Goal: Task Accomplishment & Management: Complete application form

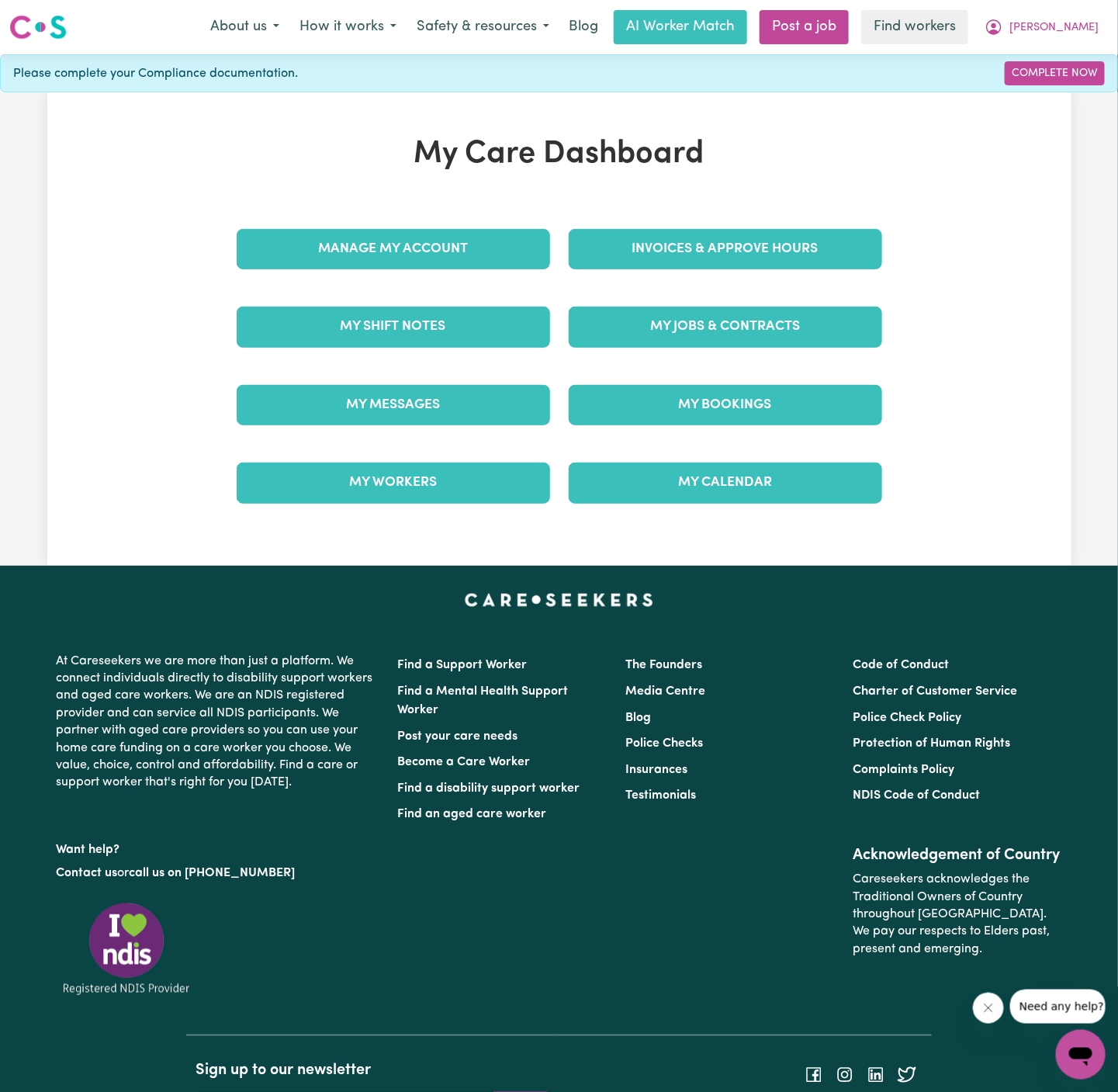
click at [798, 360] on div "My Jobs & Contracts" at bounding box center [725, 327] width 332 height 77
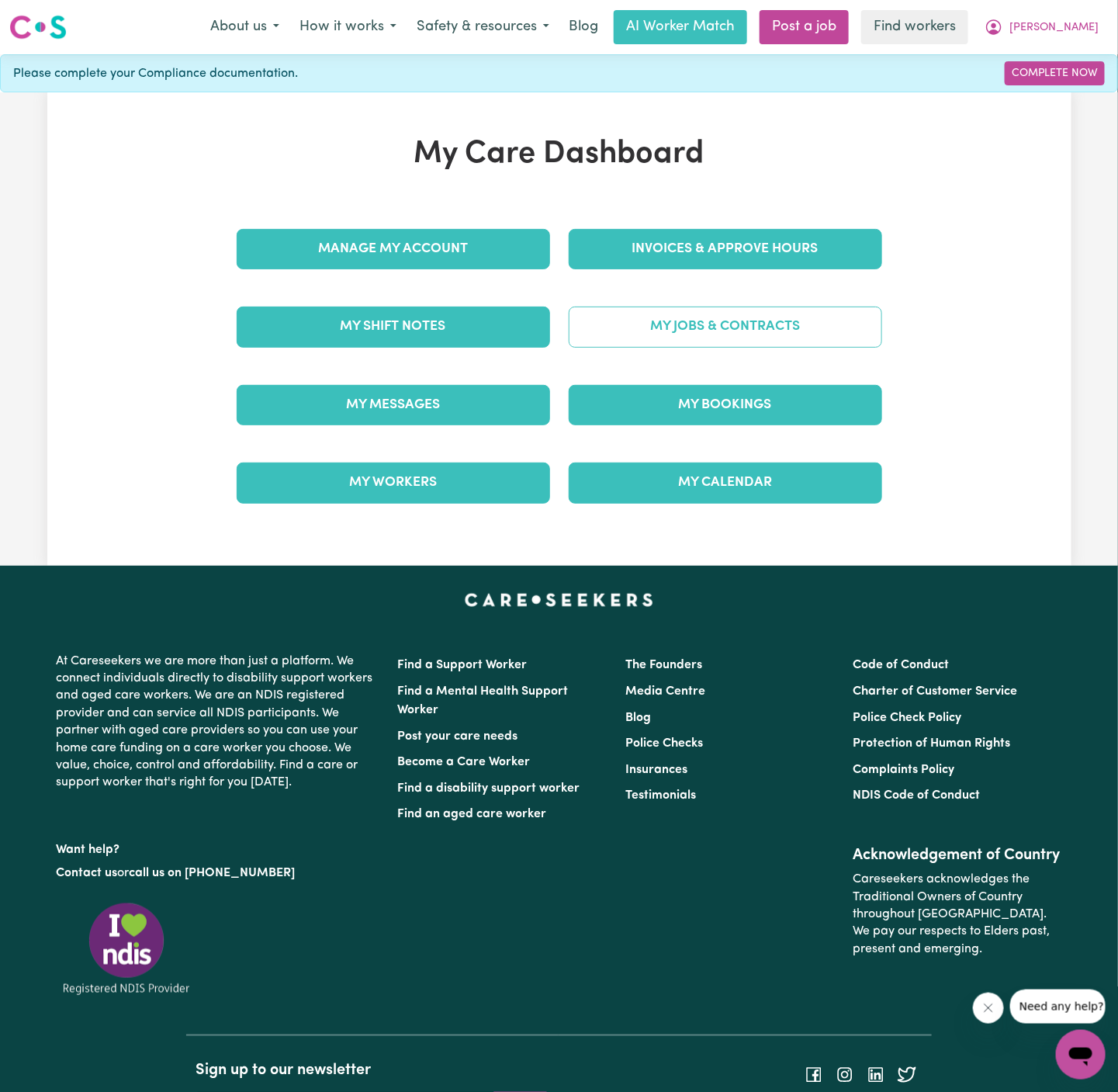
click at [807, 321] on link "My Jobs & Contracts" at bounding box center [725, 327] width 313 height 41
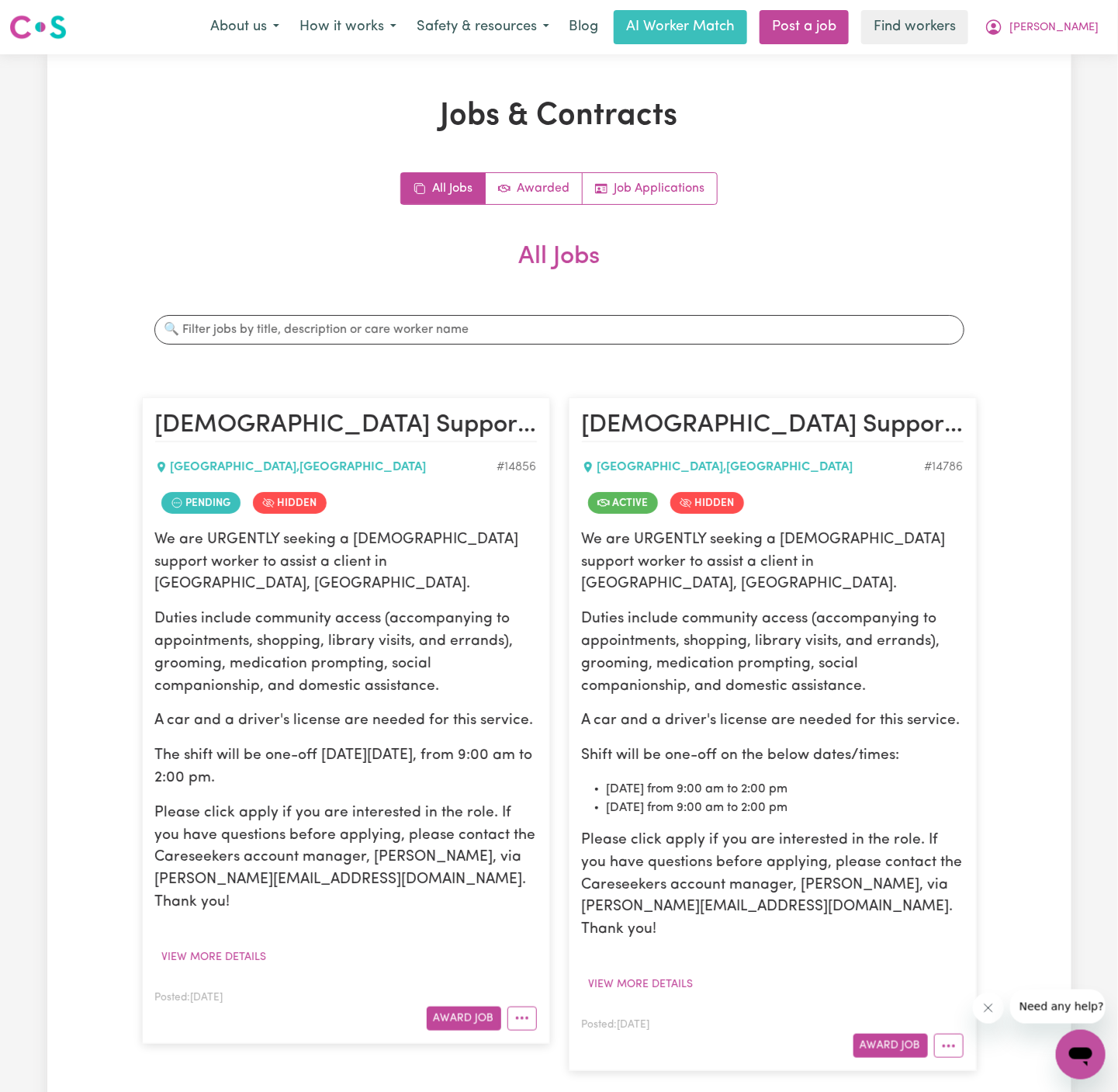
click at [419, 609] on p "Duties include community access (accompanying to appointments, shopping, librar…" at bounding box center [346, 653] width 382 height 89
click at [523, 988] on div "Posted: [DATE] Award Job" at bounding box center [346, 1009] width 382 height 42
click at [522, 1018] on circle "More options" at bounding box center [522, 1020] width 4 height 4
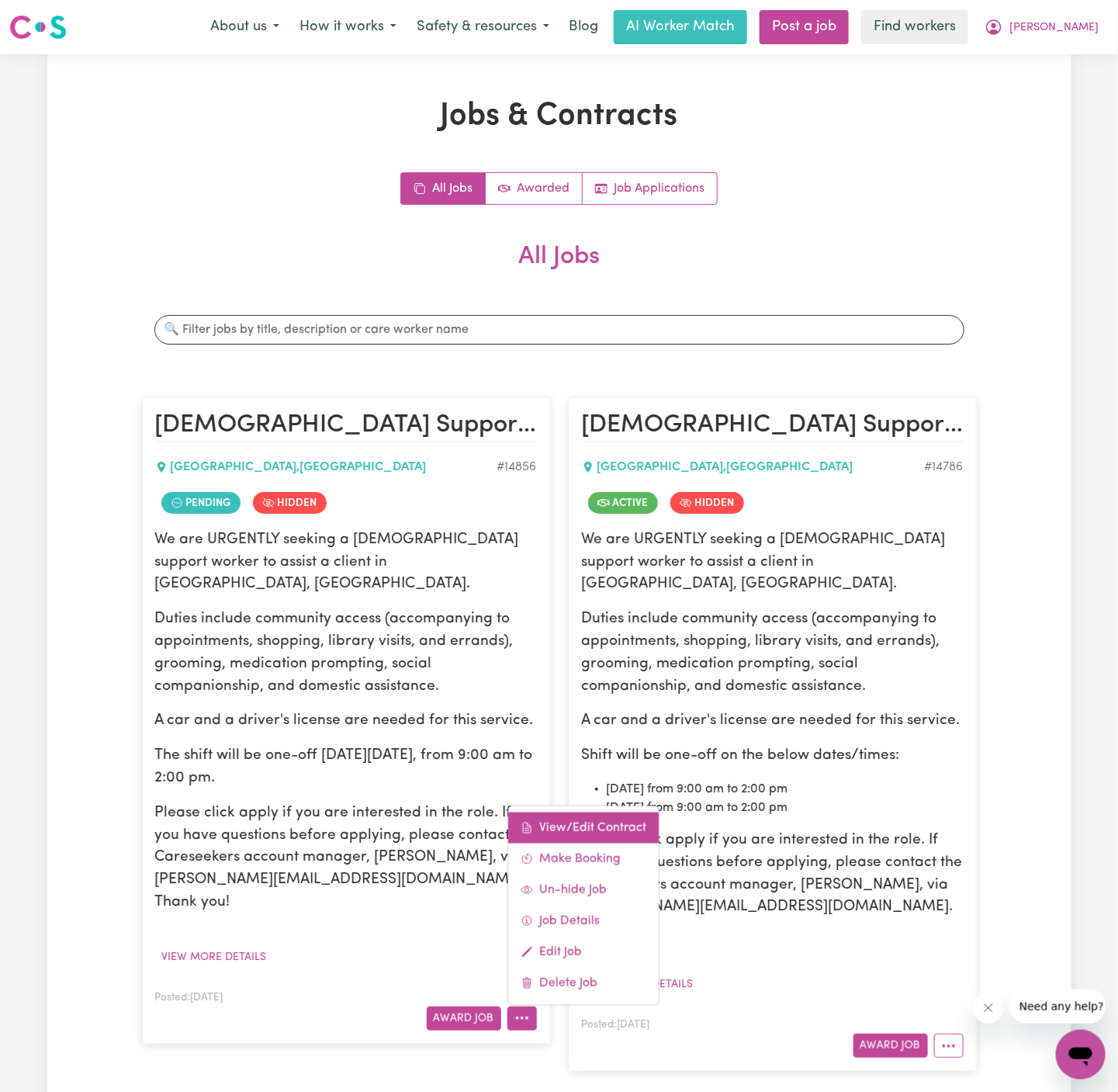
click at [576, 812] on link "View/Edit Contract" at bounding box center [583, 827] width 151 height 31
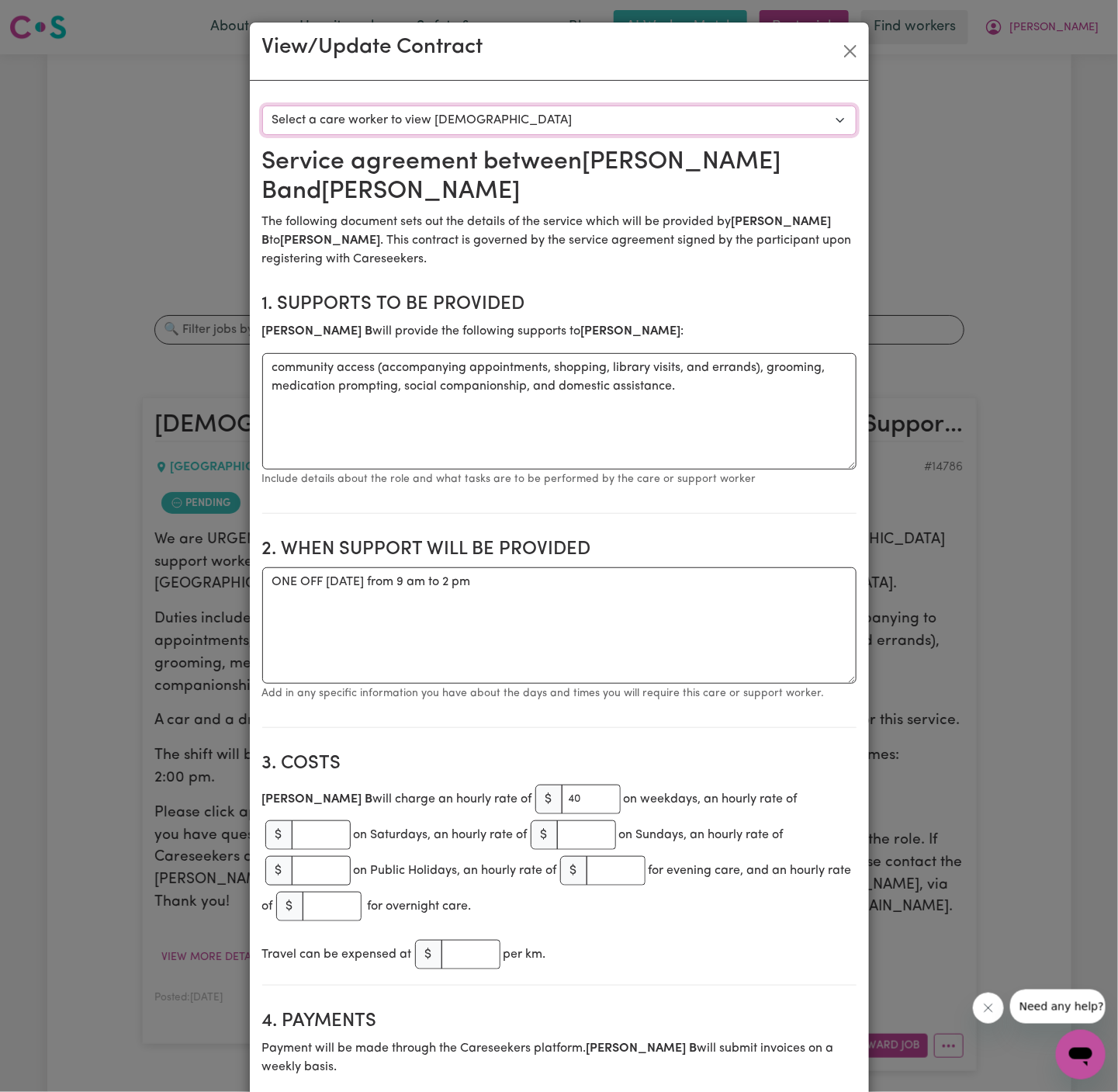
click at [730, 127] on select "Select a care worker to view [DEMOGRAPHIC_DATA] #10496 - [PERSON_NAME] (contrac…" at bounding box center [559, 120] width 594 height 29
click at [857, 55] on button "Close" at bounding box center [850, 51] width 25 height 25
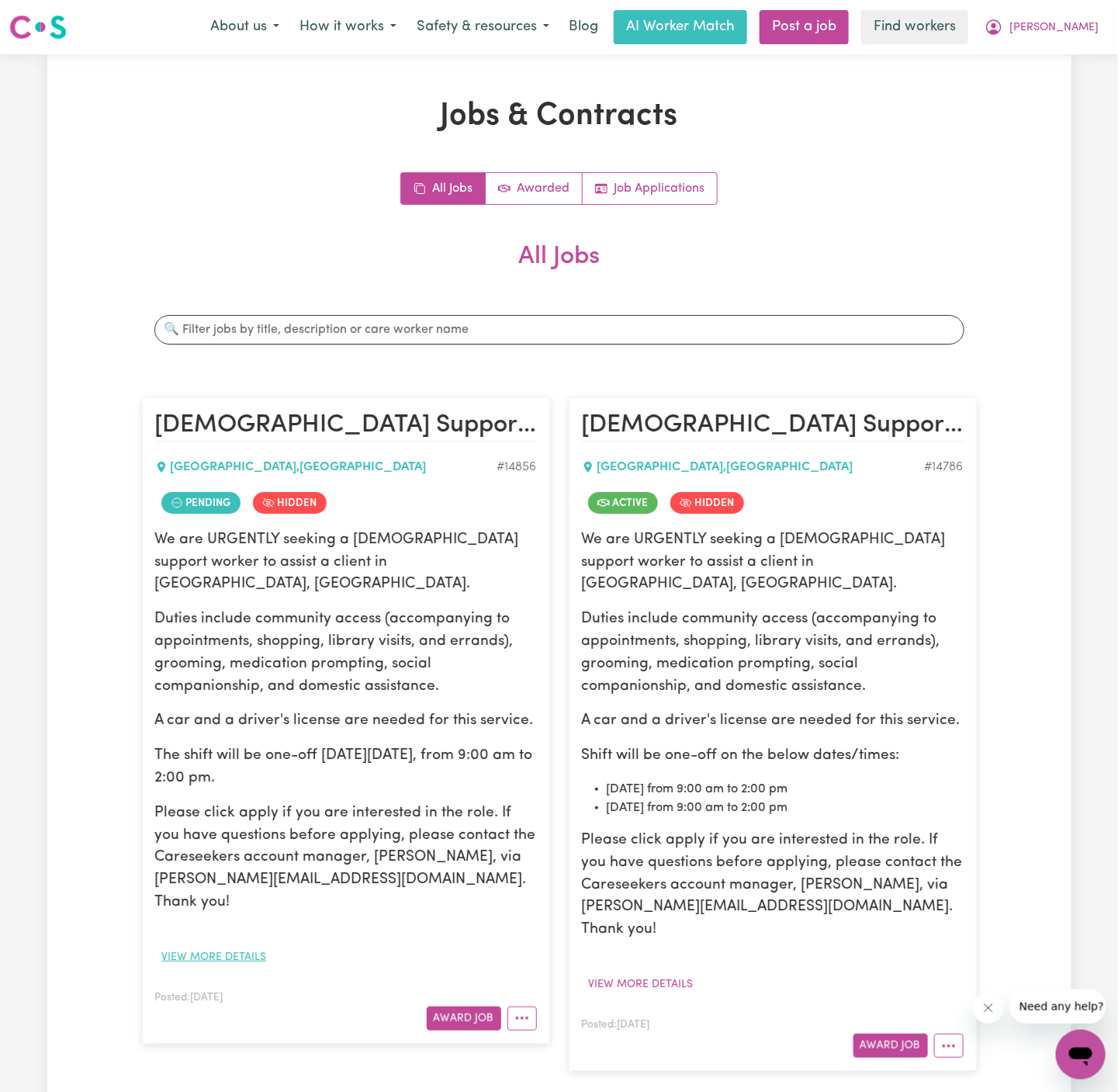
click at [247, 946] on button "View more details" at bounding box center [214, 957] width 119 height 24
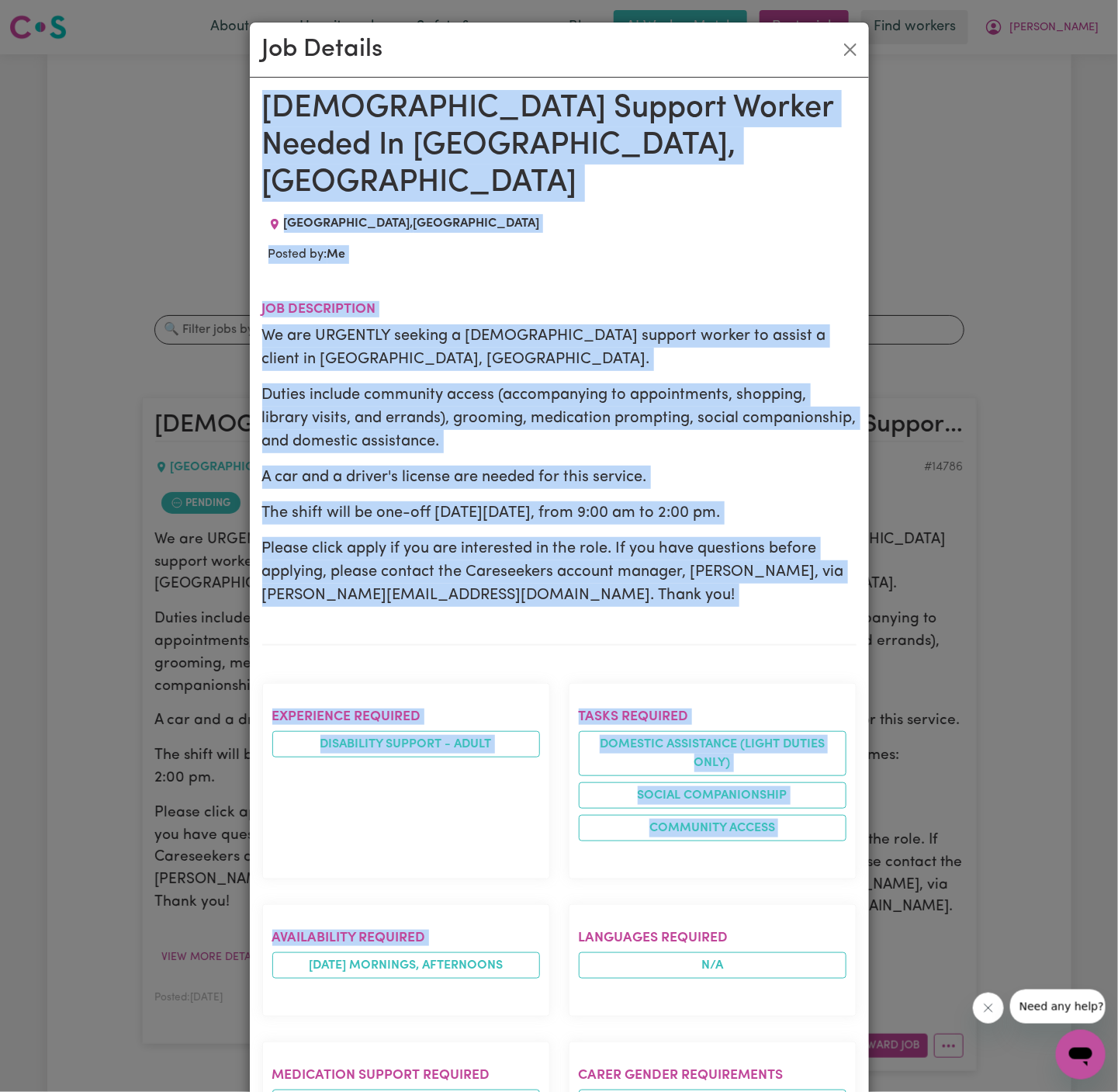
drag, startPoint x: 263, startPoint y: 98, endPoint x: 325, endPoint y: 1081, distance: 985.0
click at [325, 1081] on div "[DEMOGRAPHIC_DATA] Support Worker Needed In [GEOGRAPHIC_DATA], [GEOGRAPHIC_DATA…" at bounding box center [559, 937] width 594 height 1694
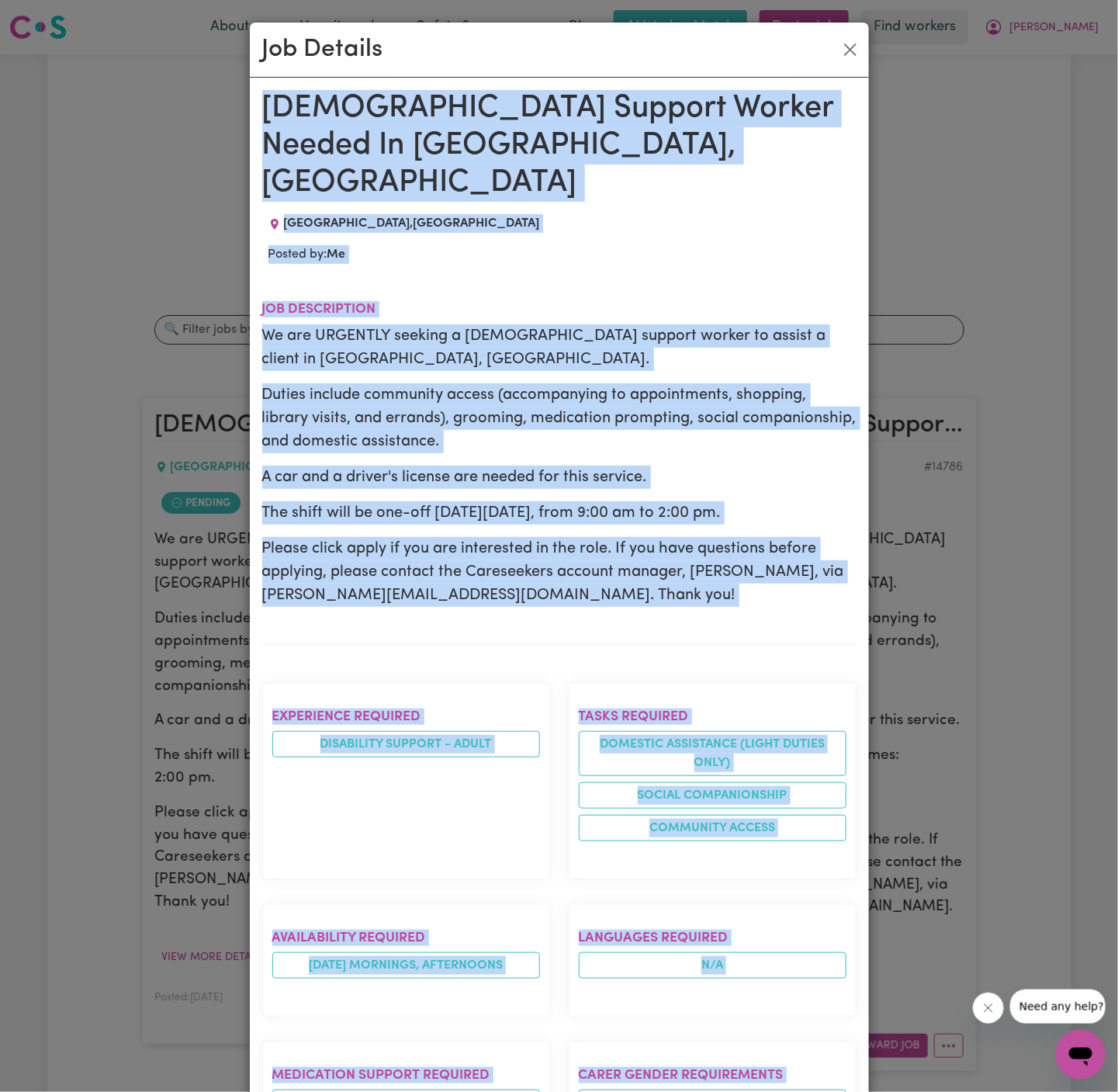
scroll to position [612, 0]
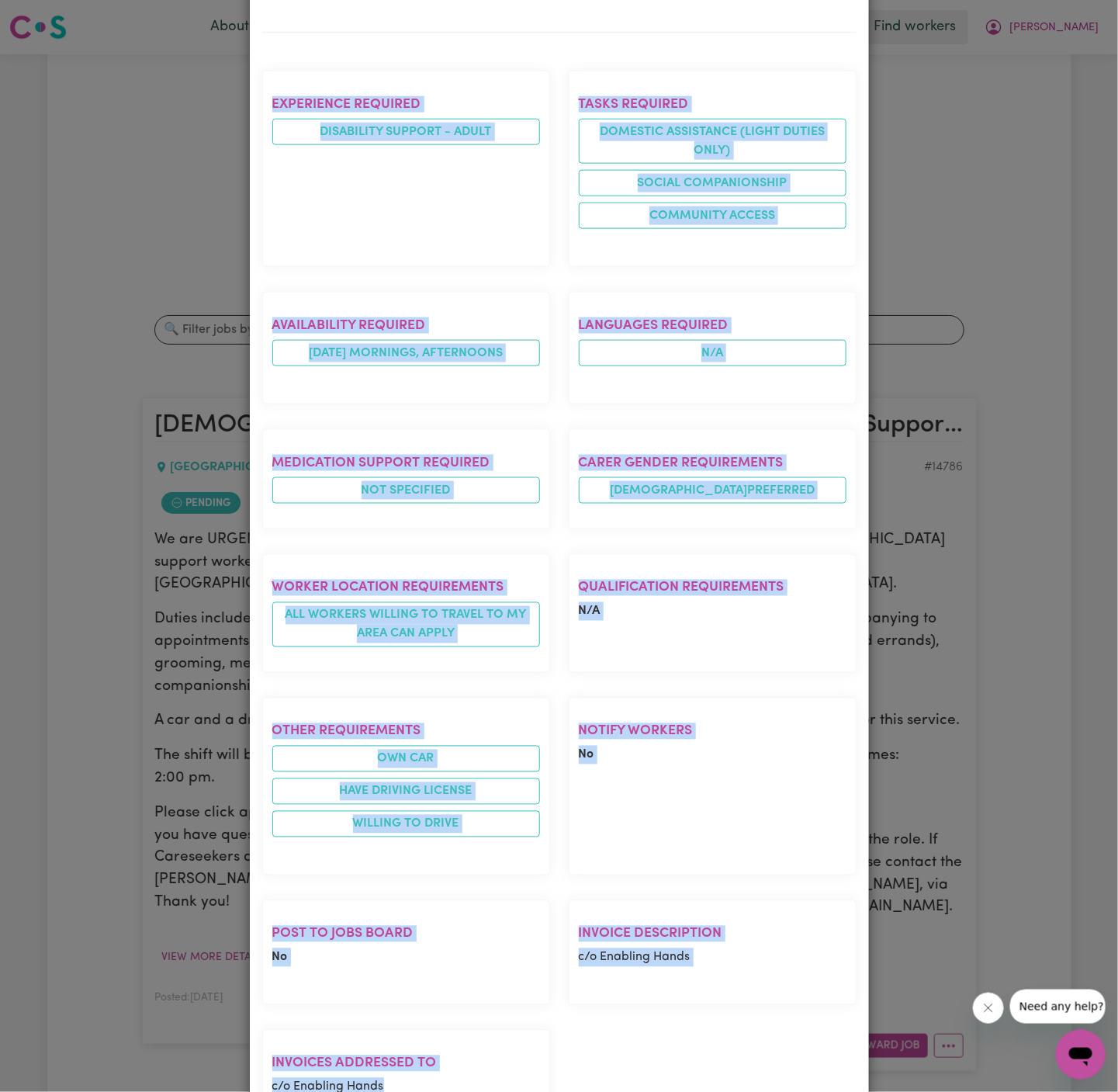
copy div "[DEMOGRAPHIC_DATA] Support Worker Needed In [GEOGRAPHIC_DATA], [GEOGRAPHIC_DATA…"
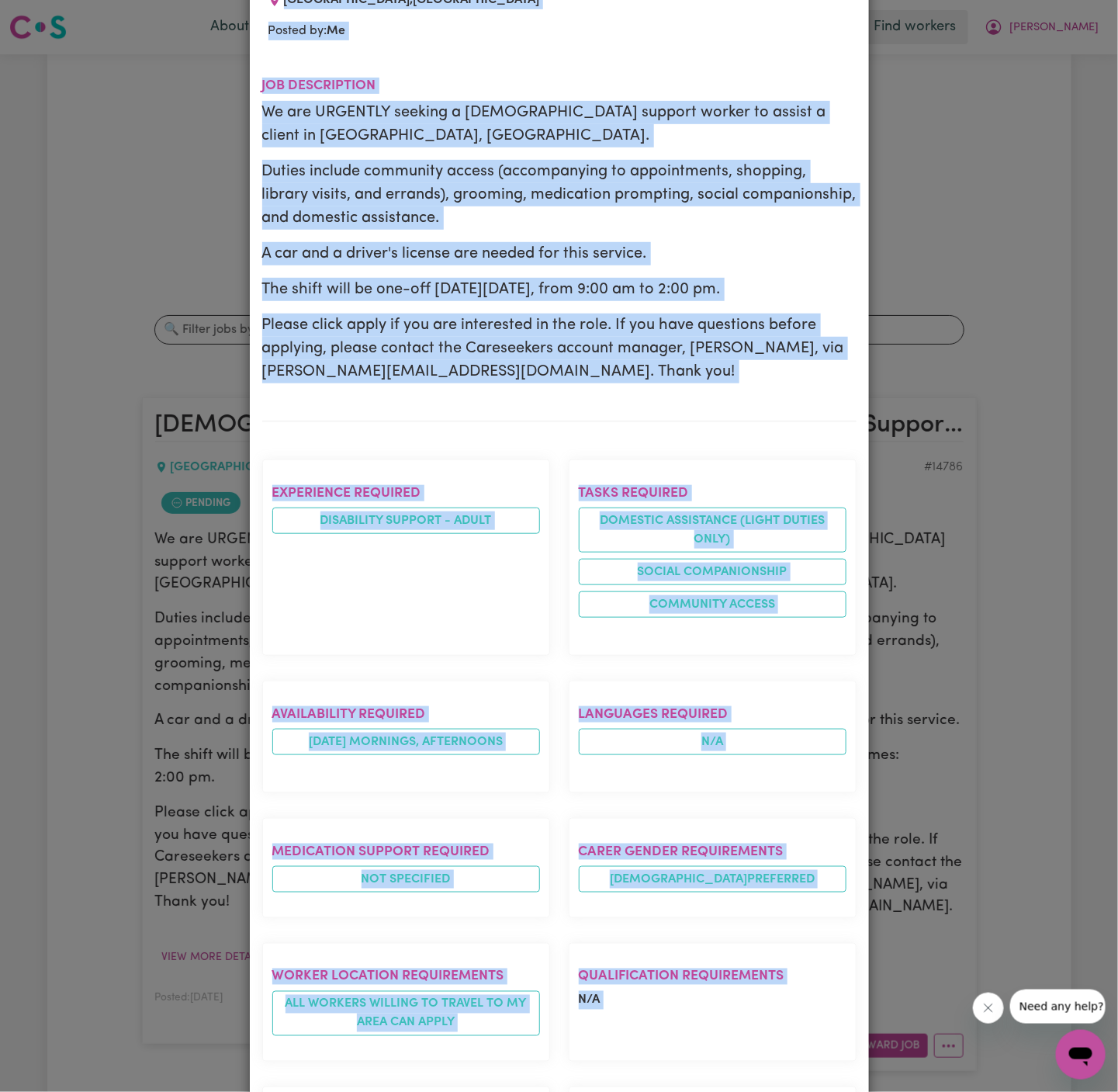
scroll to position [0, 0]
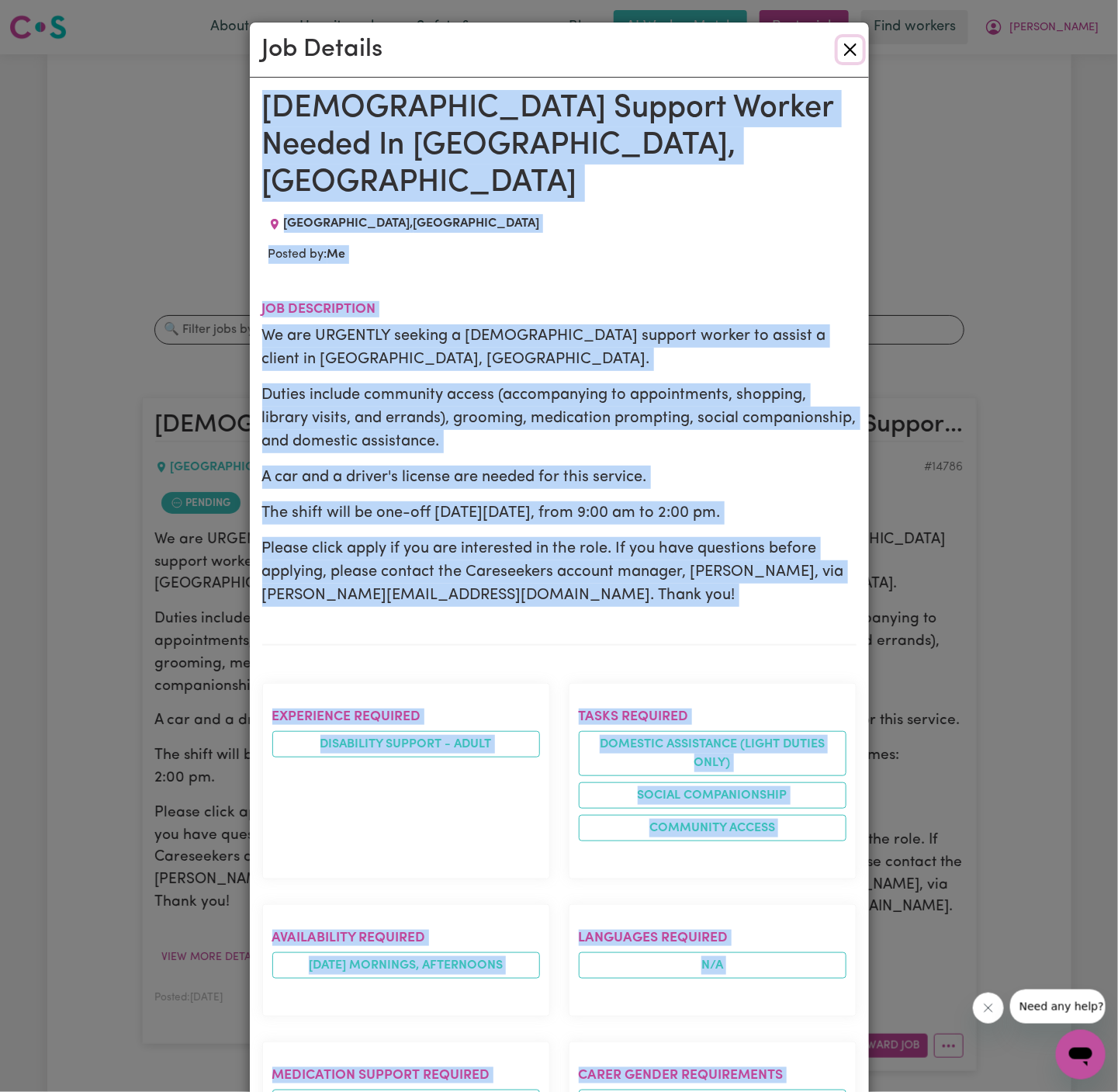
click at [854, 57] on button "Close" at bounding box center [850, 49] width 25 height 25
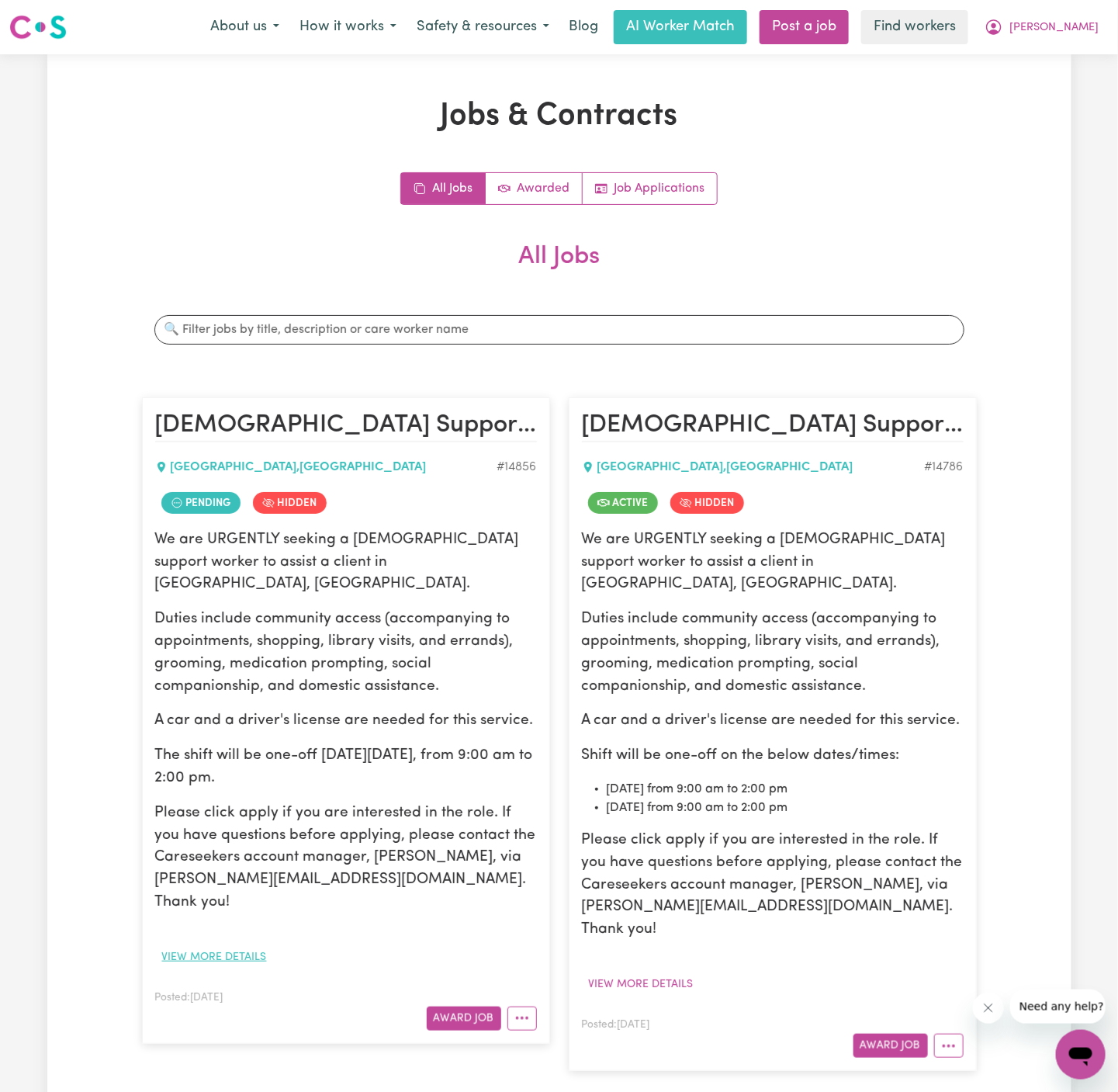
click at [238, 946] on button "View more details" at bounding box center [214, 957] width 119 height 24
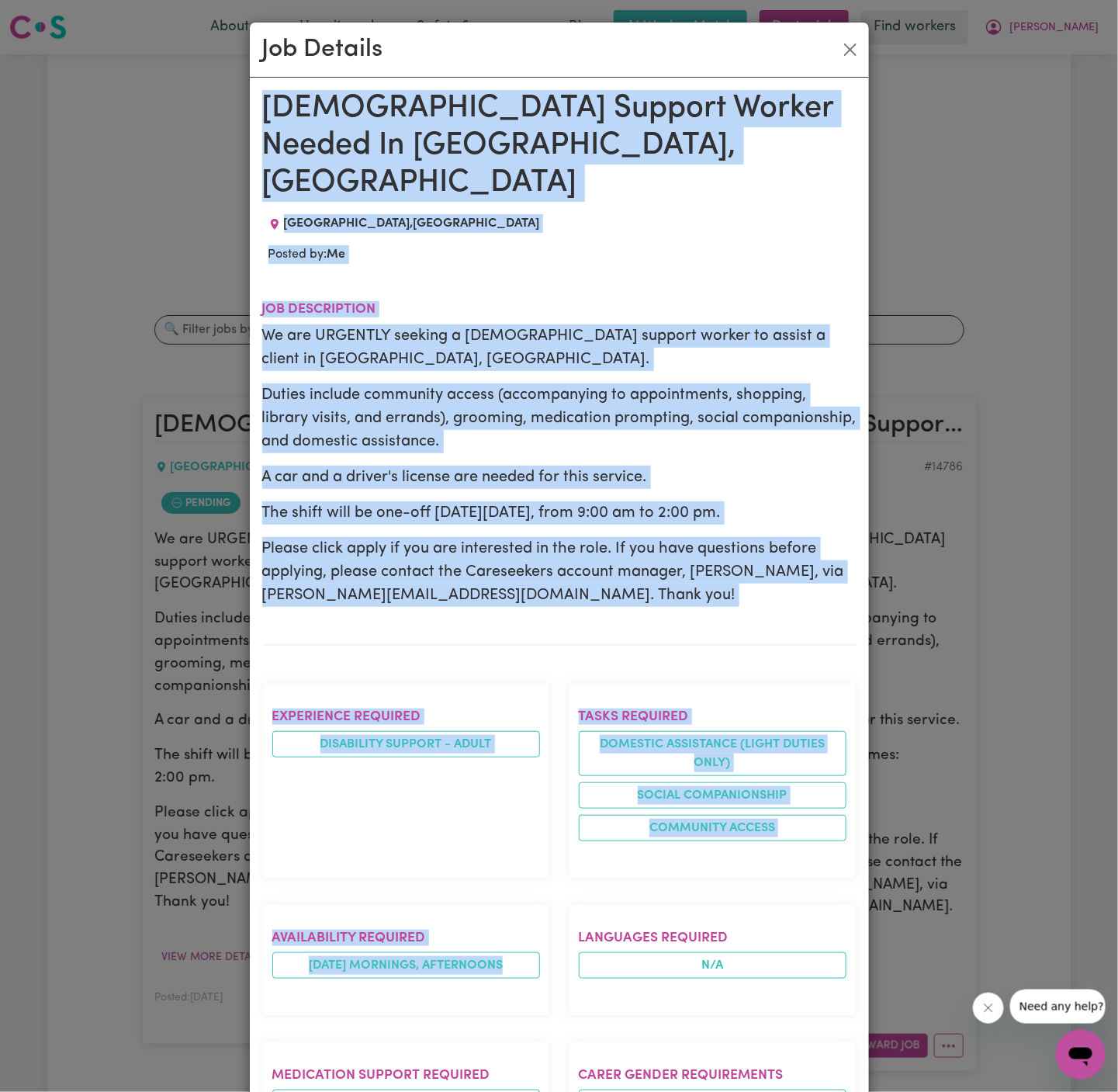
drag, startPoint x: 264, startPoint y: 103, endPoint x: 343, endPoint y: 976, distance: 876.6
click at [343, 976] on div "[DEMOGRAPHIC_DATA] Support Worker Needed In [GEOGRAPHIC_DATA], [GEOGRAPHIC_DATA…" at bounding box center [559, 937] width 594 height 1694
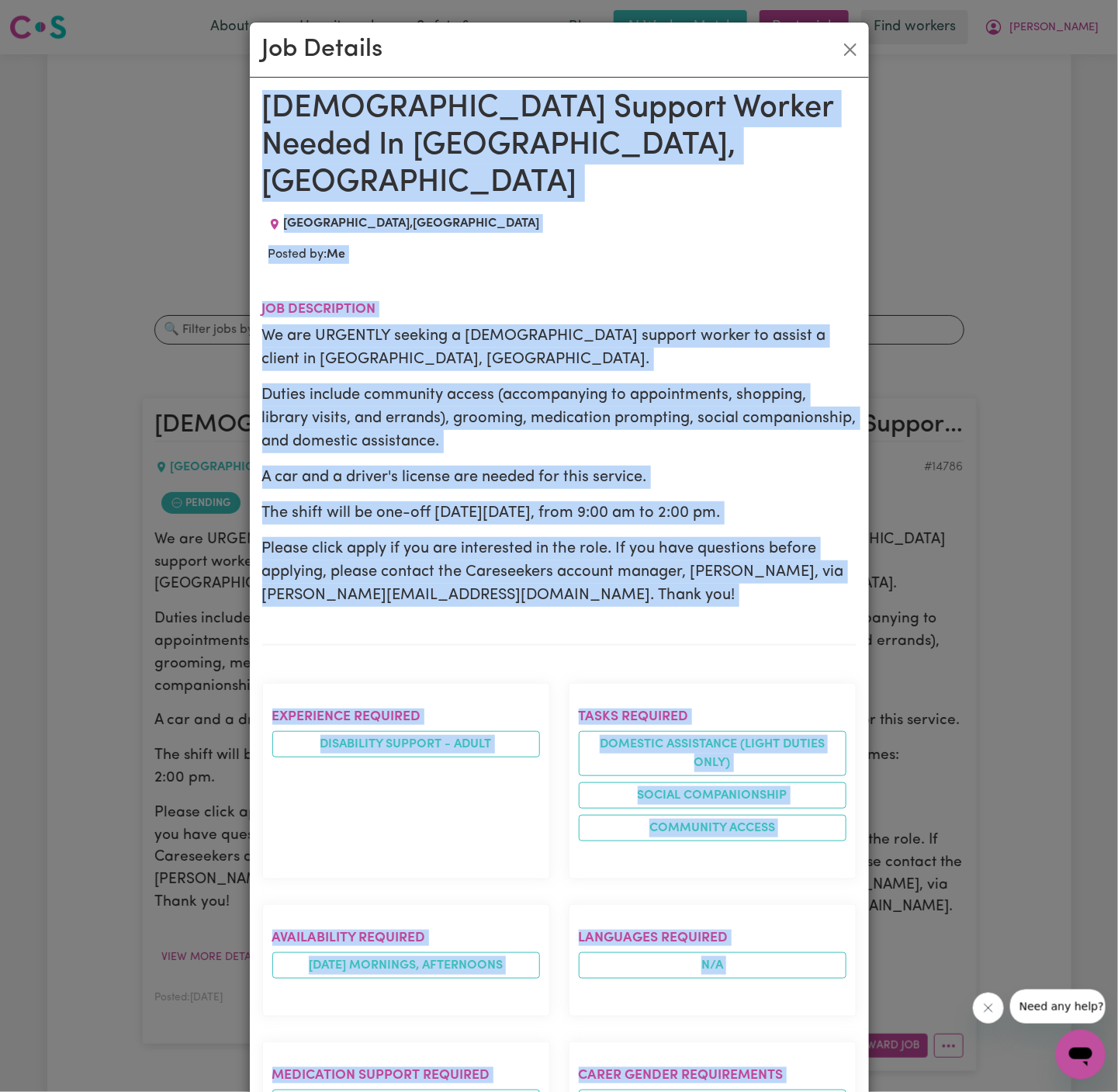
scroll to position [612, 0]
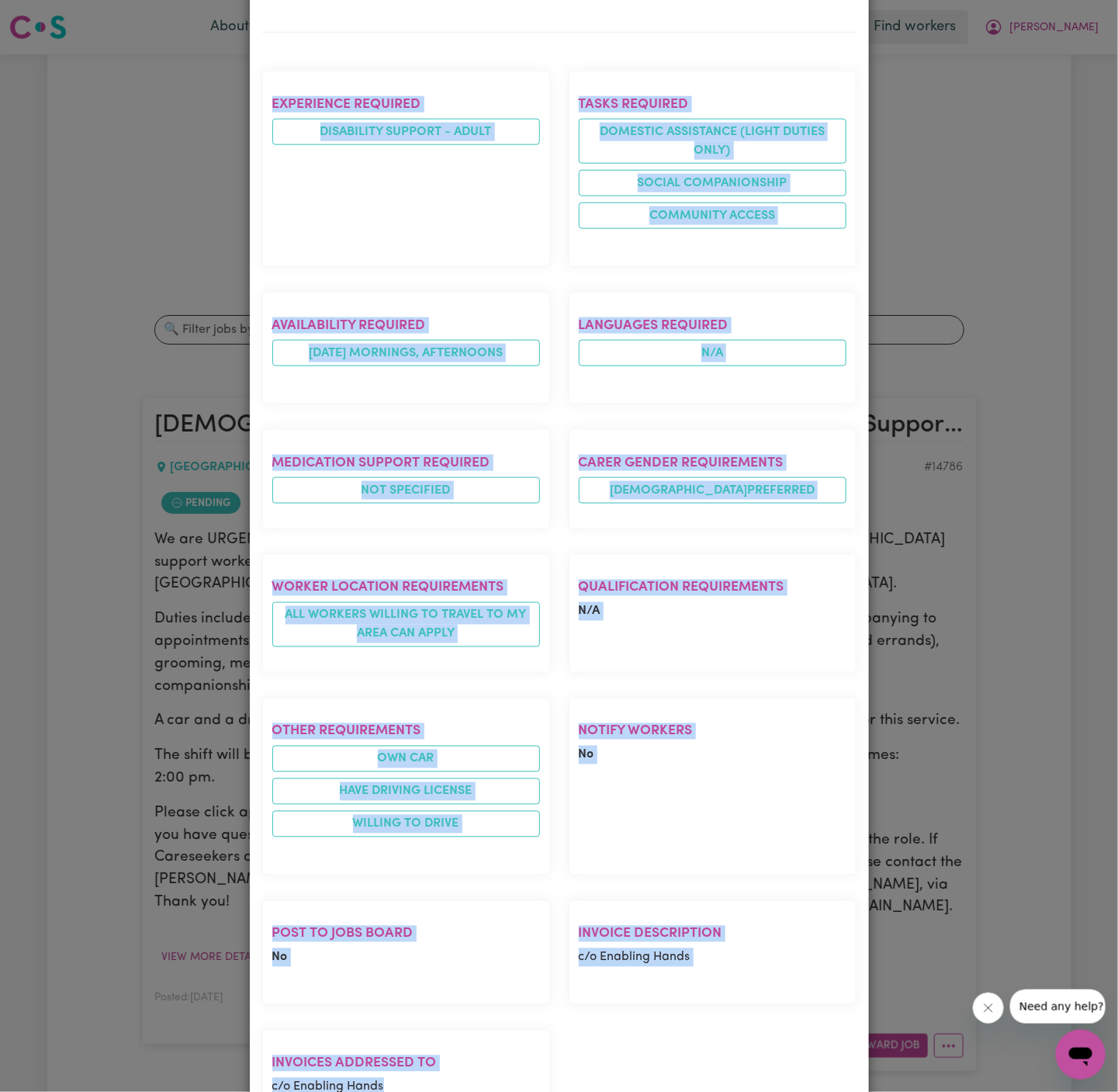
copy div "[DEMOGRAPHIC_DATA] Support Worker Needed In [GEOGRAPHIC_DATA], [GEOGRAPHIC_DATA…"
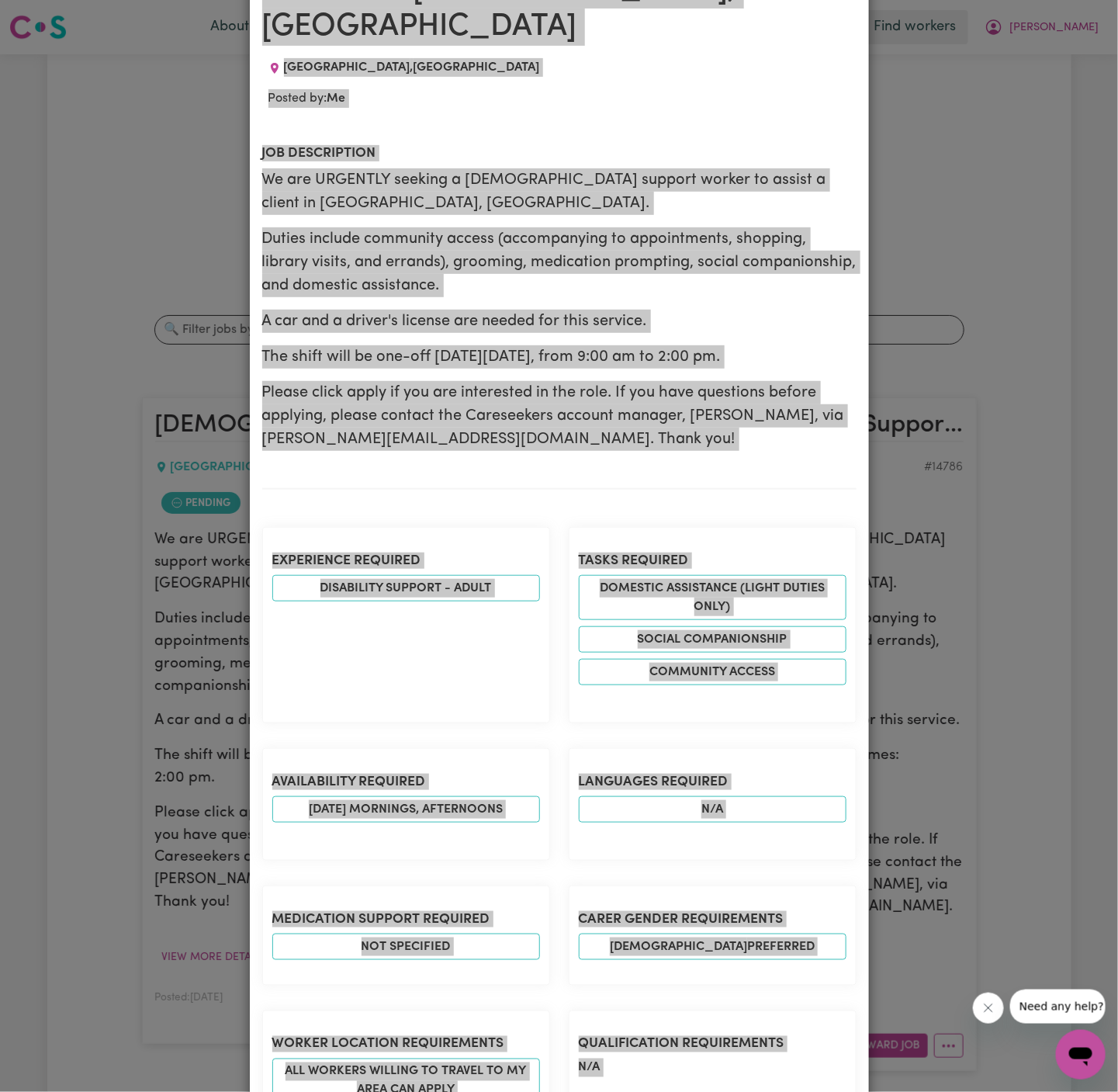
scroll to position [0, 0]
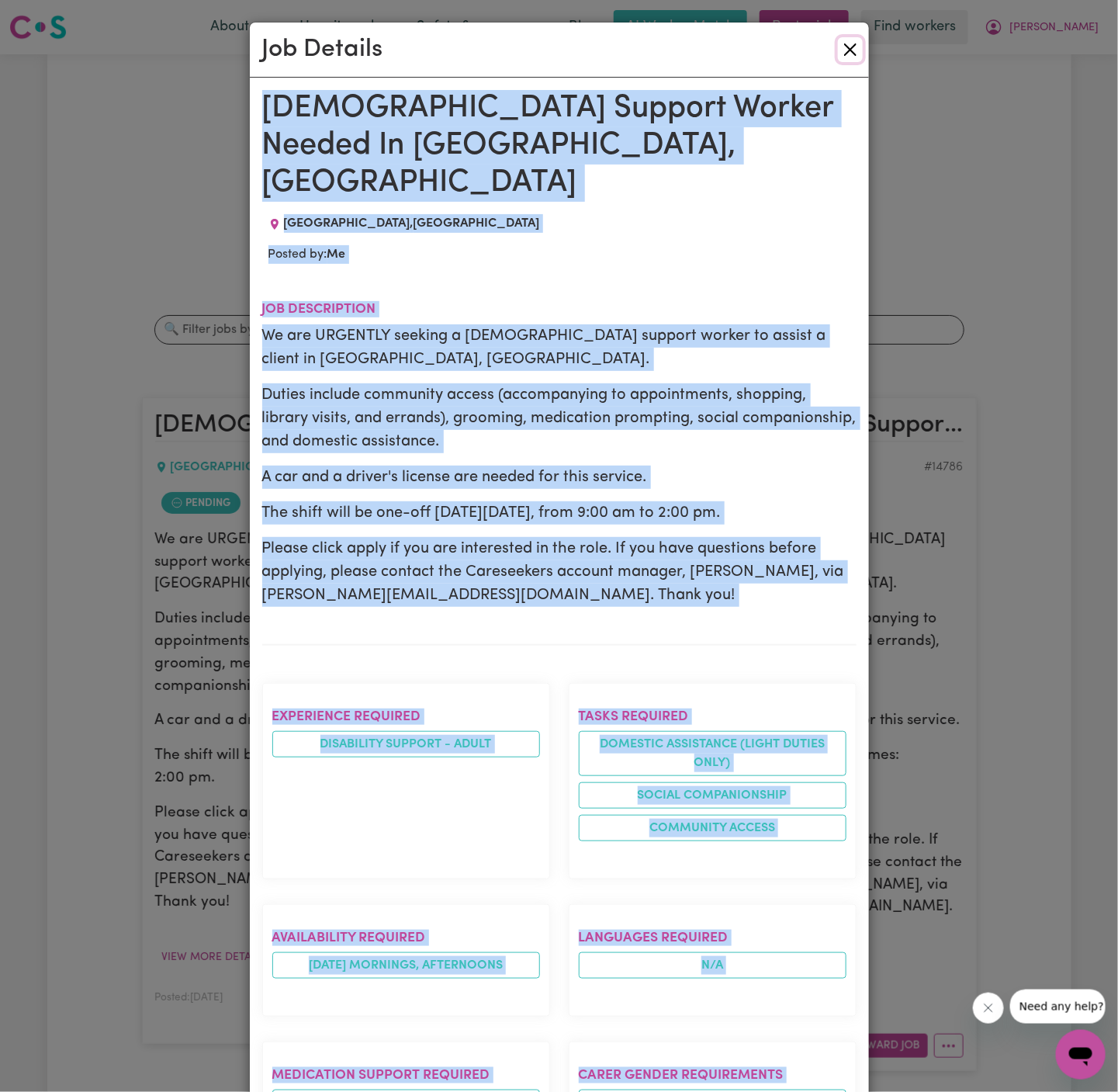
click at [856, 54] on button "Close" at bounding box center [850, 49] width 25 height 25
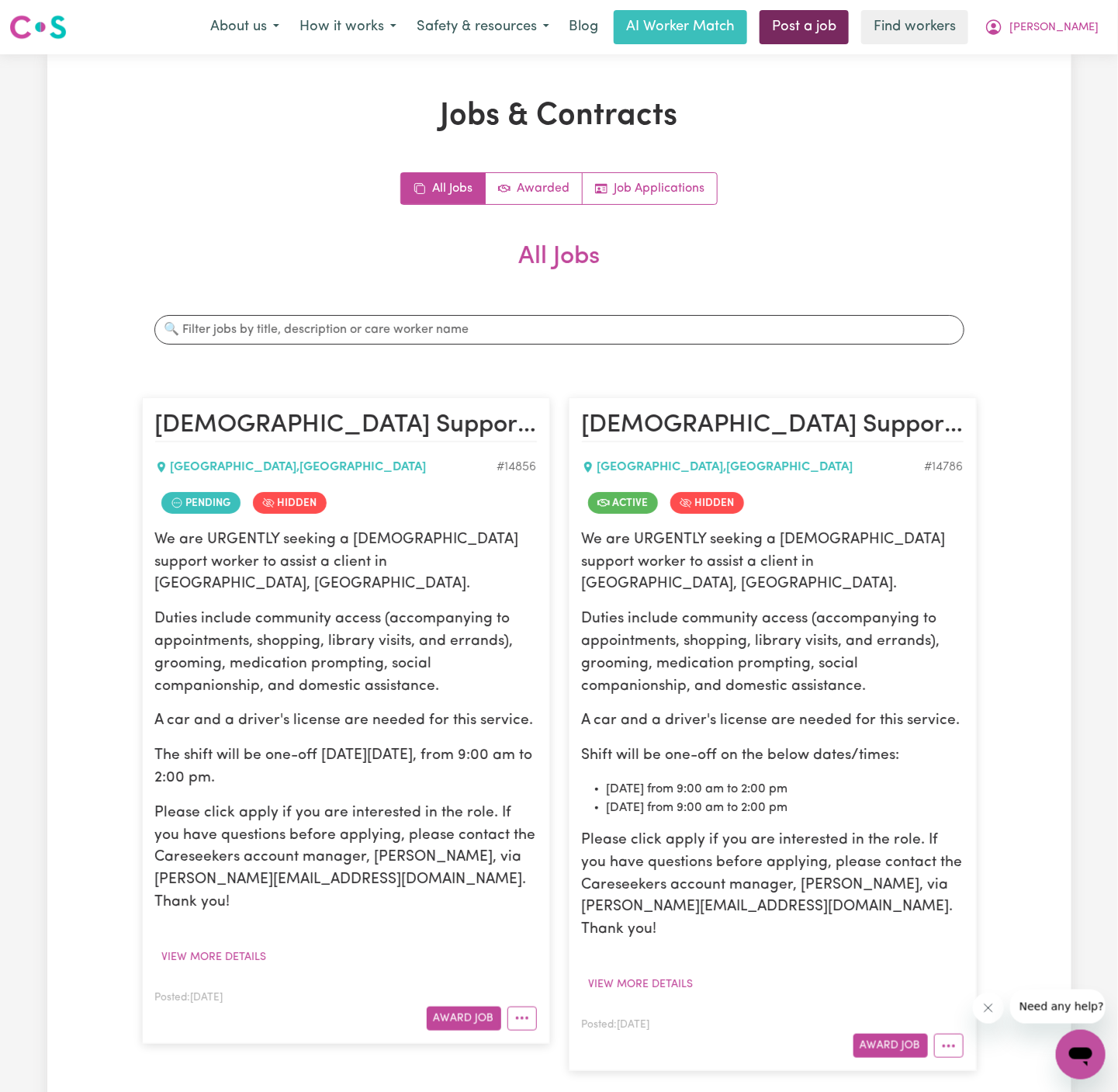
click at [849, 33] on link "Post a job" at bounding box center [804, 26] width 89 height 34
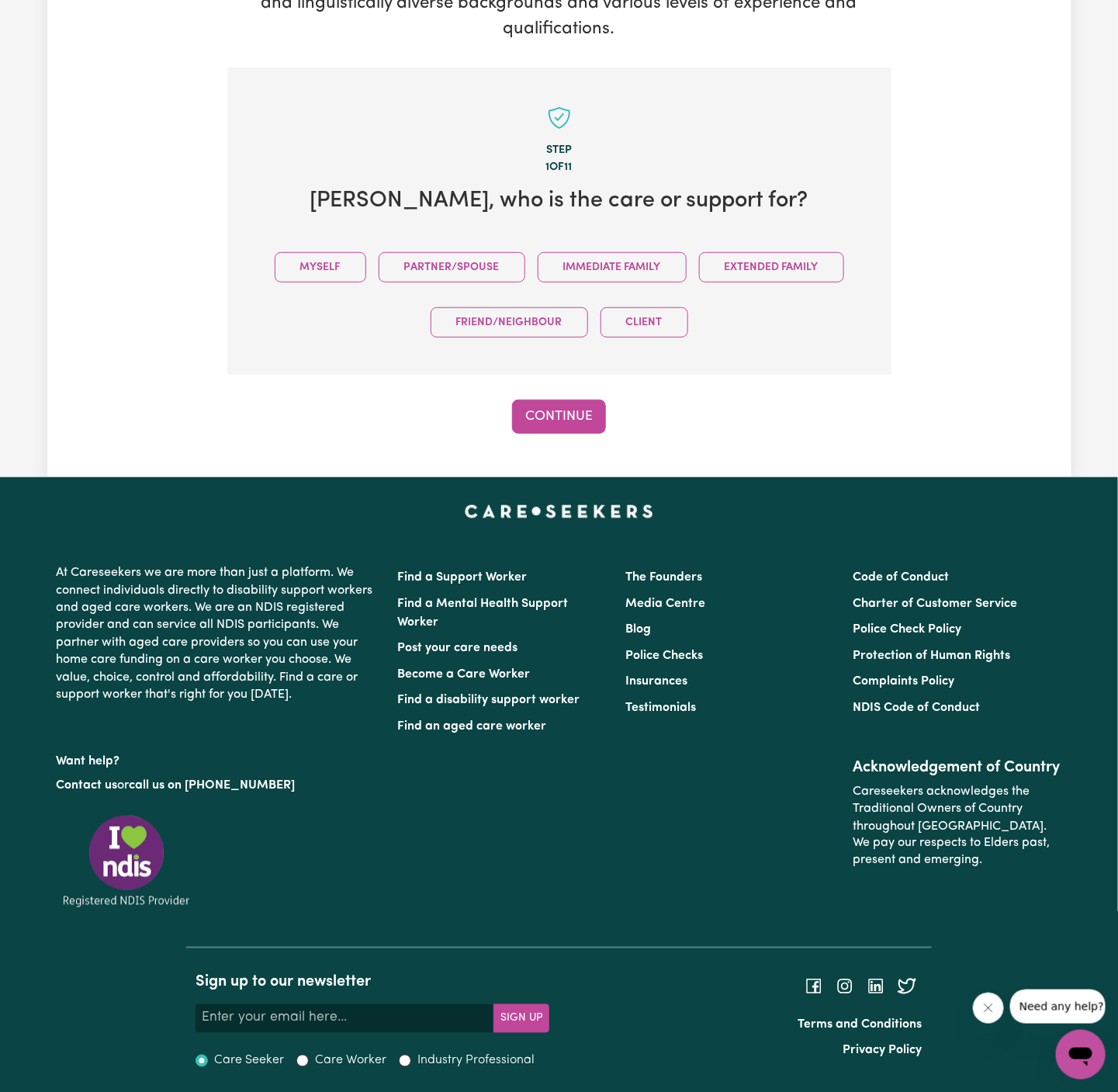
scroll to position [273, 0]
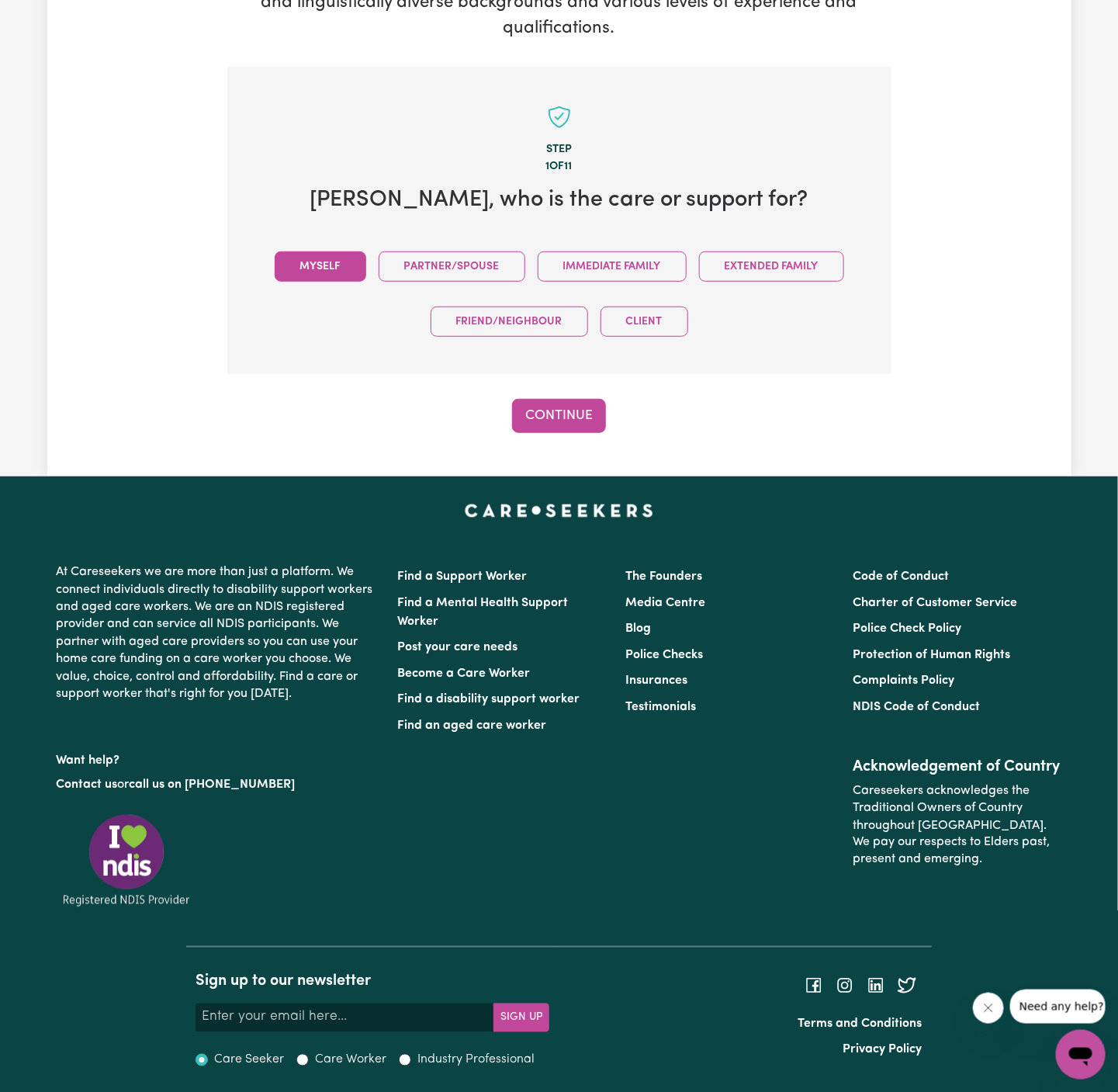
click at [318, 262] on button "Myself" at bounding box center [320, 267] width 92 height 30
click at [553, 410] on button "Continue" at bounding box center [559, 416] width 94 height 34
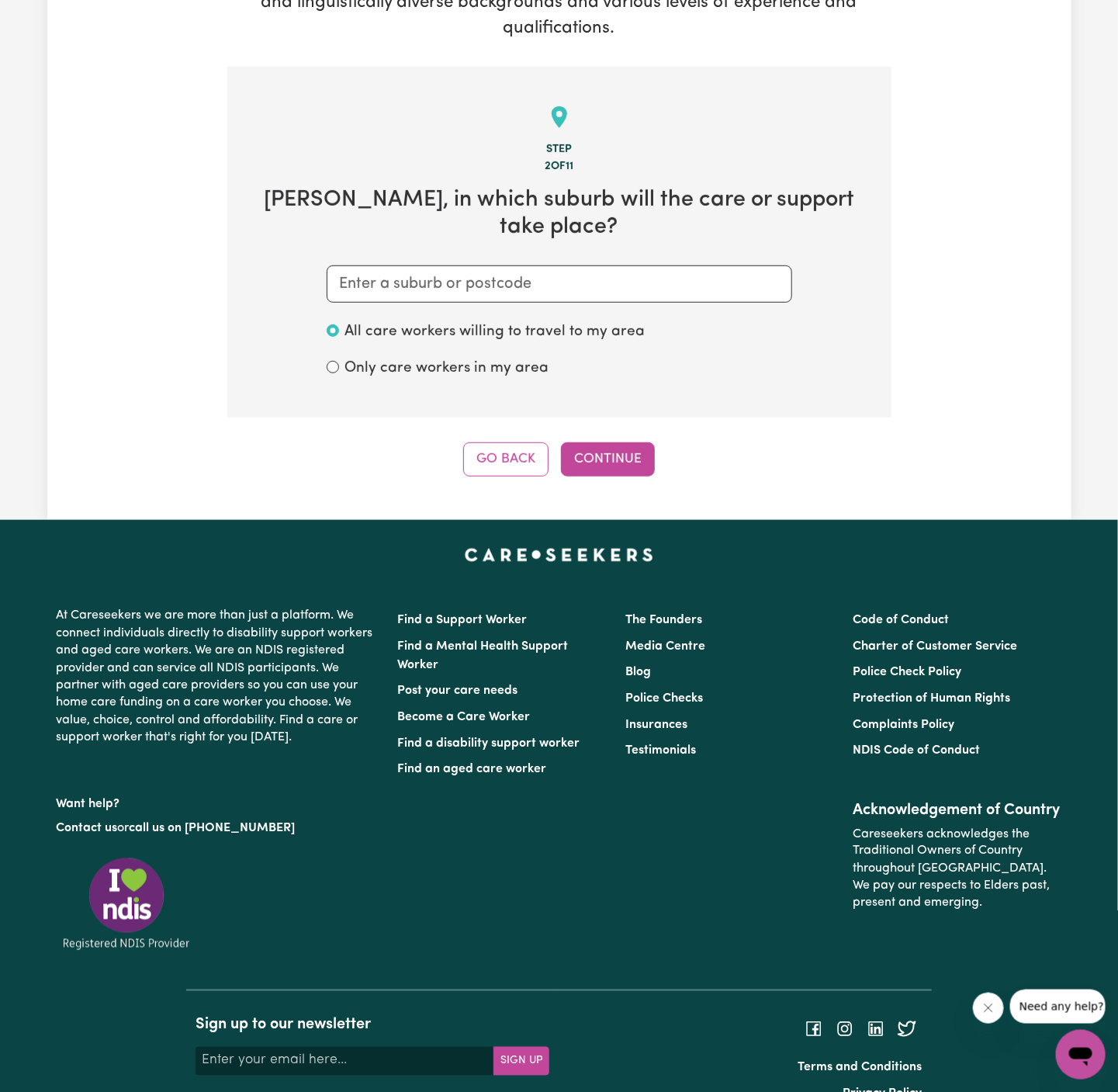
scroll to position [291, 0]
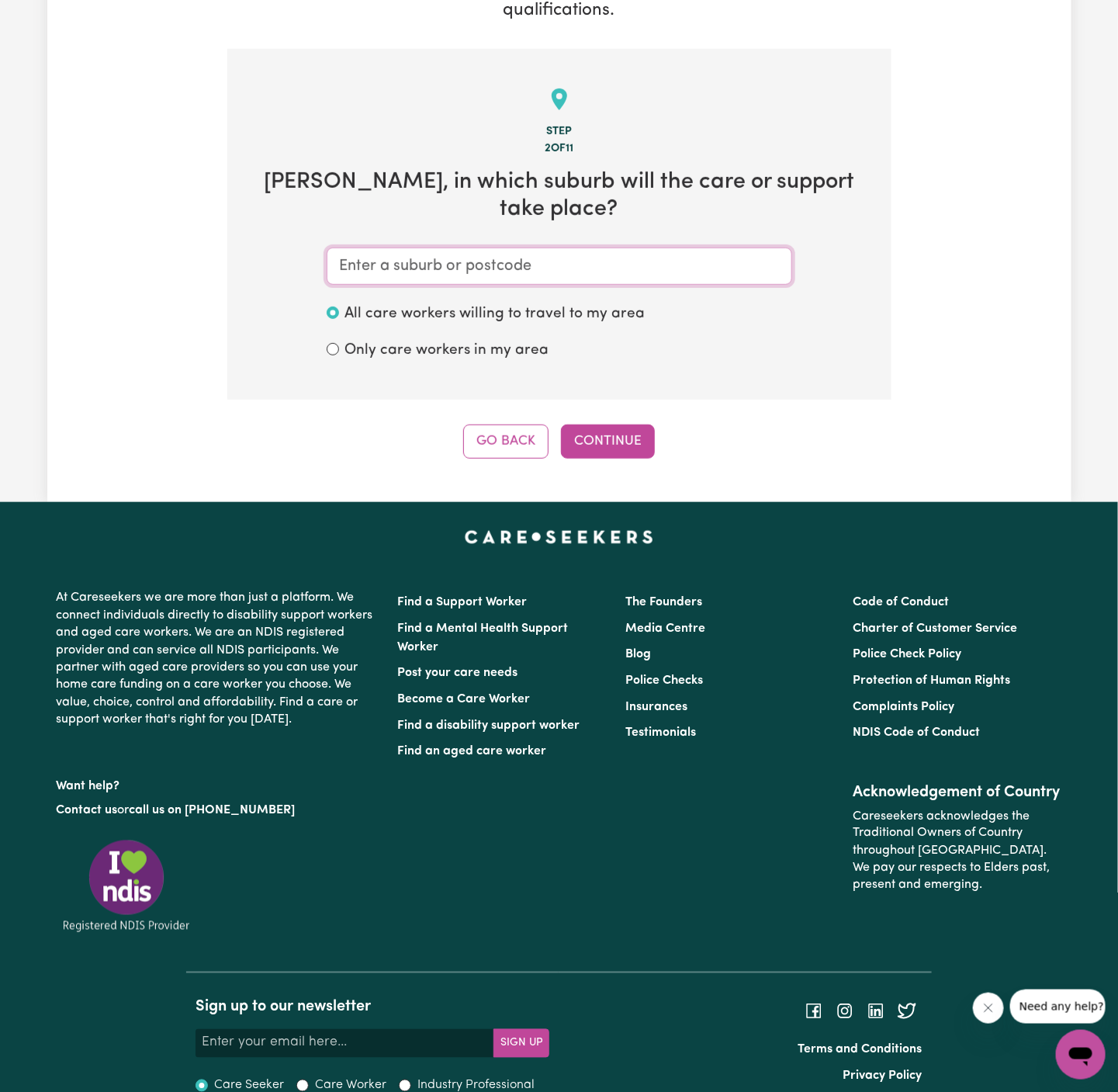
click at [526, 250] on input "text" at bounding box center [559, 266] width 466 height 37
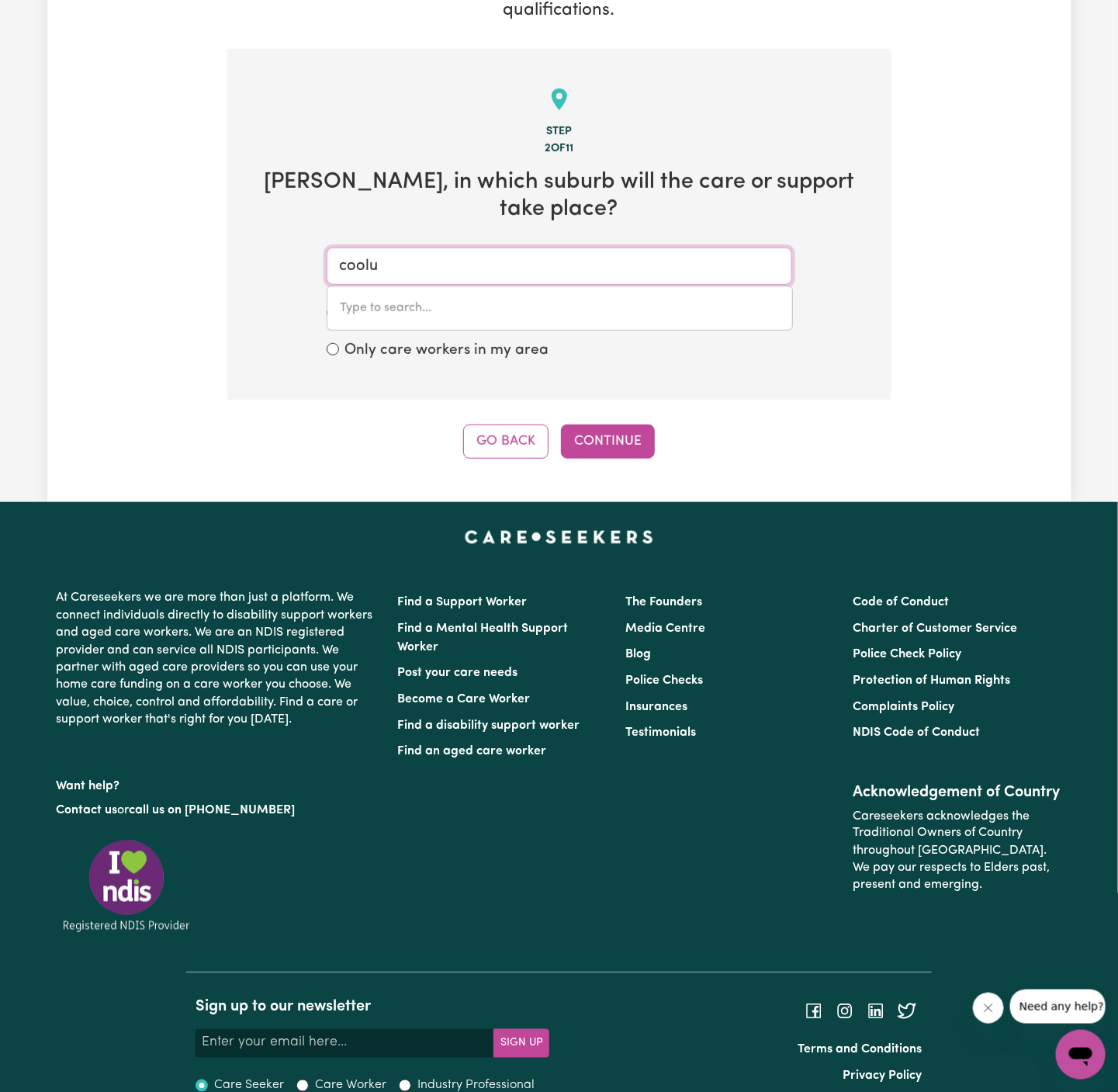
type input "coolum"
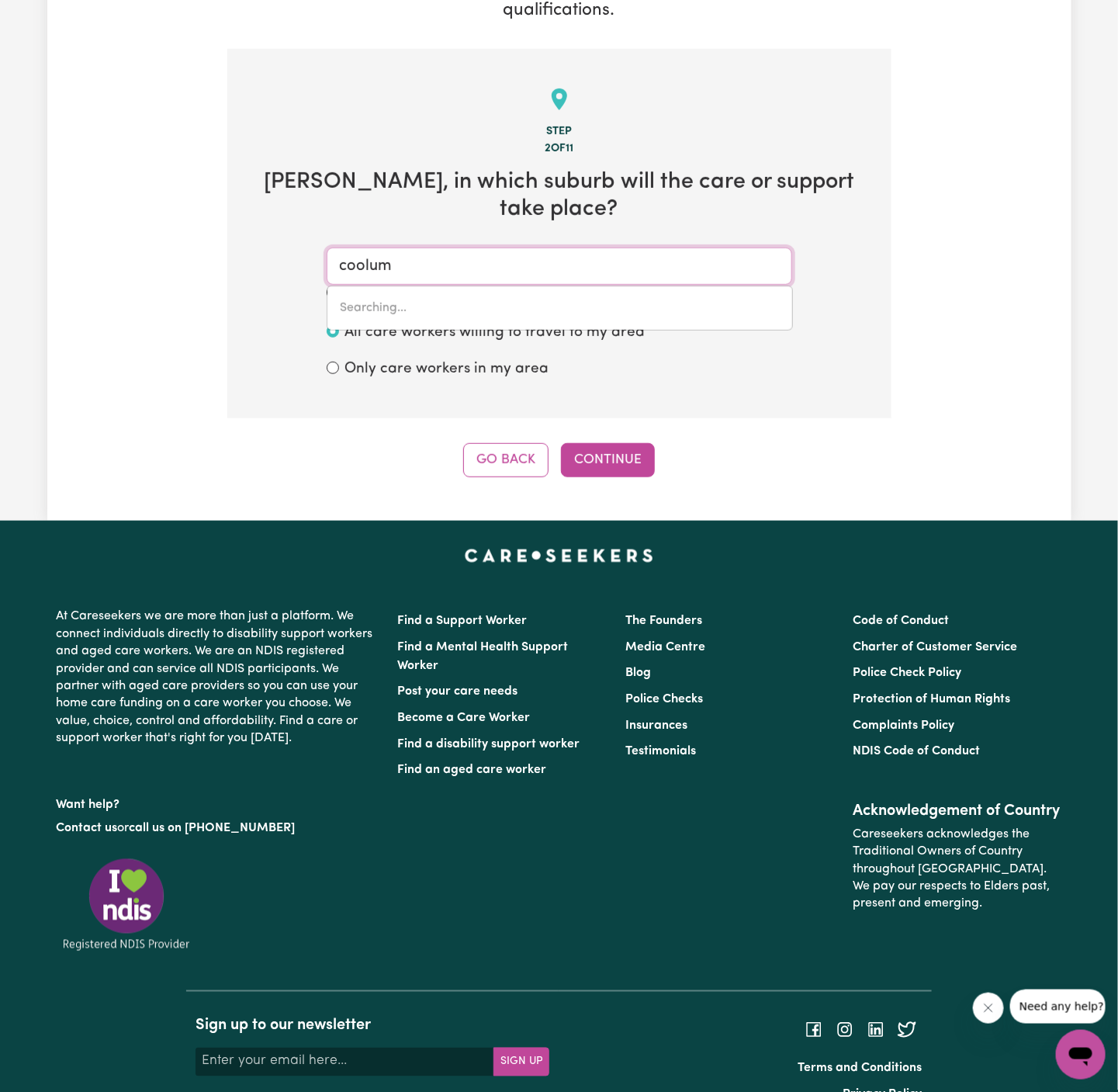
type input "[GEOGRAPHIC_DATA], [GEOGRAPHIC_DATA], 4573"
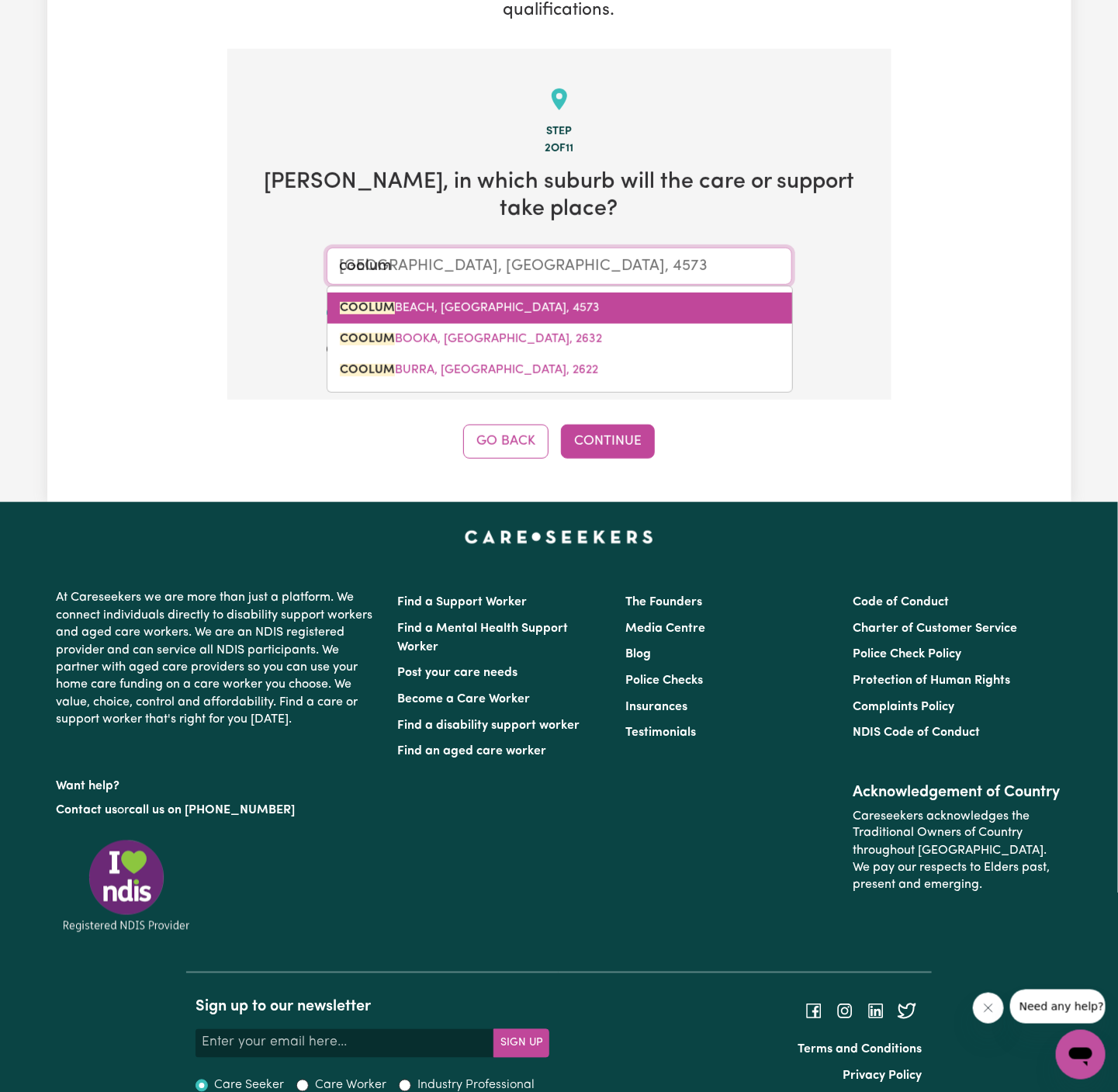
click at [455, 302] on span "[GEOGRAPHIC_DATA], [GEOGRAPHIC_DATA], 4573" at bounding box center [469, 308] width 260 height 12
type input "[GEOGRAPHIC_DATA], [GEOGRAPHIC_DATA], 4573"
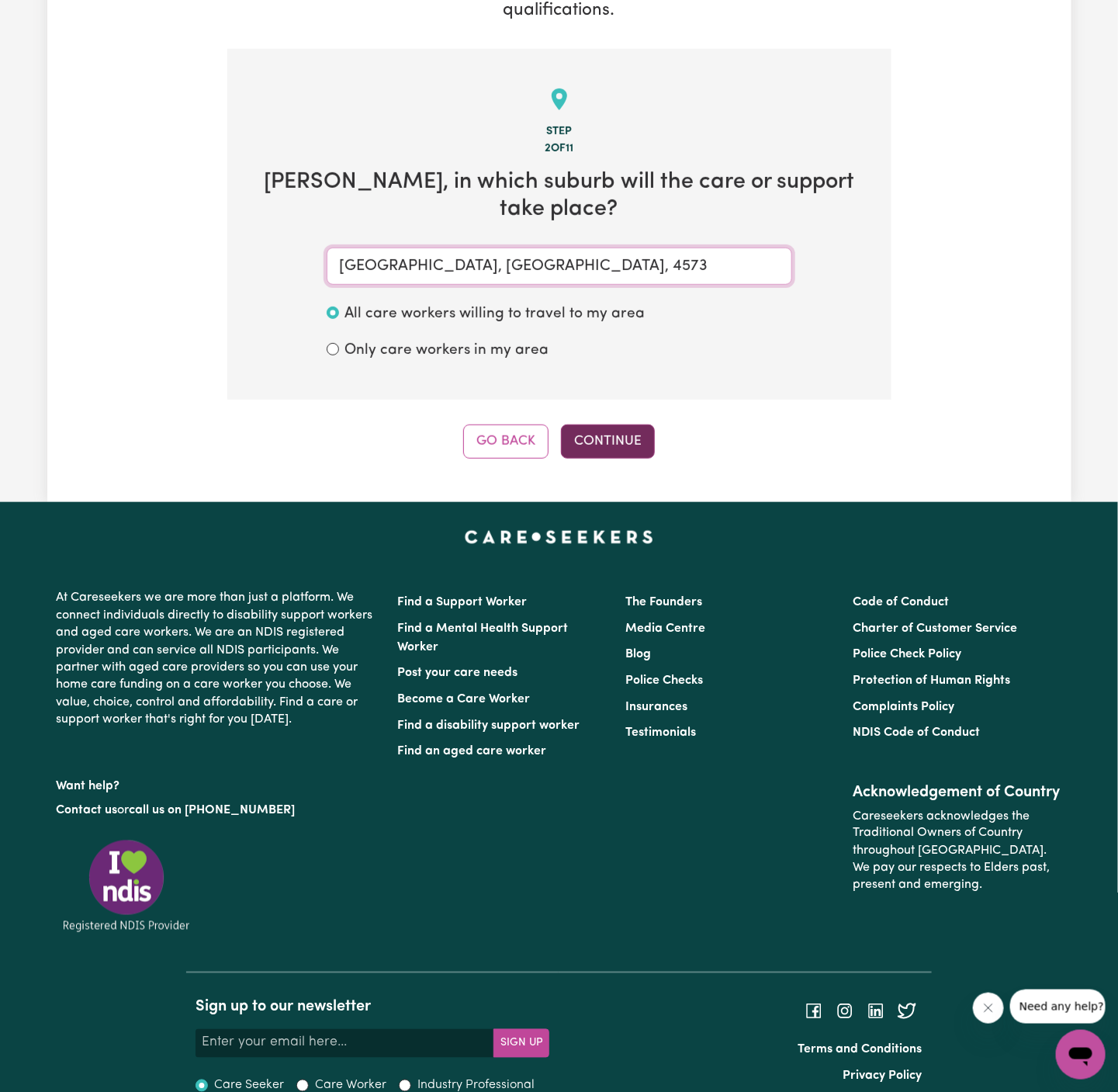
type input "[GEOGRAPHIC_DATA], [GEOGRAPHIC_DATA], 4573"
click at [612, 424] on button "Continue" at bounding box center [607, 441] width 94 height 34
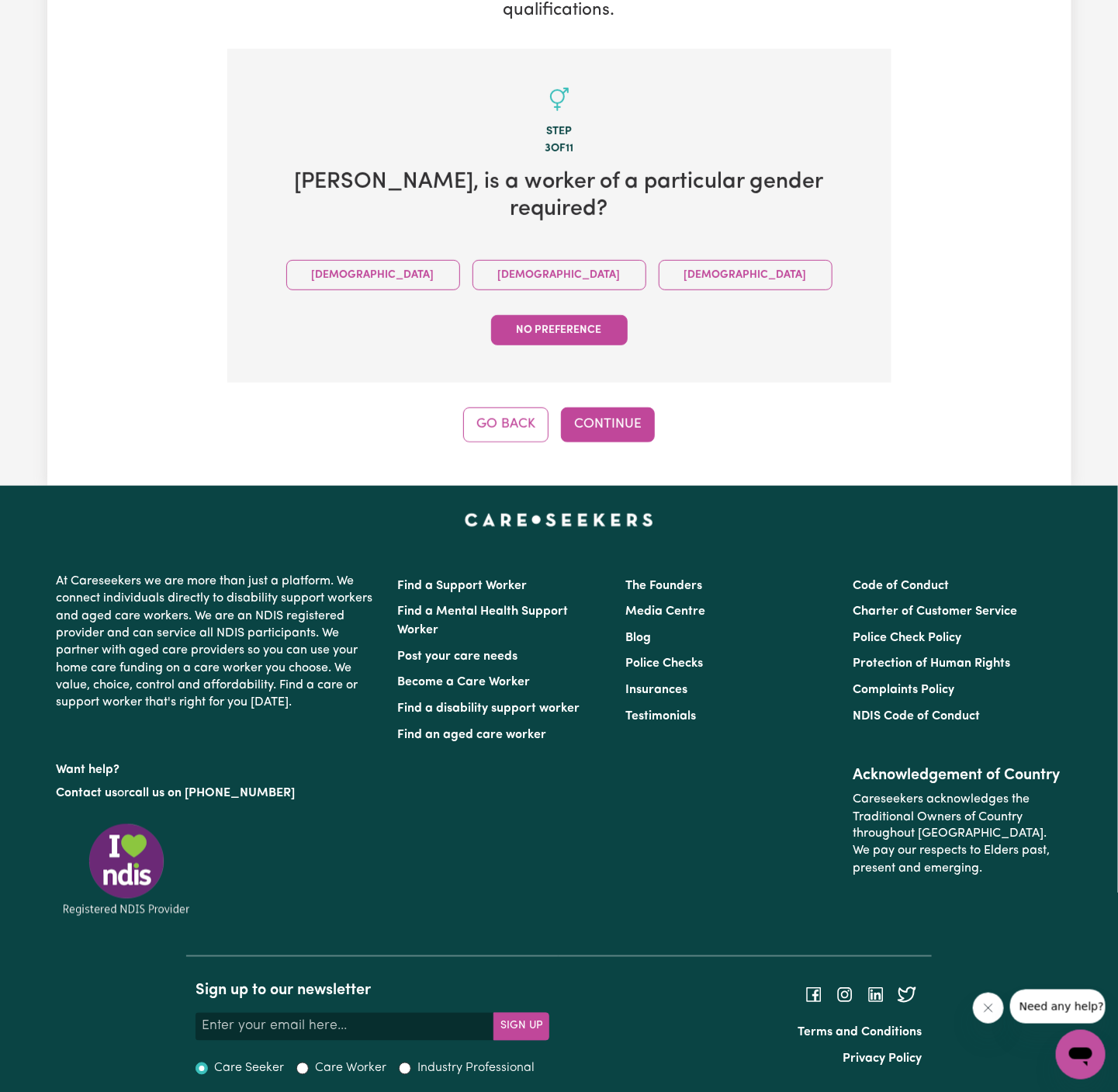
scroll to position [219, 0]
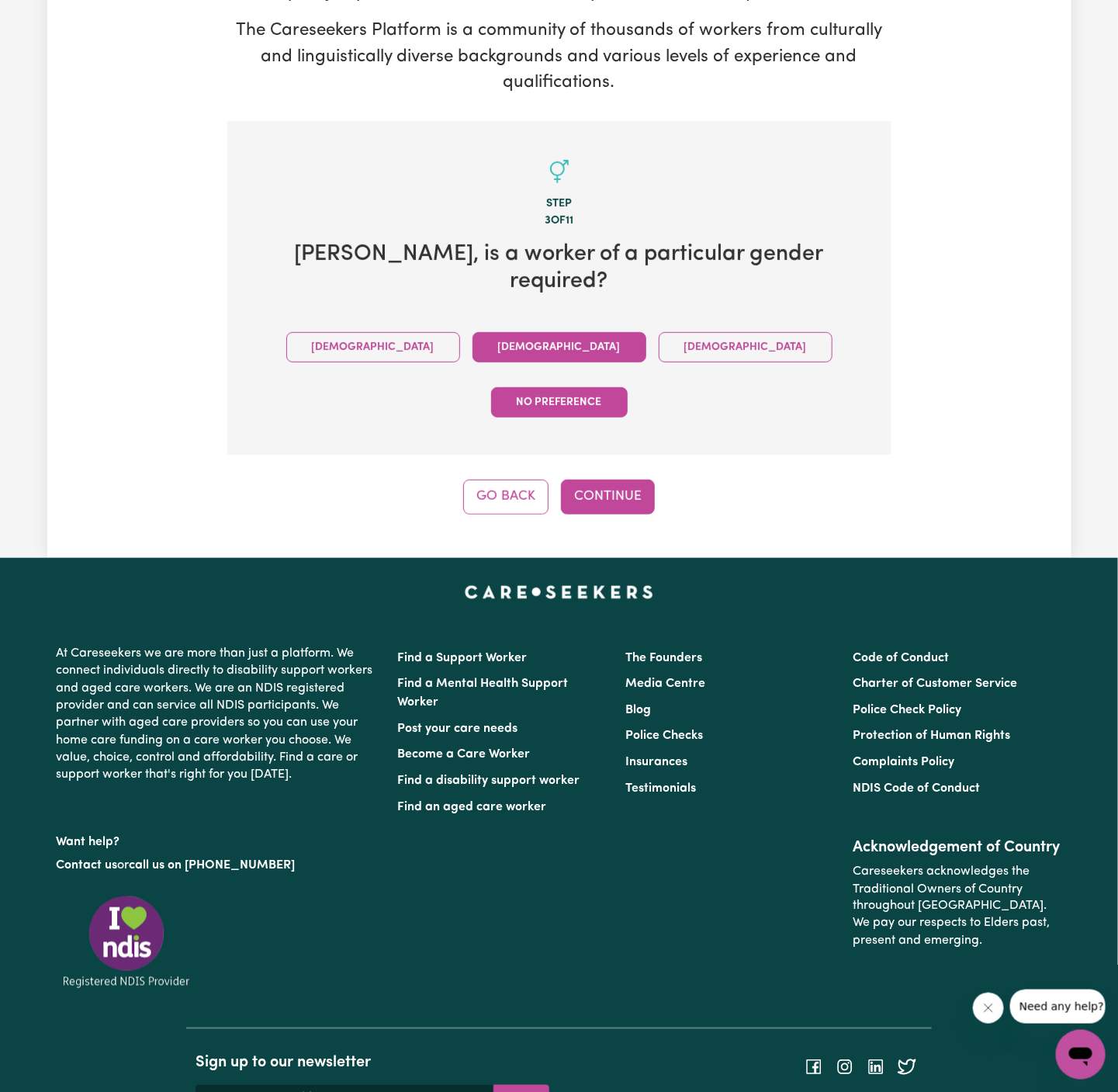
click at [474, 332] on button "[DEMOGRAPHIC_DATA]" at bounding box center [559, 347] width 173 height 30
click at [644, 436] on div "Tell us your care and support requirements Welcome to Careseekers. We are excit…" at bounding box center [560, 196] width 1025 height 723
click at [601, 480] on button "Continue" at bounding box center [607, 497] width 94 height 34
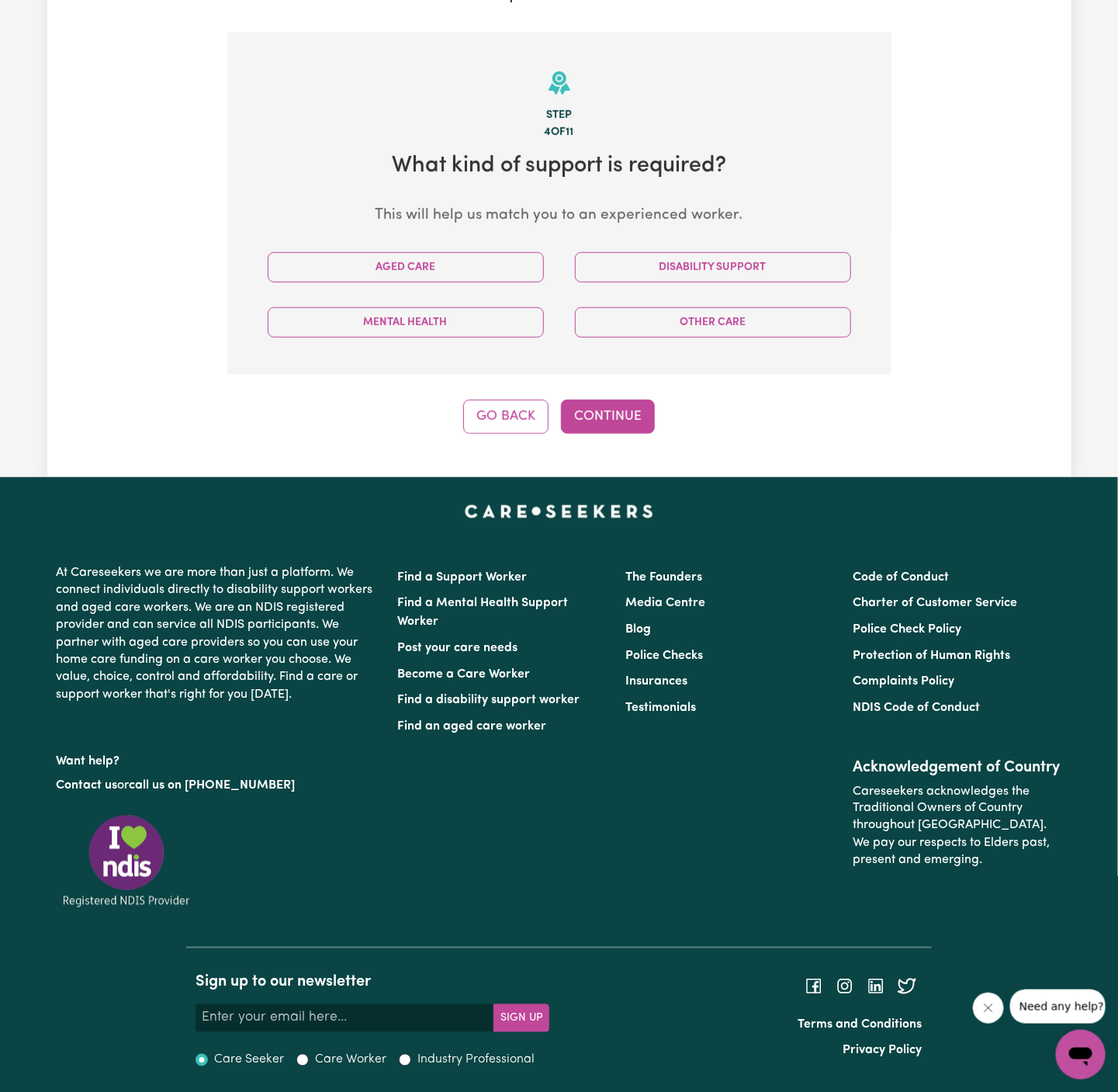
scroll to position [308, 0]
click at [850, 384] on div "Tell us your care and support requirements Welcome to Careseekers. We are excit…" at bounding box center [560, 111] width 683 height 644
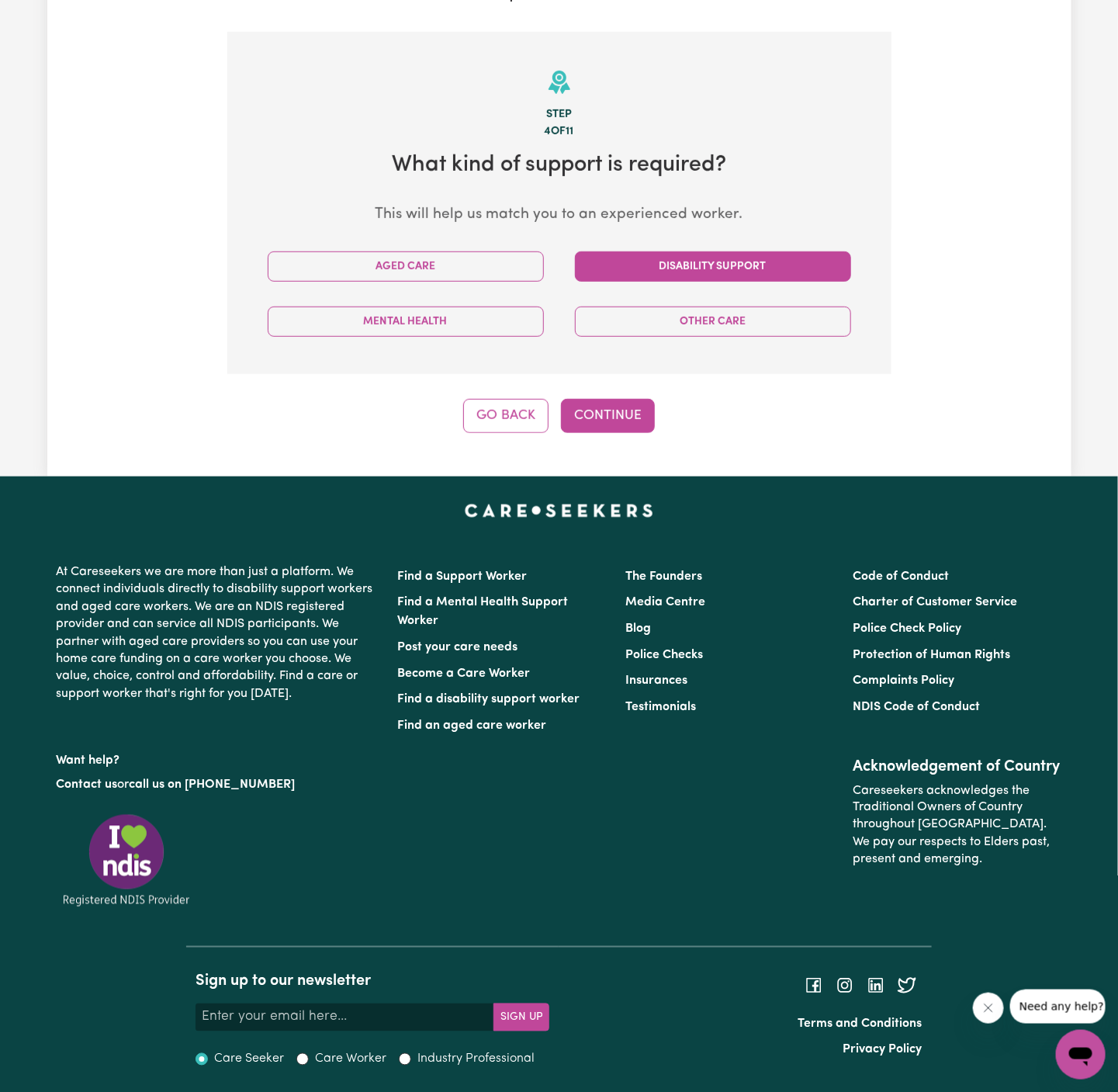
click at [747, 265] on button "Disability Support" at bounding box center [713, 267] width 276 height 30
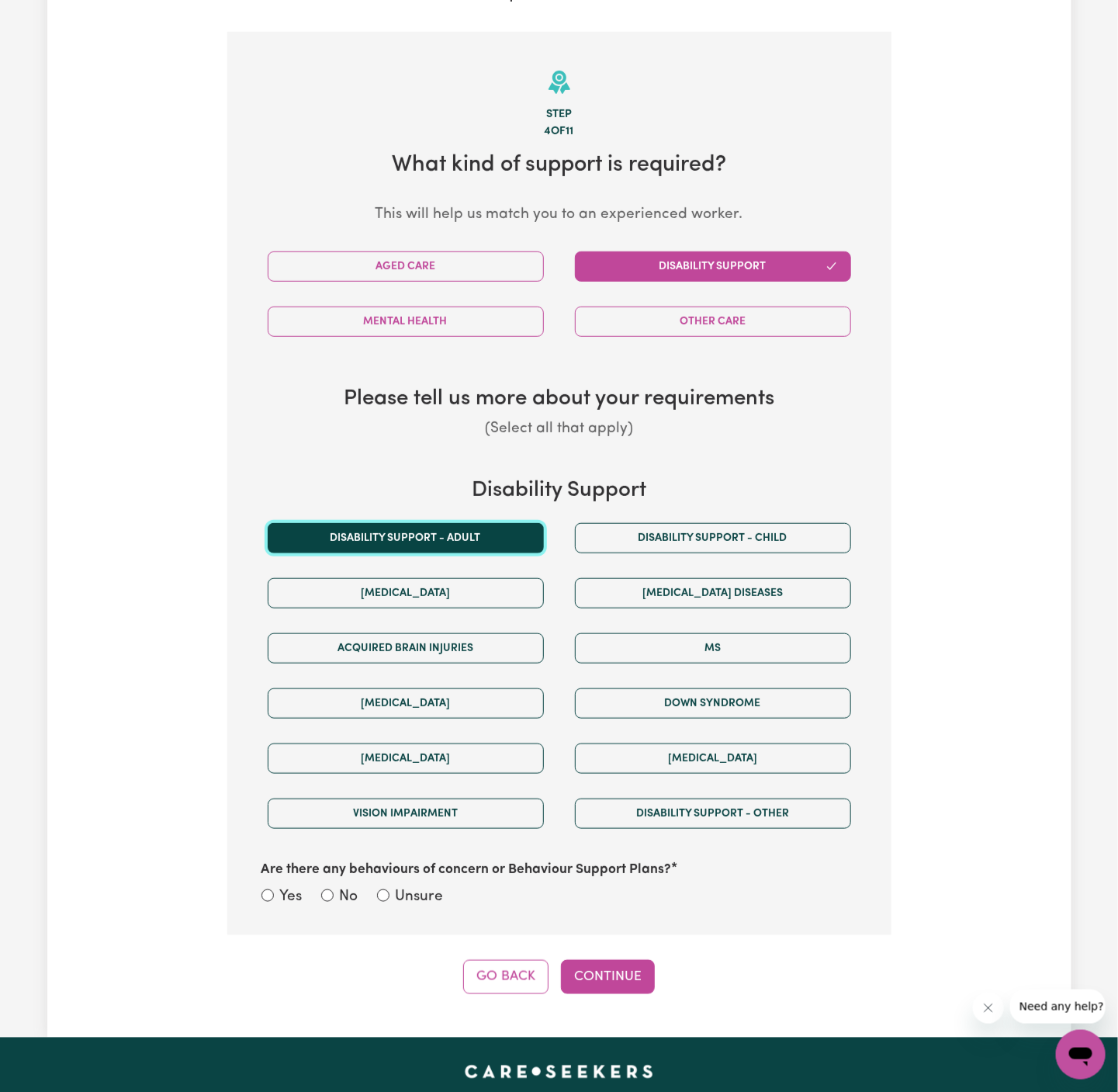
click at [477, 528] on button "Disability support - Adult" at bounding box center [406, 538] width 276 height 30
click at [435, 887] on label "Unsure" at bounding box center [420, 898] width 48 height 23
click at [389, 889] on input "Unsure" at bounding box center [383, 896] width 12 height 12
radio input "true"
drag, startPoint x: 530, startPoint y: 944, endPoint x: 541, endPoint y: 948, distance: 11.7
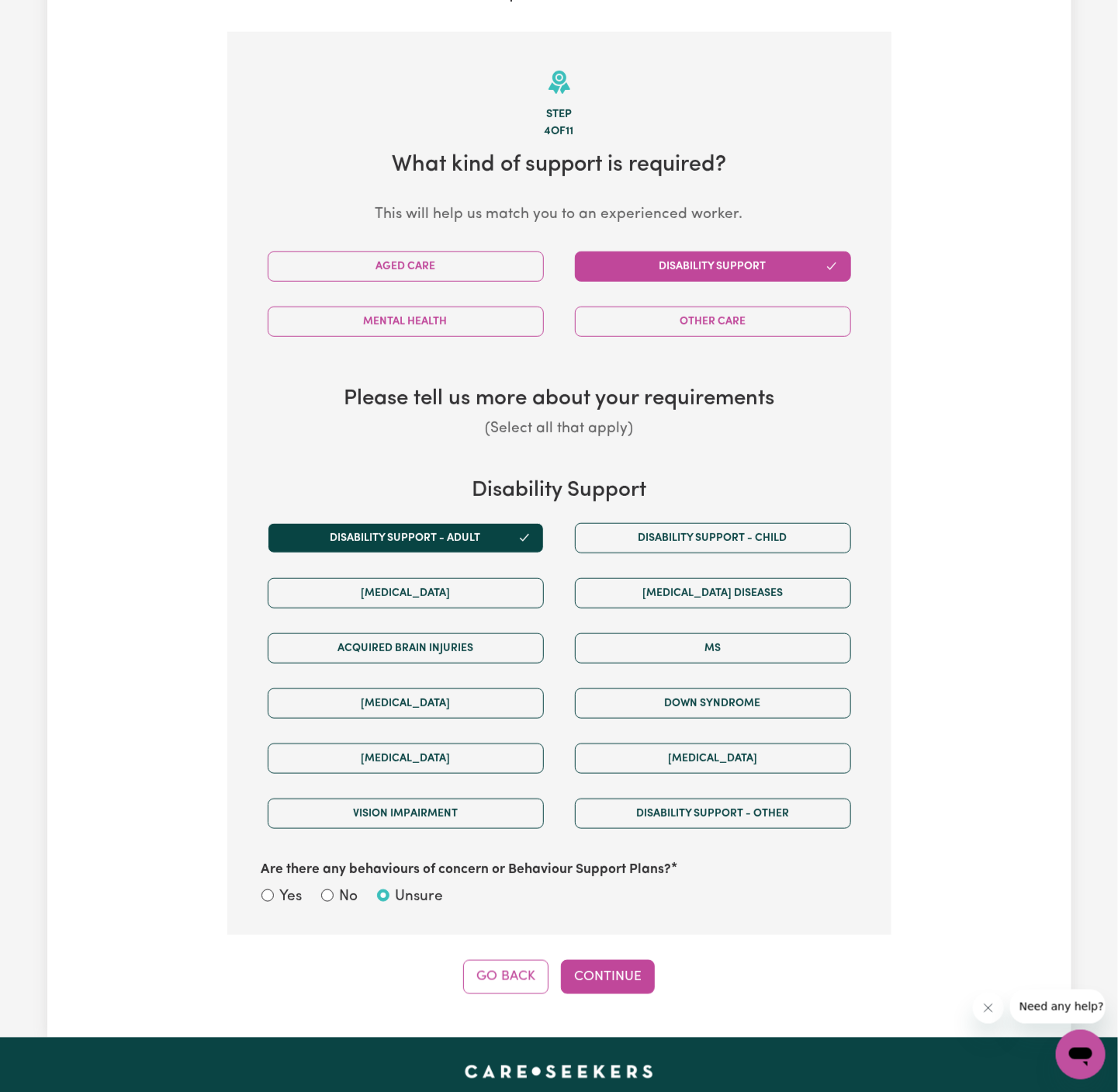
click at [509, 943] on div "Step 4 of 11 What kind of support is required? This will help us match you to a…" at bounding box center [559, 513] width 665 height 963
click at [579, 963] on button "Continue" at bounding box center [607, 977] width 94 height 34
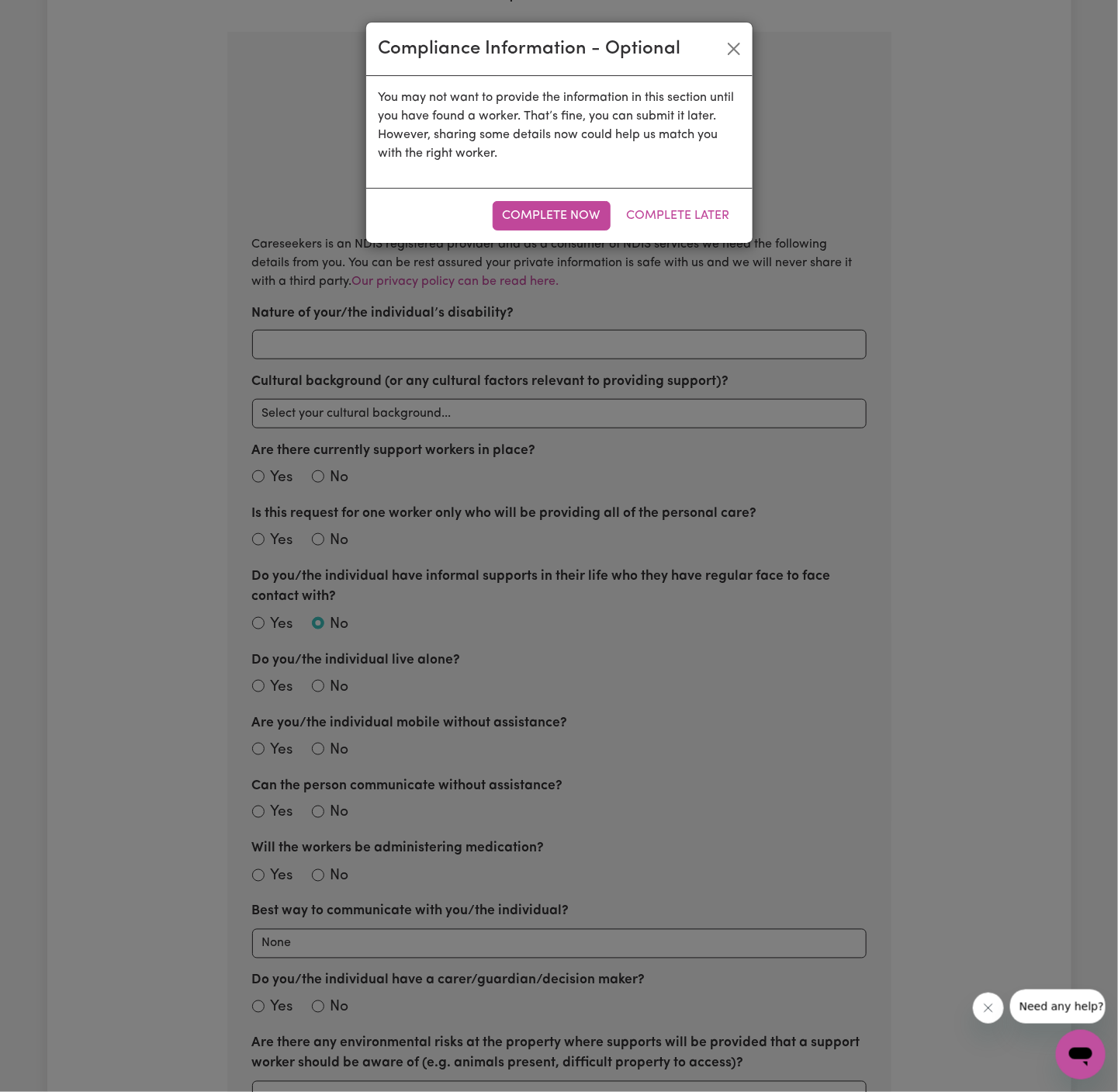
scroll to position [340, 0]
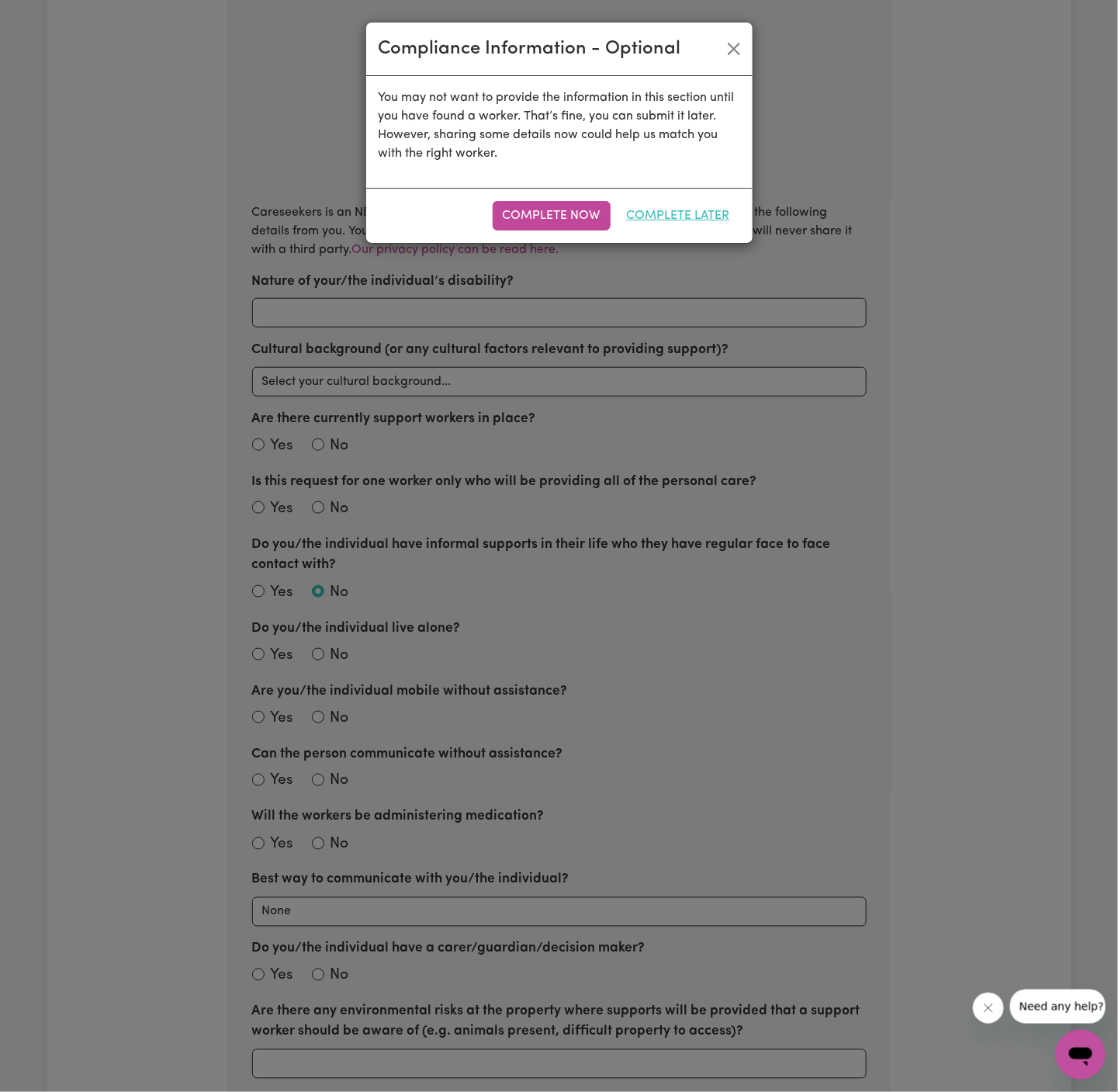
click at [680, 218] on button "Complete Later" at bounding box center [679, 215] width 123 height 29
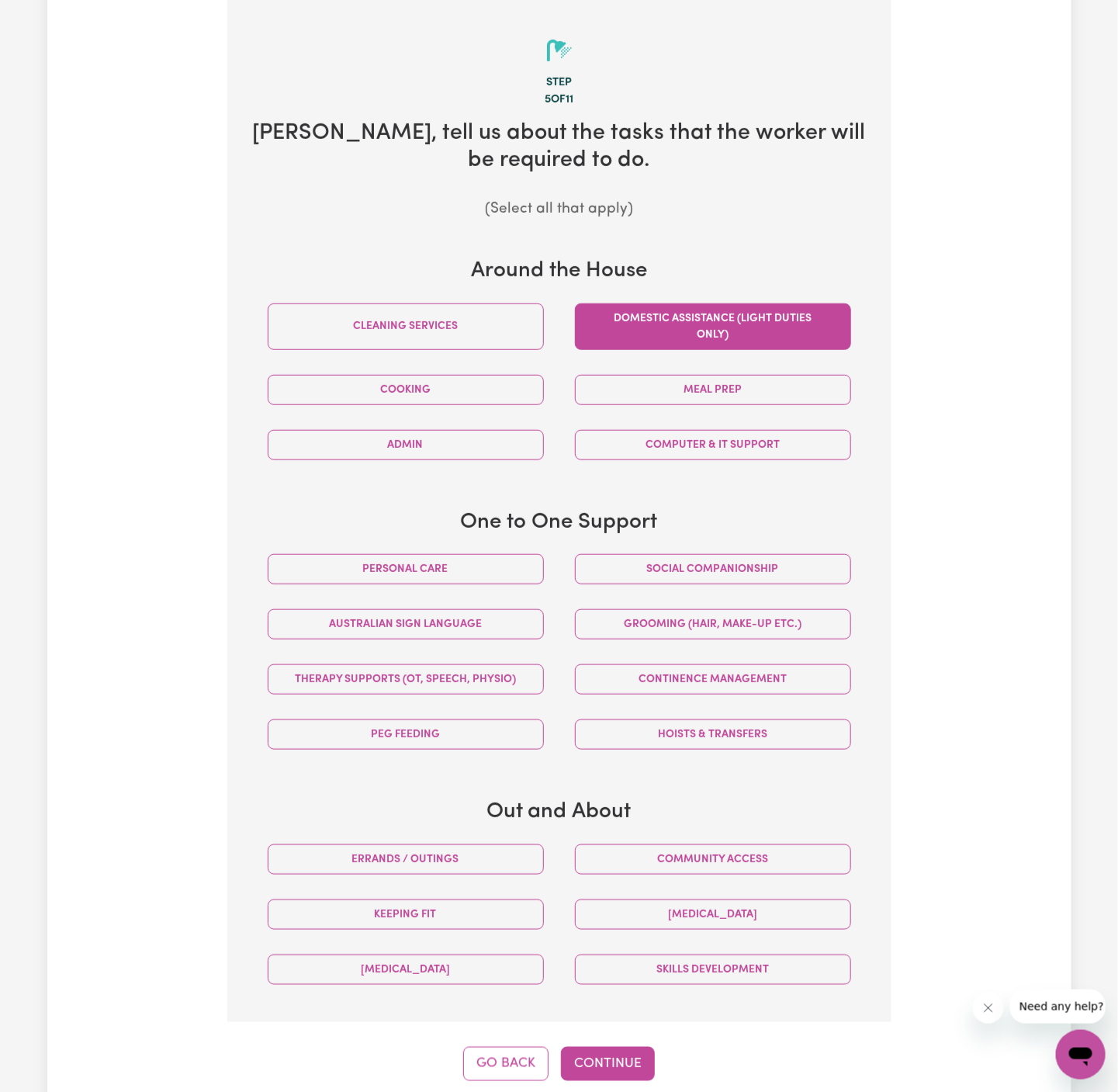
click at [808, 341] on button "Domestic assistance (light duties only)" at bounding box center [713, 327] width 276 height 47
click at [758, 565] on button "Social companionship" at bounding box center [713, 569] width 276 height 30
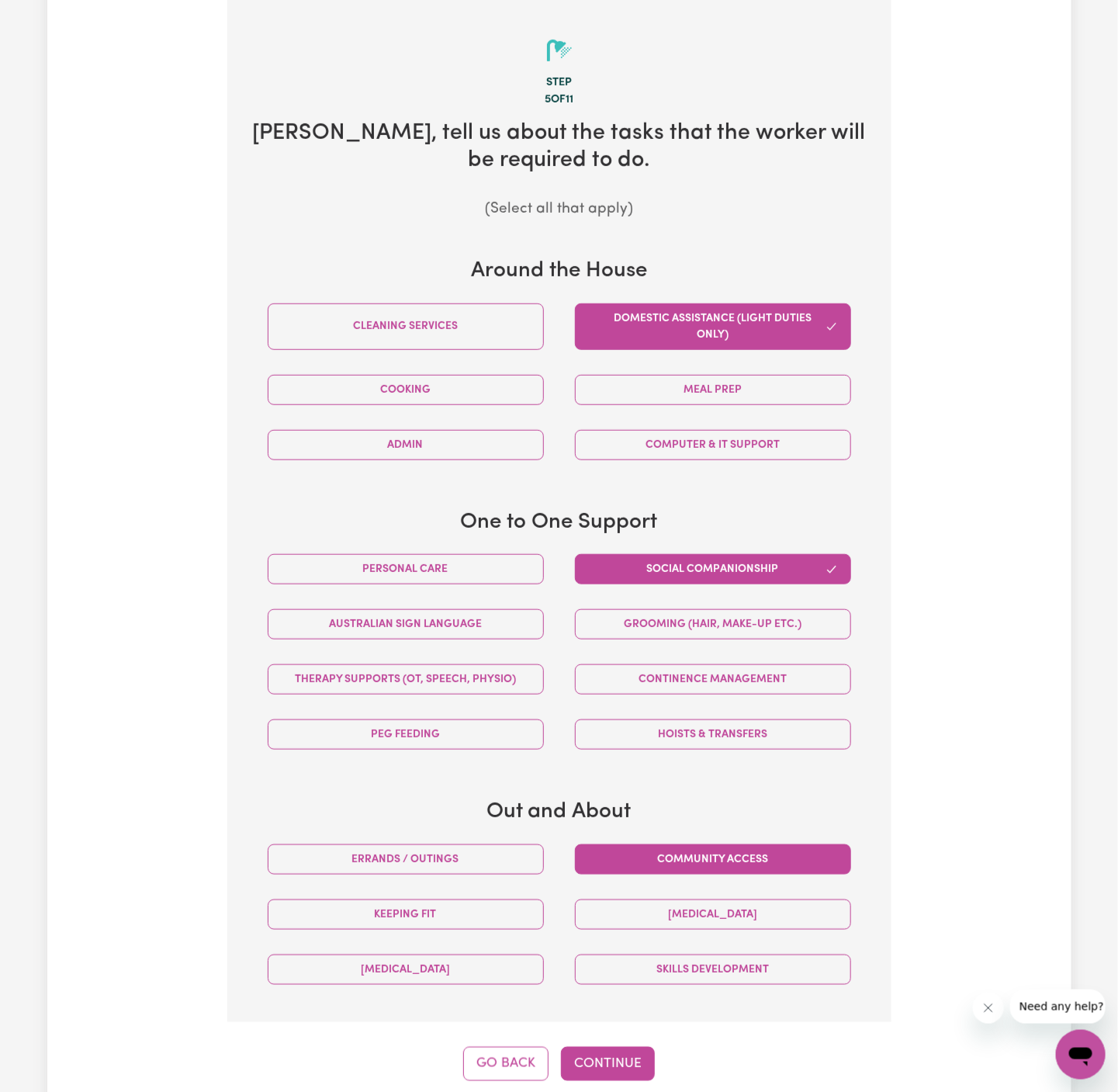
click at [759, 846] on button "Community access" at bounding box center [713, 860] width 276 height 30
click at [719, 621] on button "Grooming (hair, make-up etc.)" at bounding box center [713, 624] width 276 height 30
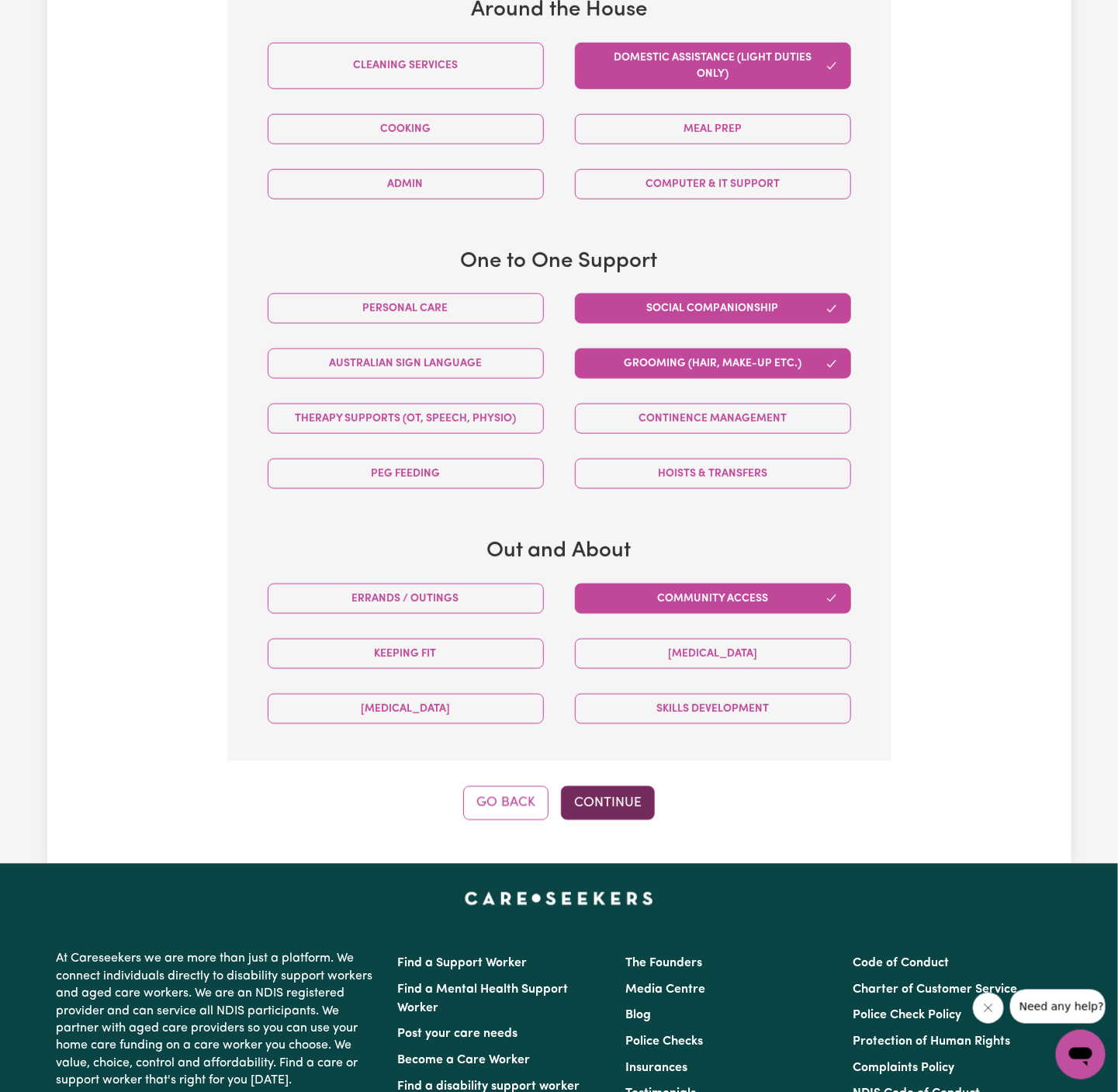
click at [602, 808] on button "Continue" at bounding box center [607, 803] width 94 height 34
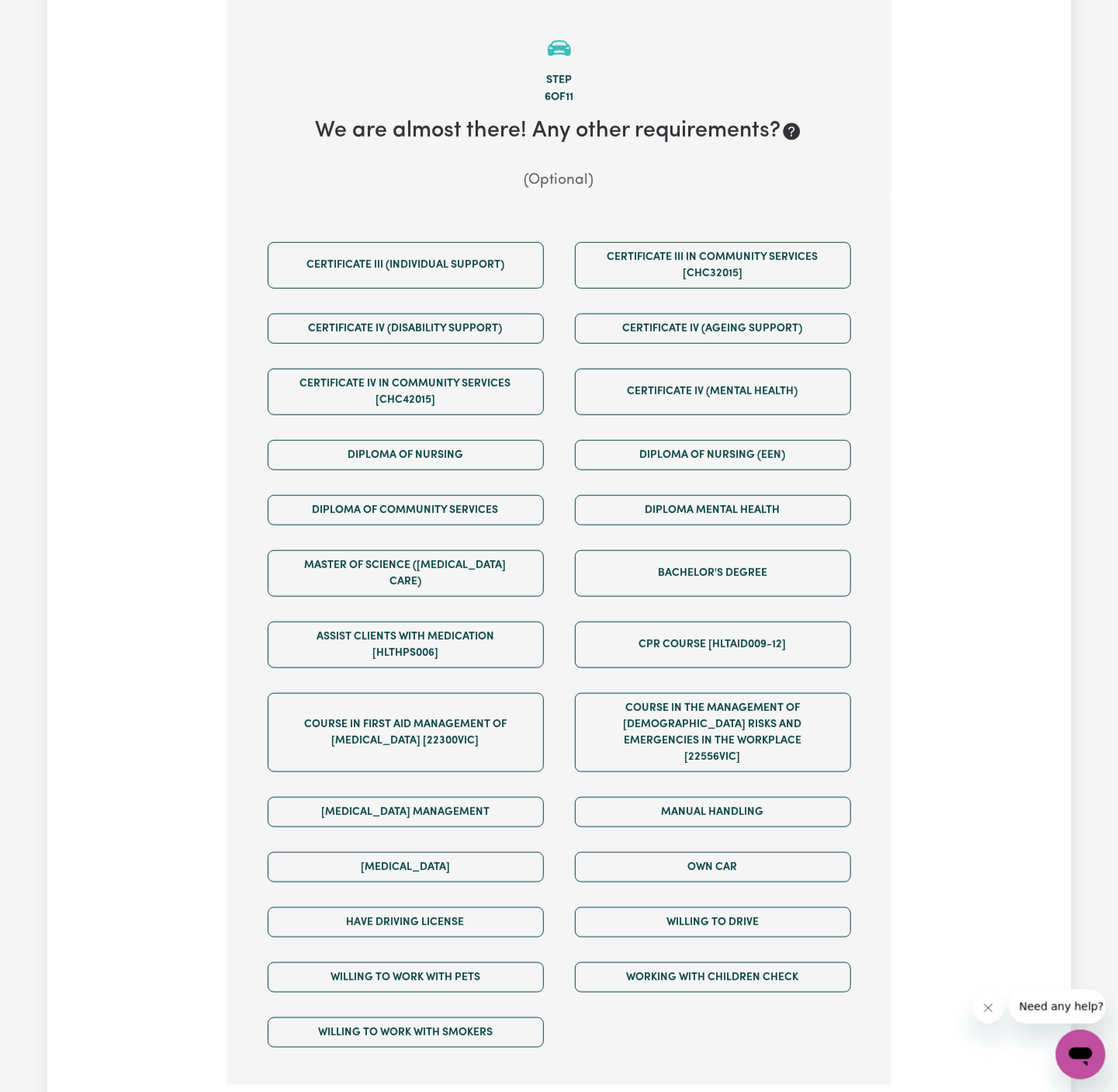
scroll to position [340, 0]
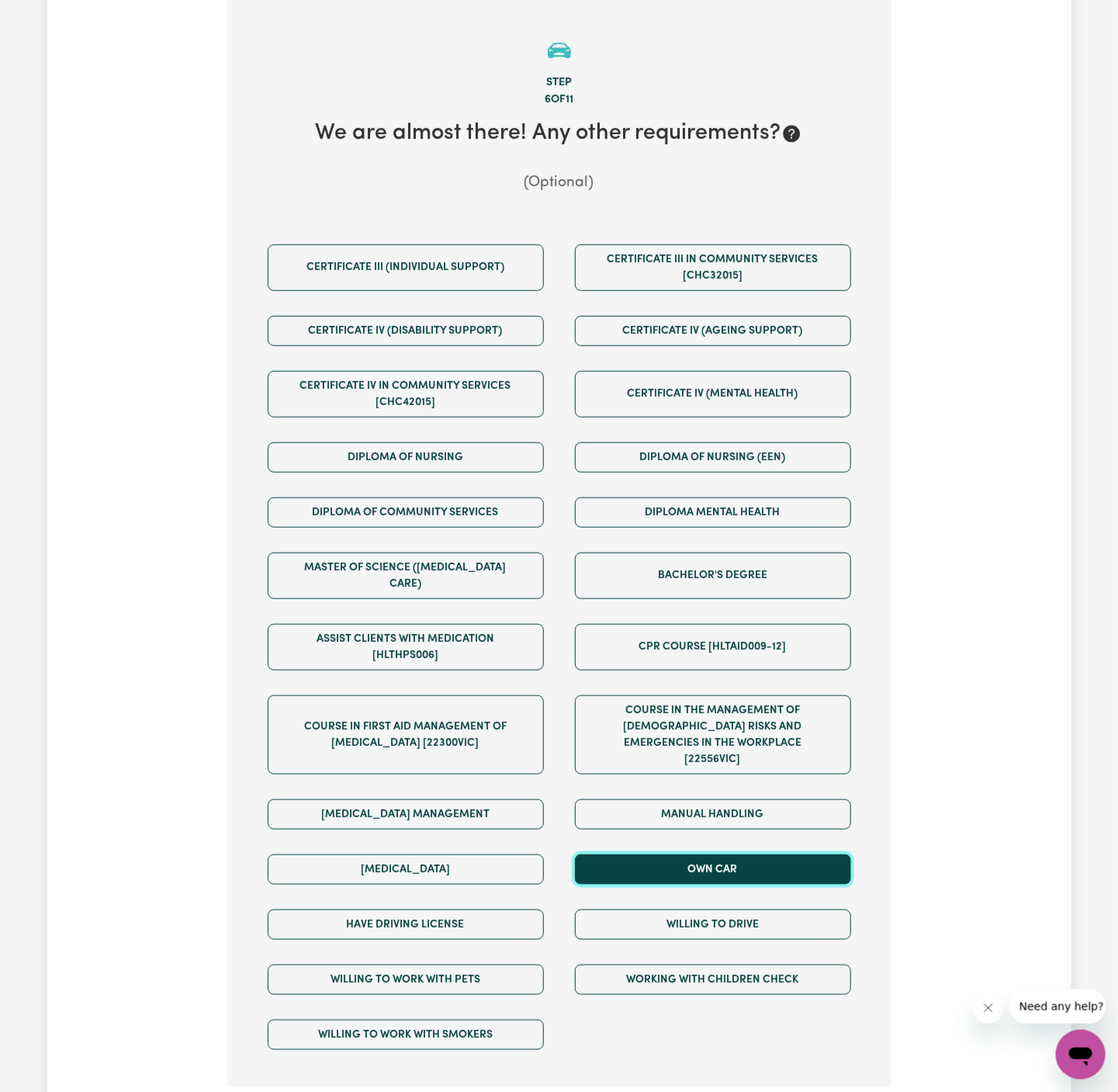
click at [752, 854] on button "Own Car" at bounding box center [713, 869] width 276 height 30
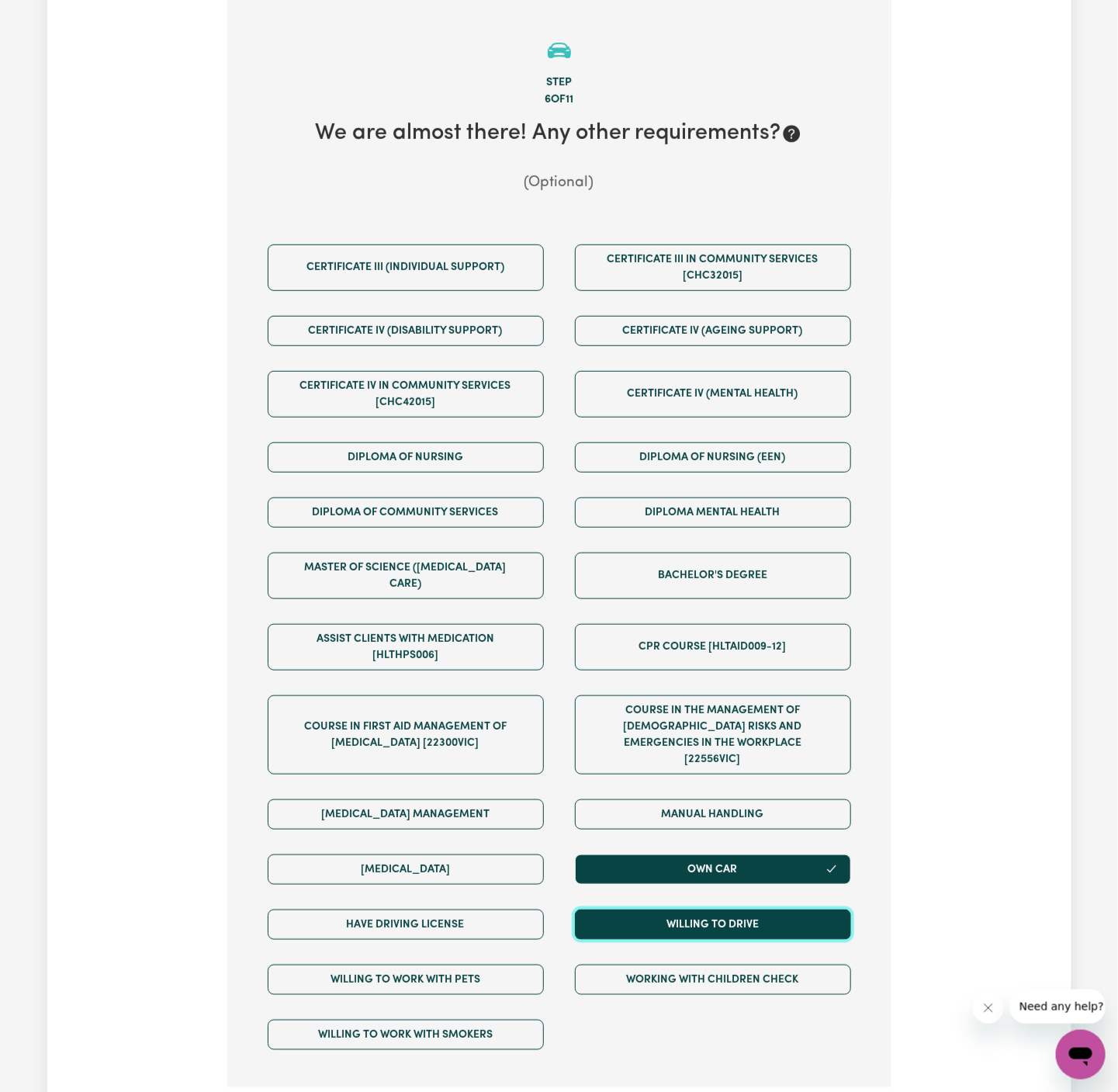
click at [752, 910] on button "Willing to drive" at bounding box center [713, 925] width 276 height 30
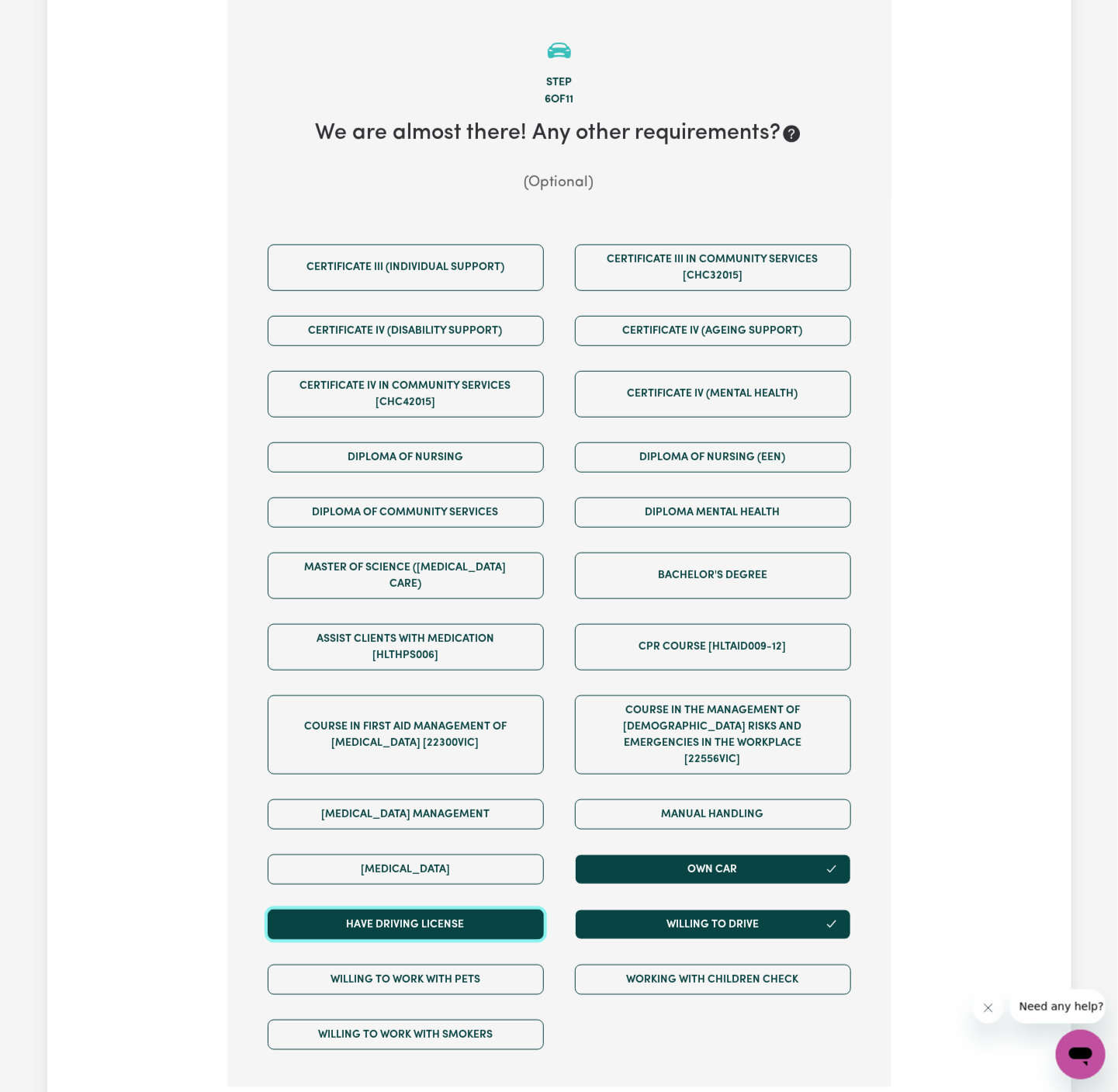
click at [482, 910] on button "Have driving license" at bounding box center [406, 925] width 276 height 30
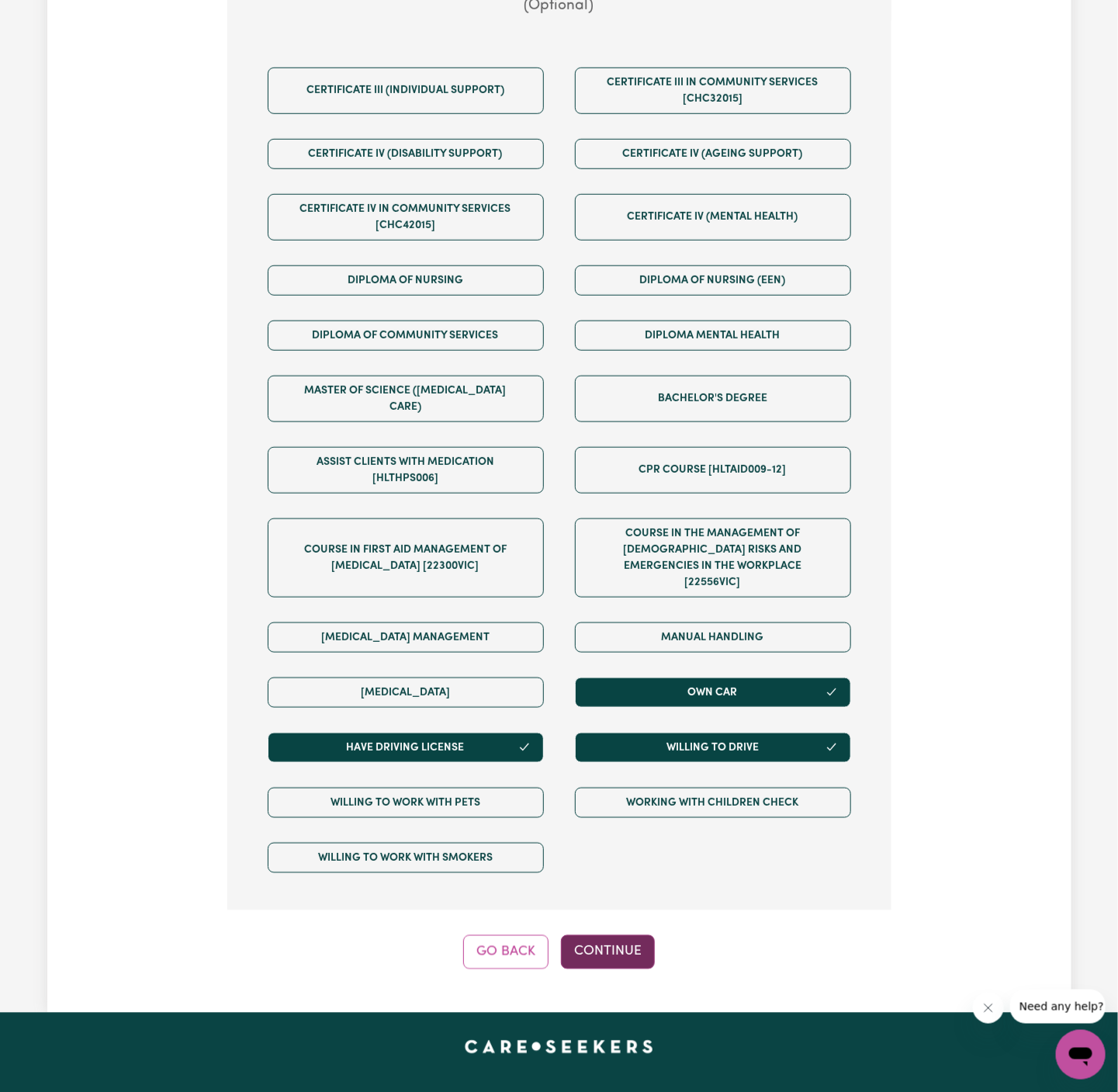
click at [618, 935] on button "Continue" at bounding box center [607, 952] width 94 height 34
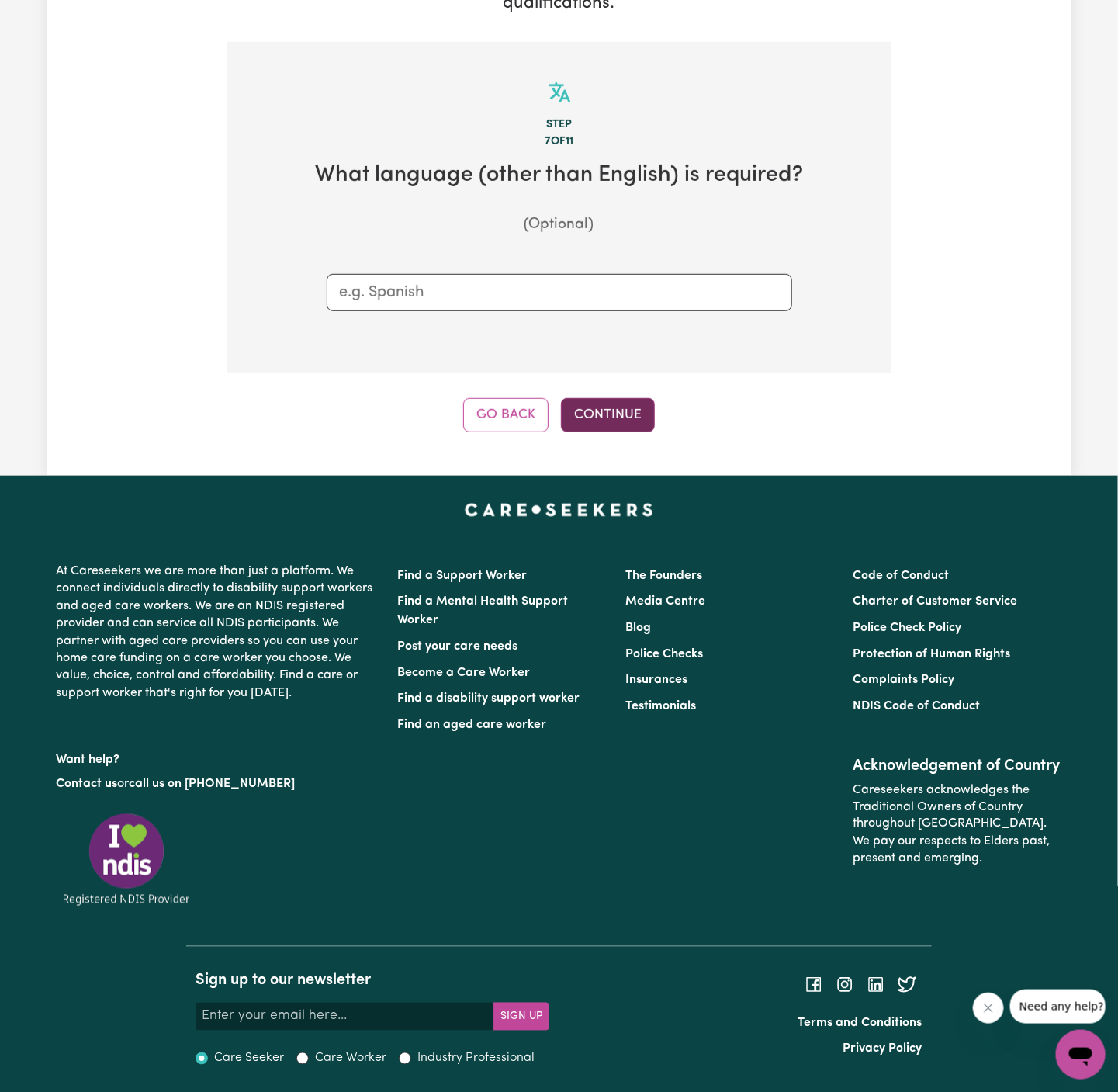
click at [617, 410] on button "Continue" at bounding box center [607, 415] width 94 height 34
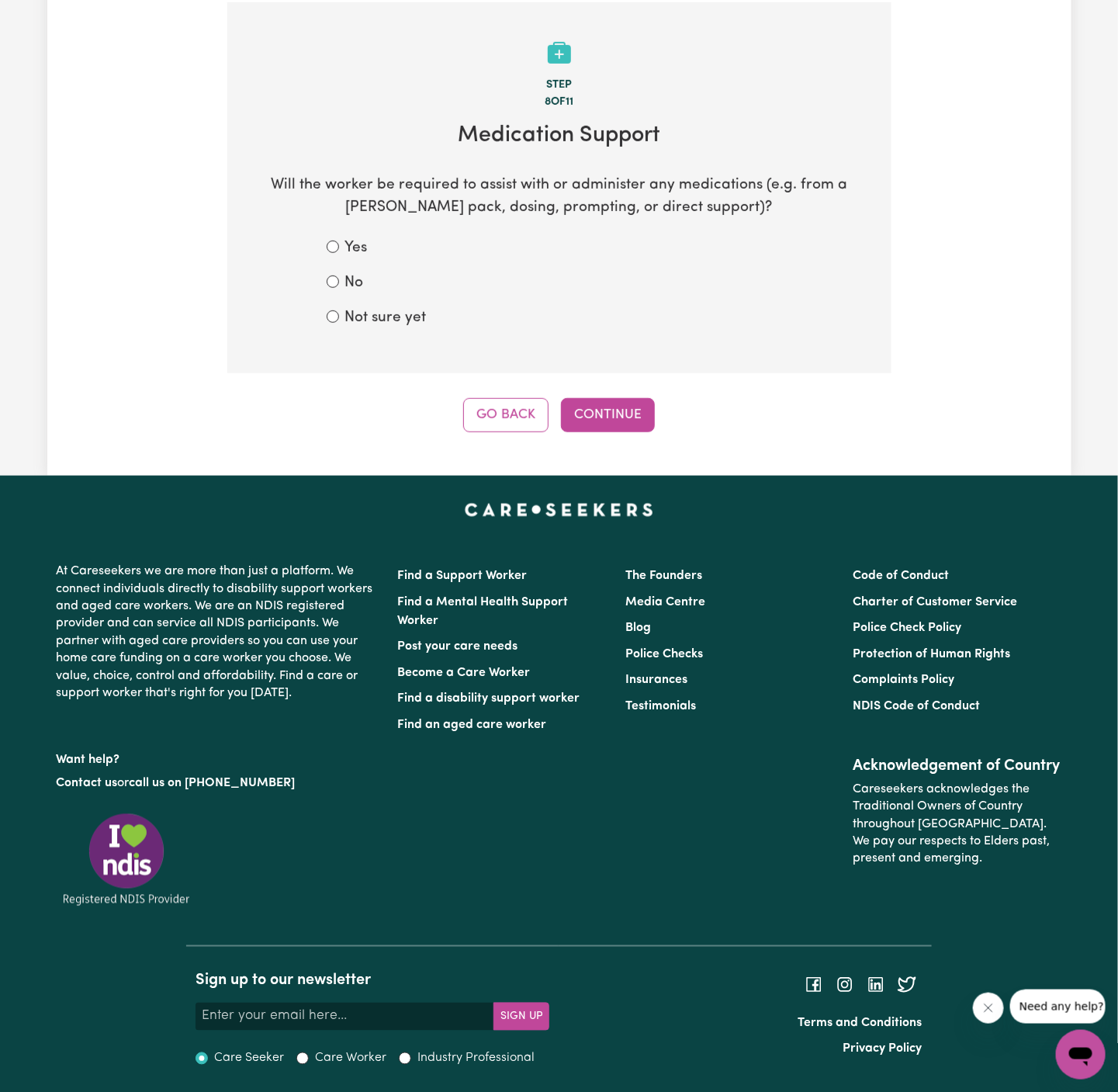
click at [371, 291] on div "No" at bounding box center [559, 284] width 466 height 23
drag, startPoint x: 357, startPoint y: 322, endPoint x: 385, endPoint y: 322, distance: 28.0
click at [357, 322] on label "Not sure yet" at bounding box center [386, 319] width 82 height 23
click at [339, 322] on input "Not sure yet" at bounding box center [333, 317] width 12 height 12
radio input "true"
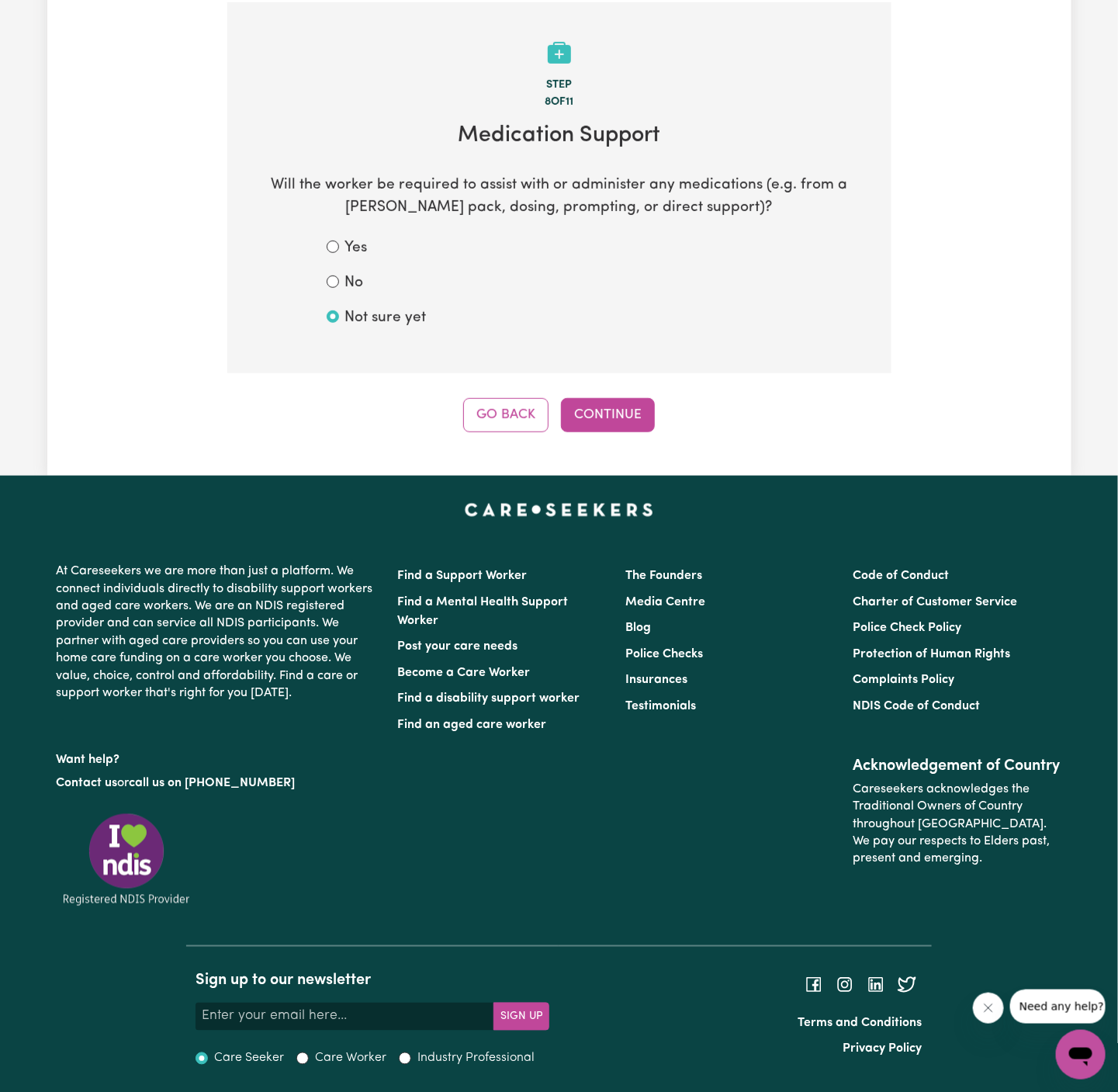
click at [393, 322] on label "Not sure yet" at bounding box center [386, 319] width 82 height 23
click at [339, 322] on input "Not sure yet" at bounding box center [333, 317] width 12 height 12
click at [617, 402] on button "Continue" at bounding box center [607, 415] width 94 height 34
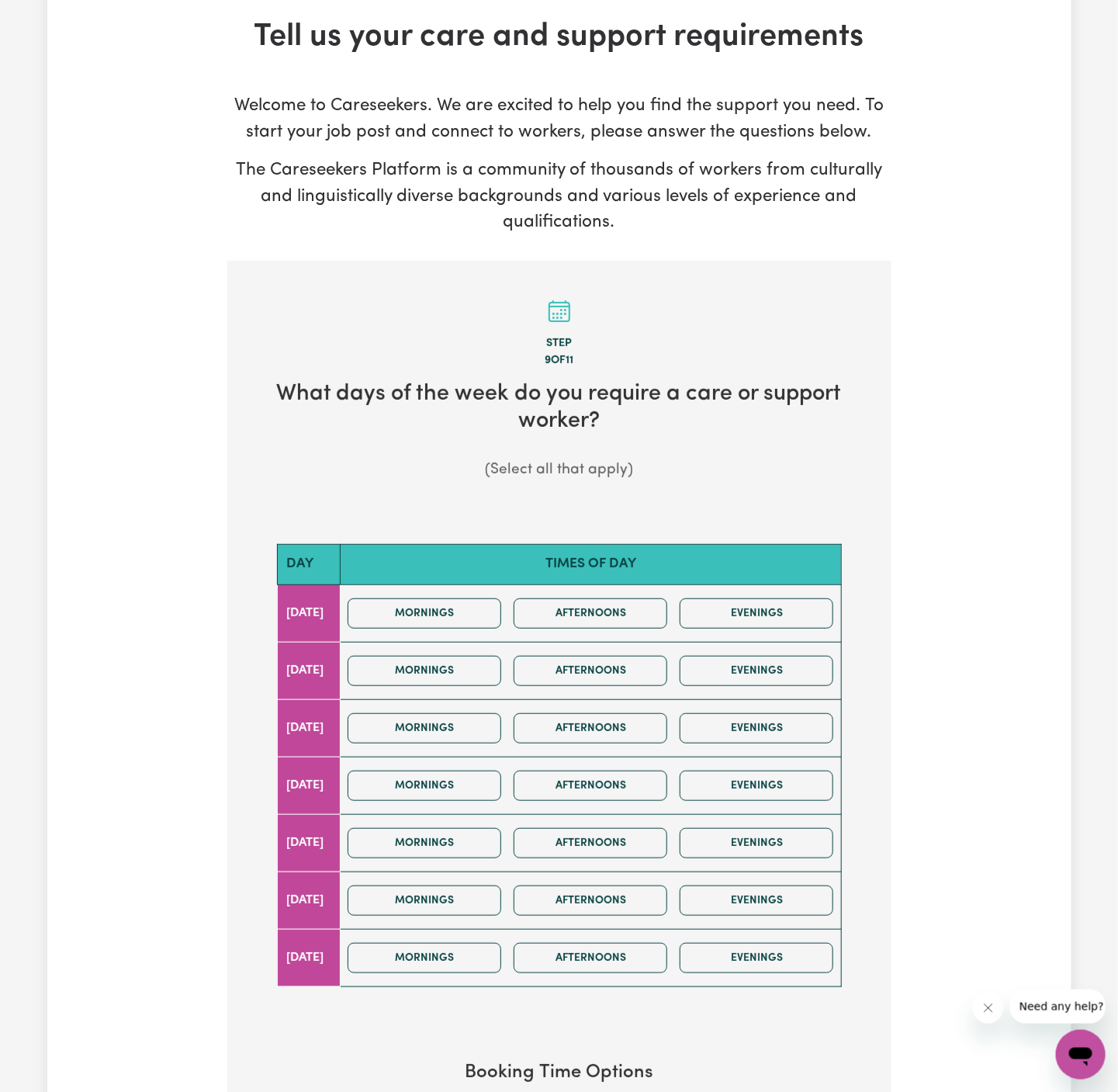
scroll to position [80, 0]
click at [465, 610] on button "Mornings" at bounding box center [424, 613] width 154 height 30
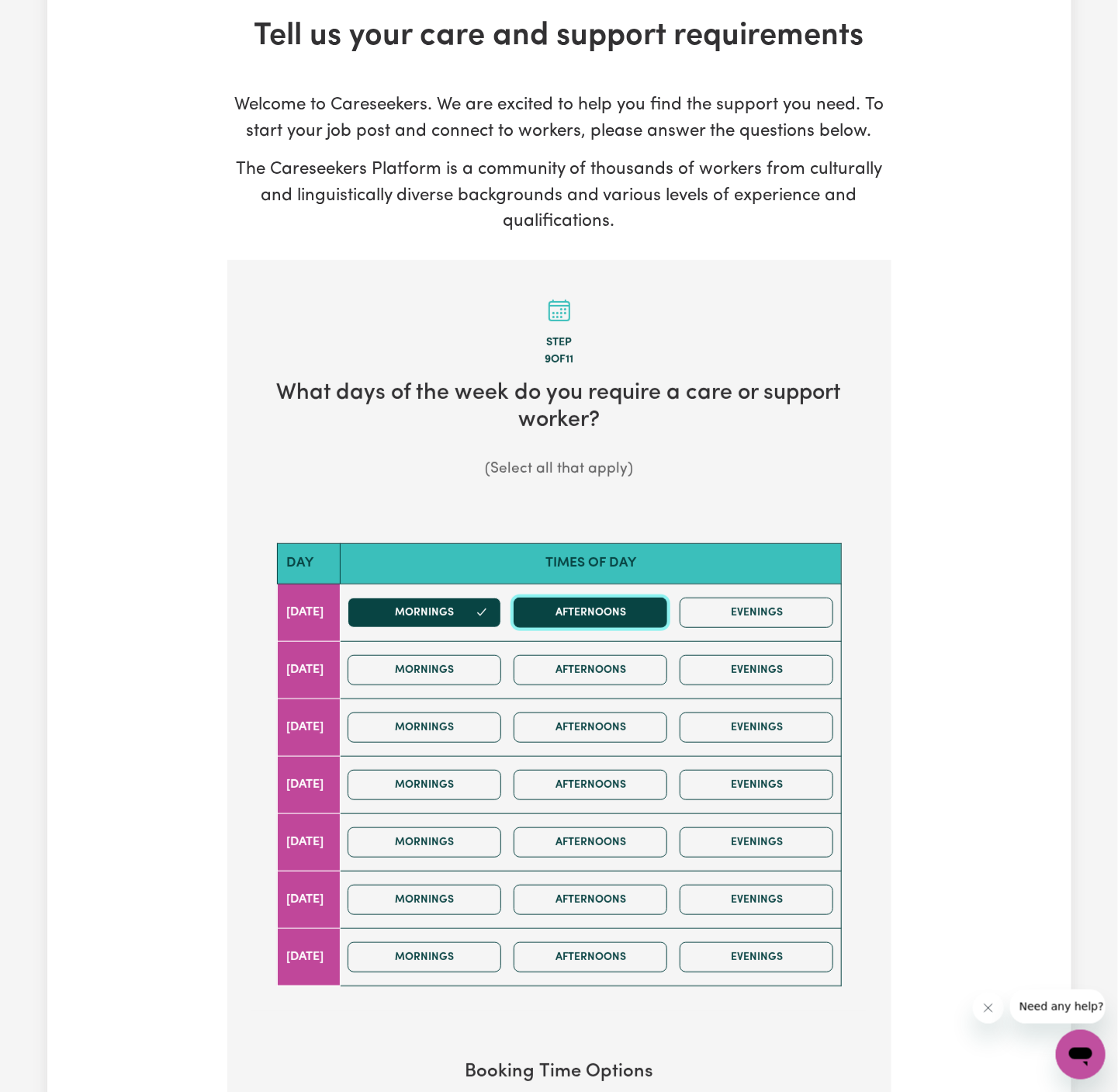
click at [636, 610] on button "Afternoons" at bounding box center [591, 613] width 154 height 30
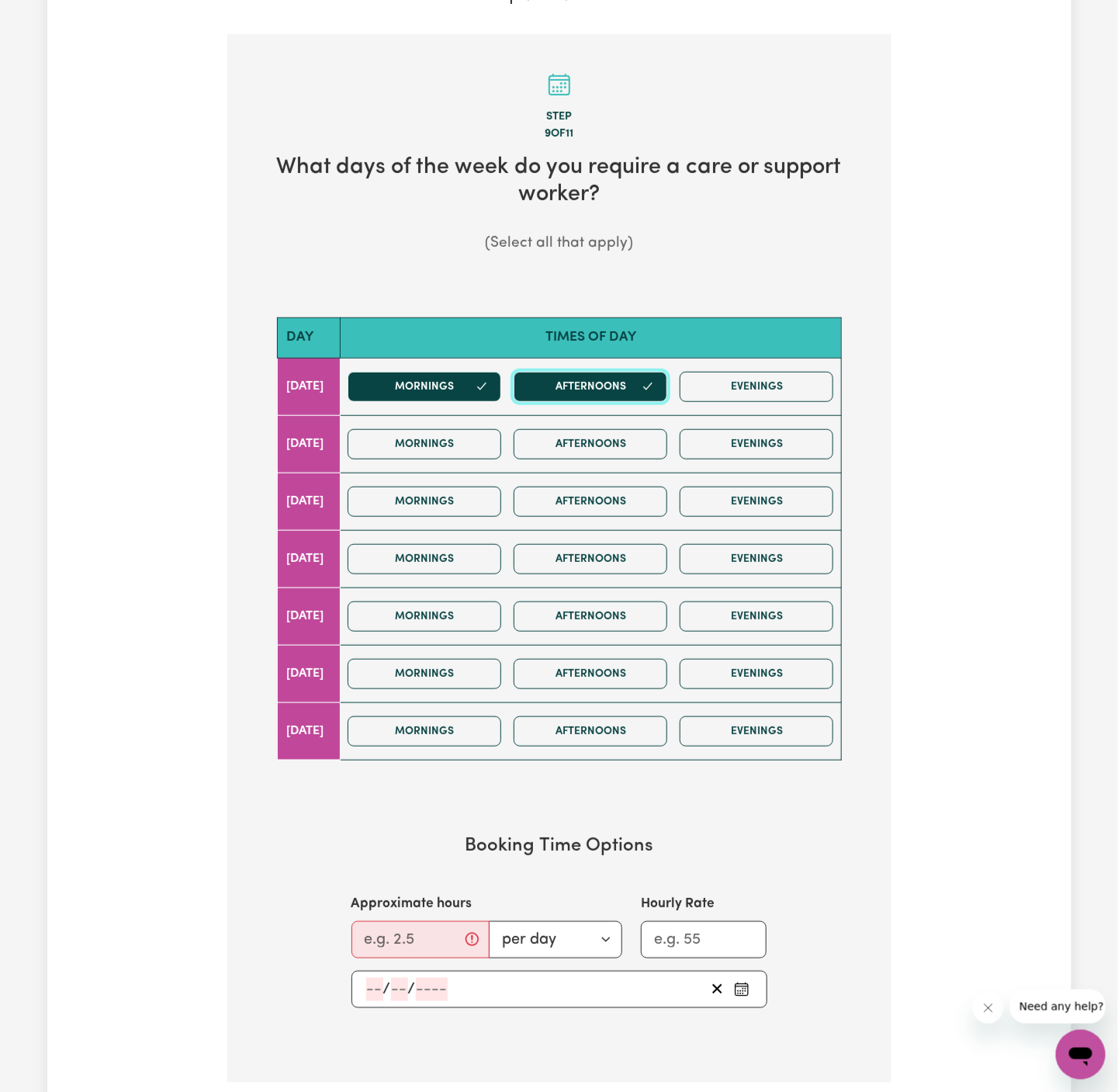
scroll to position [376, 0]
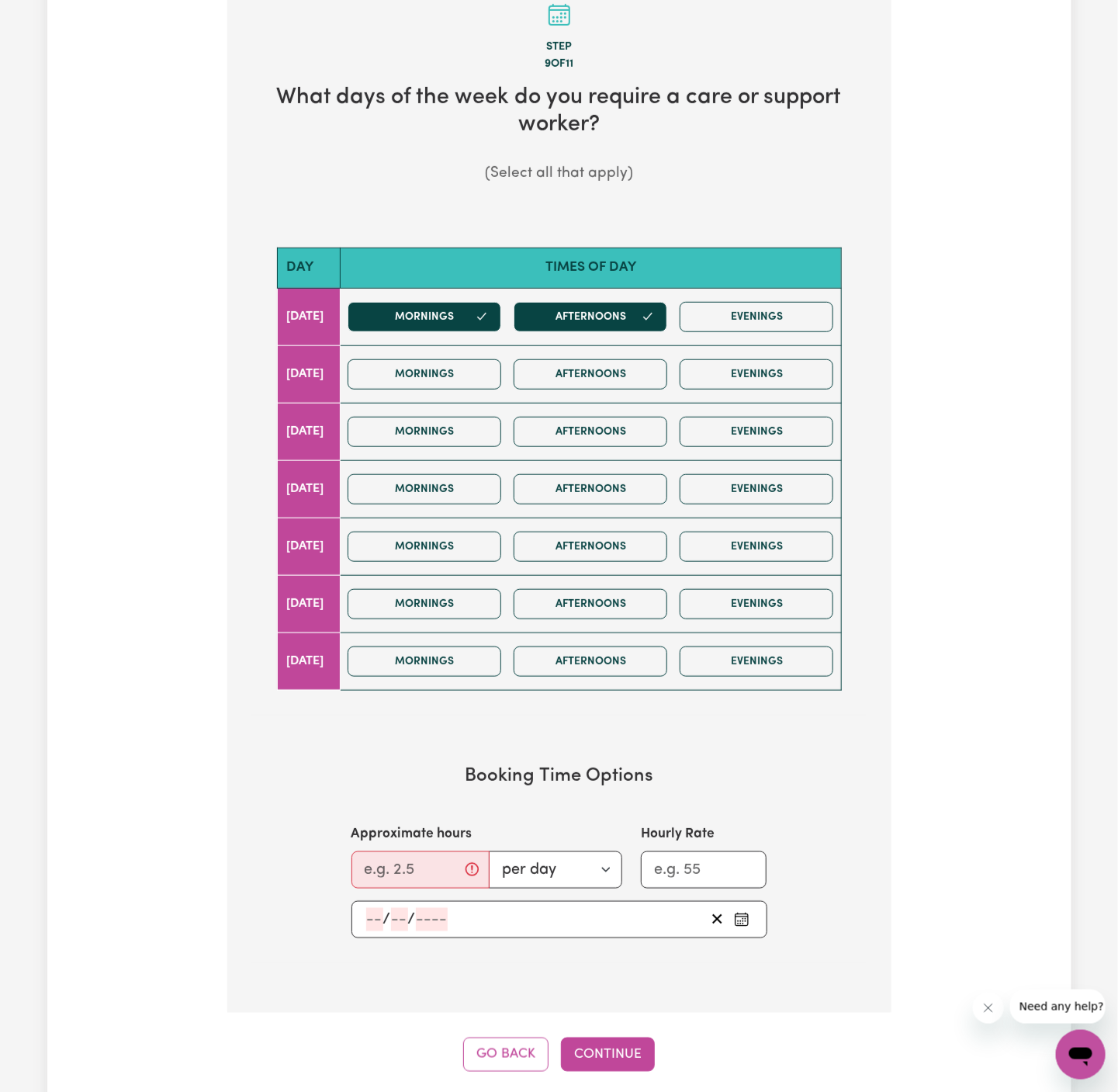
click at [379, 841] on div "Approximate hours per day per week" at bounding box center [487, 856] width 271 height 63
click at [379, 870] on input "Approximate hours" at bounding box center [420, 870] width 138 height 37
type input "5"
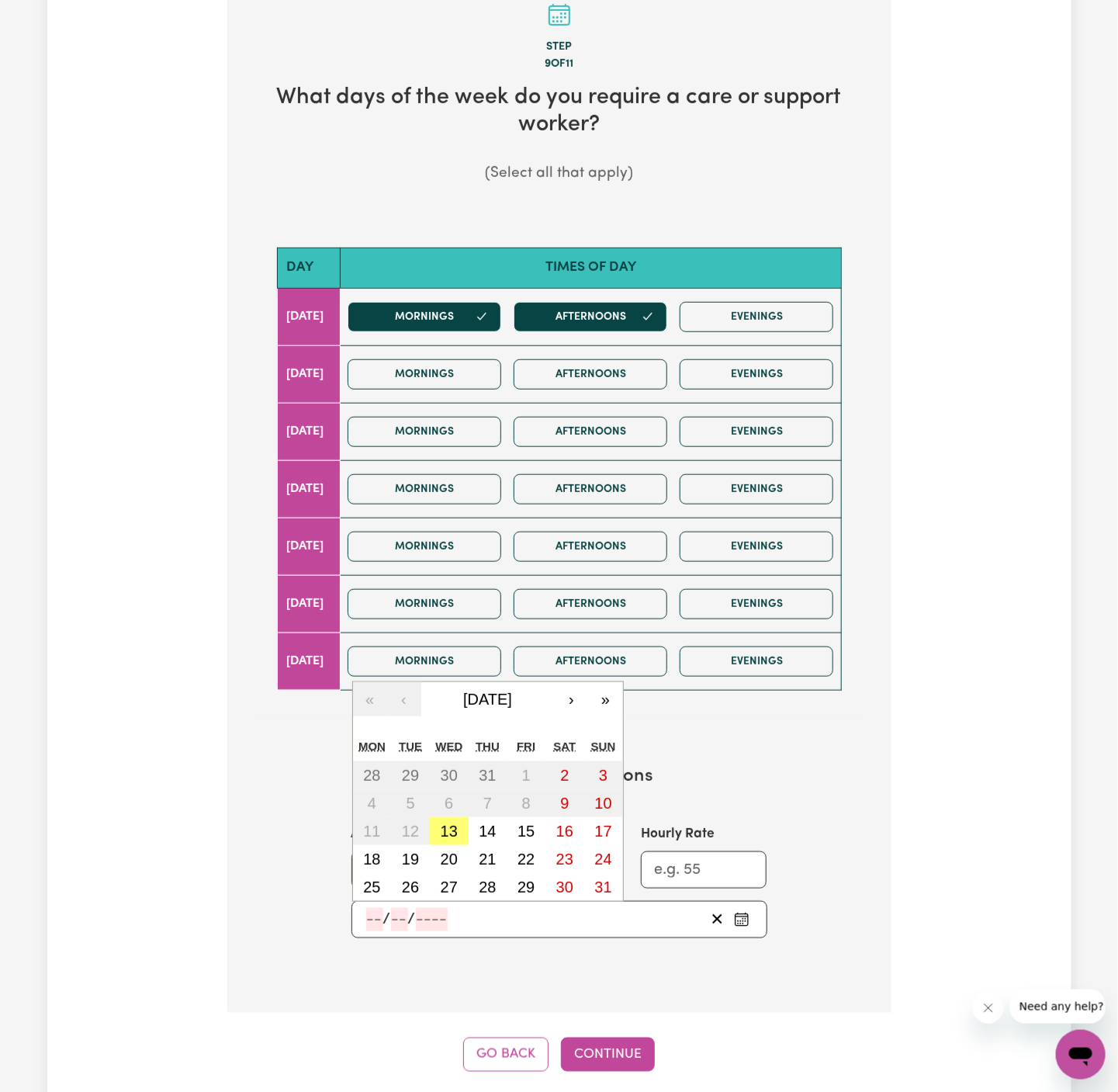
click at [377, 914] on input "number" at bounding box center [374, 919] width 17 height 23
click at [377, 854] on abbr "18" at bounding box center [371, 859] width 17 height 17
type input "[DATE]"
type input "18"
type input "8"
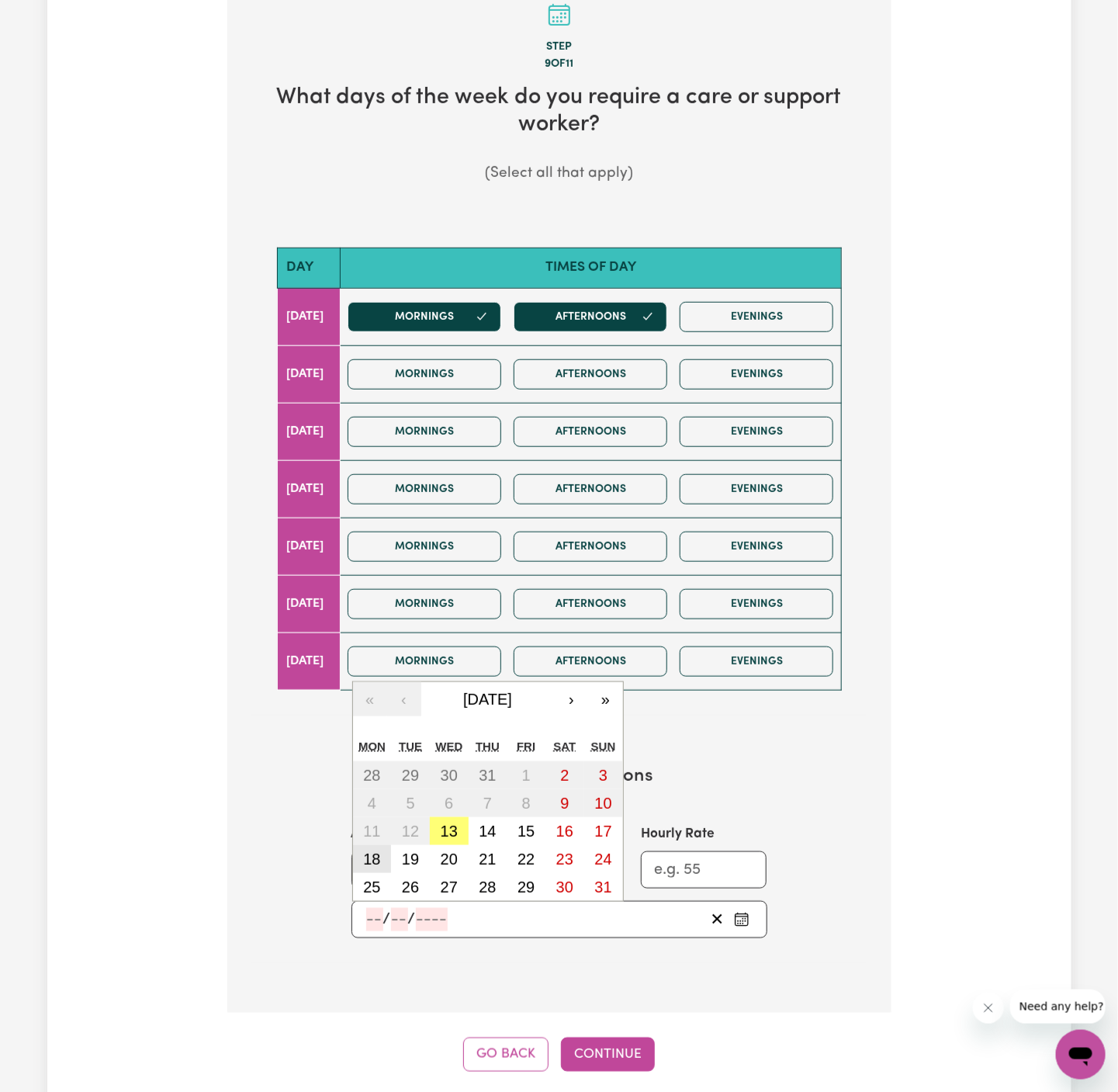
type input "2025"
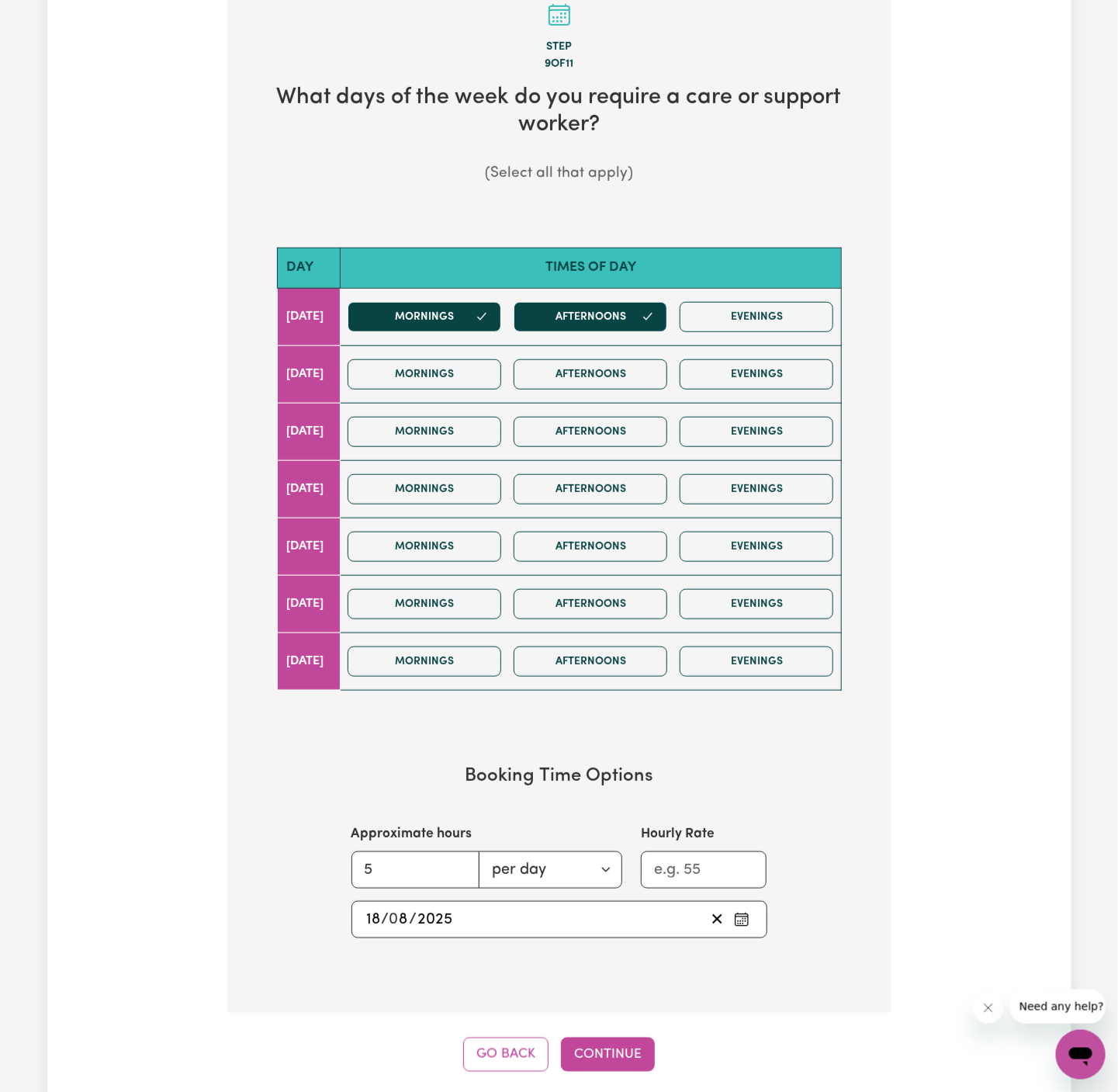
click at [655, 1054] on div "Go Back Continue" at bounding box center [559, 1055] width 665 height 34
click at [619, 1044] on button "Continue" at bounding box center [607, 1055] width 94 height 34
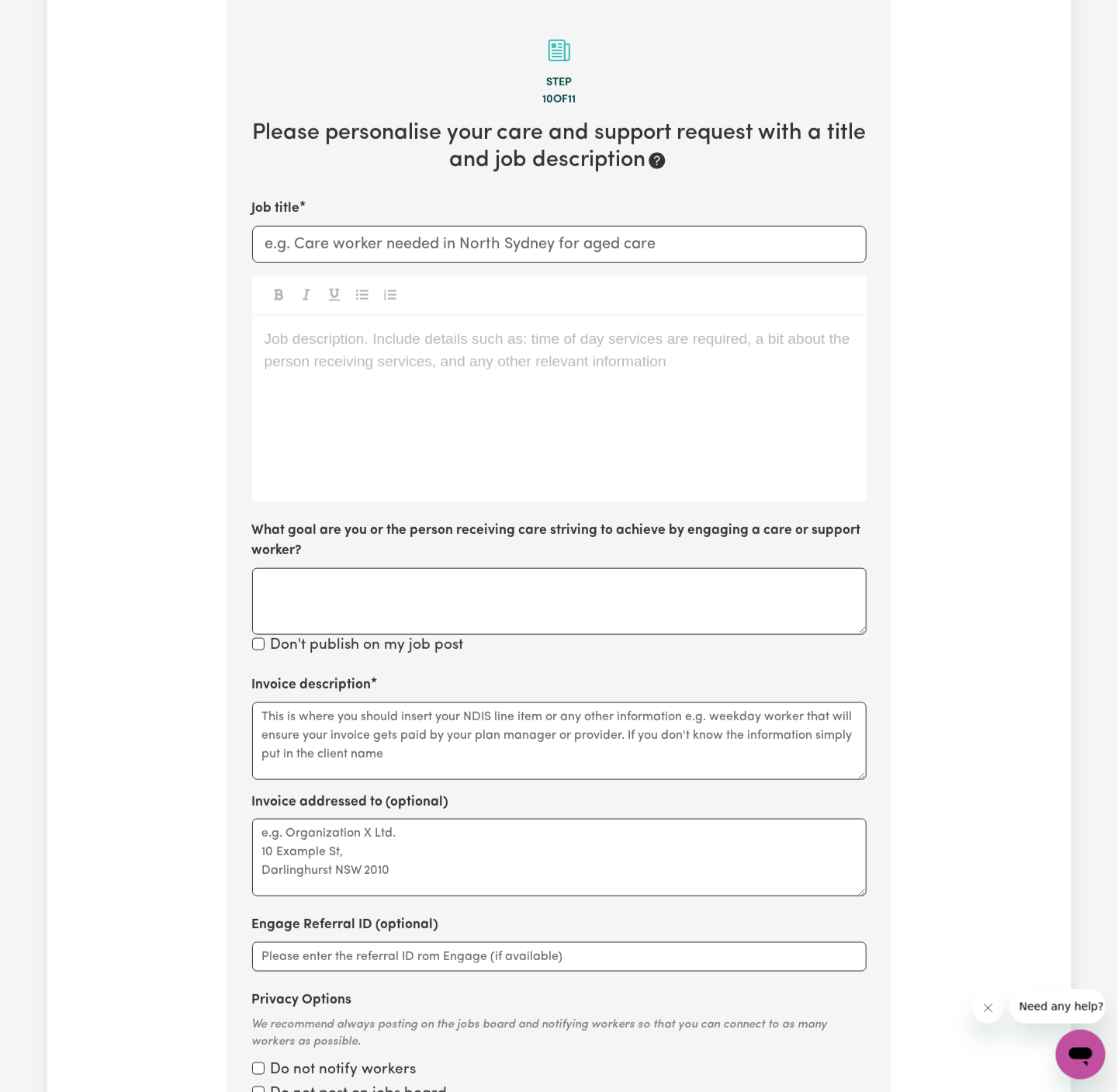
click at [276, 412] on div "Job description. Include details such as: time of day services are required, a …" at bounding box center [559, 410] width 614 height 187
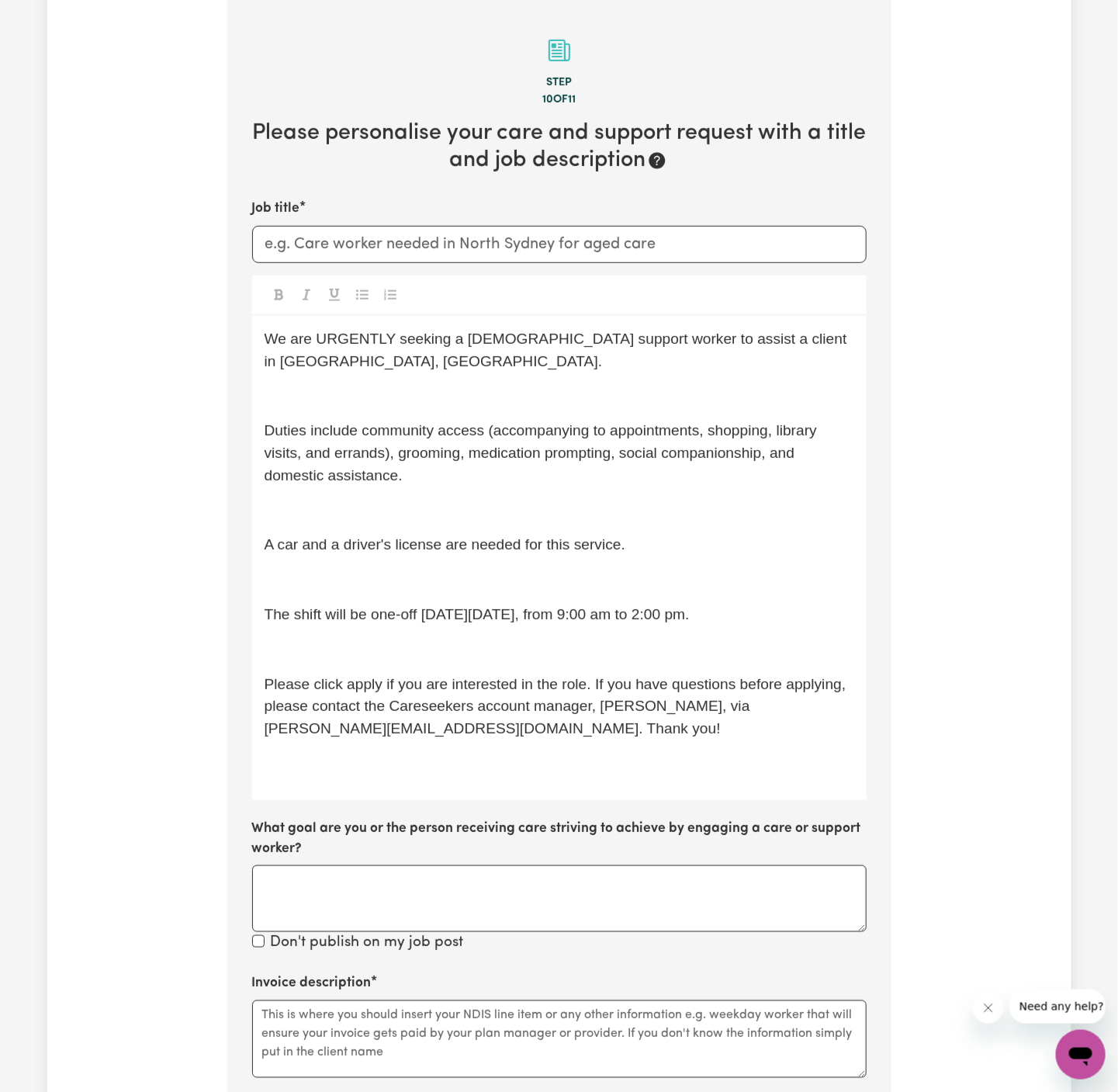
click at [465, 241] on input "Job title" at bounding box center [559, 245] width 614 height 37
paste input "[DEMOGRAPHIC_DATA] Support Worker Needed In [GEOGRAPHIC_DATA], [GEOGRAPHIC_DATA]"
type input "[DEMOGRAPHIC_DATA] Support Worker Needed In [GEOGRAPHIC_DATA], [GEOGRAPHIC_DATA]"
click at [435, 395] on p "﻿" at bounding box center [560, 396] width 590 height 23
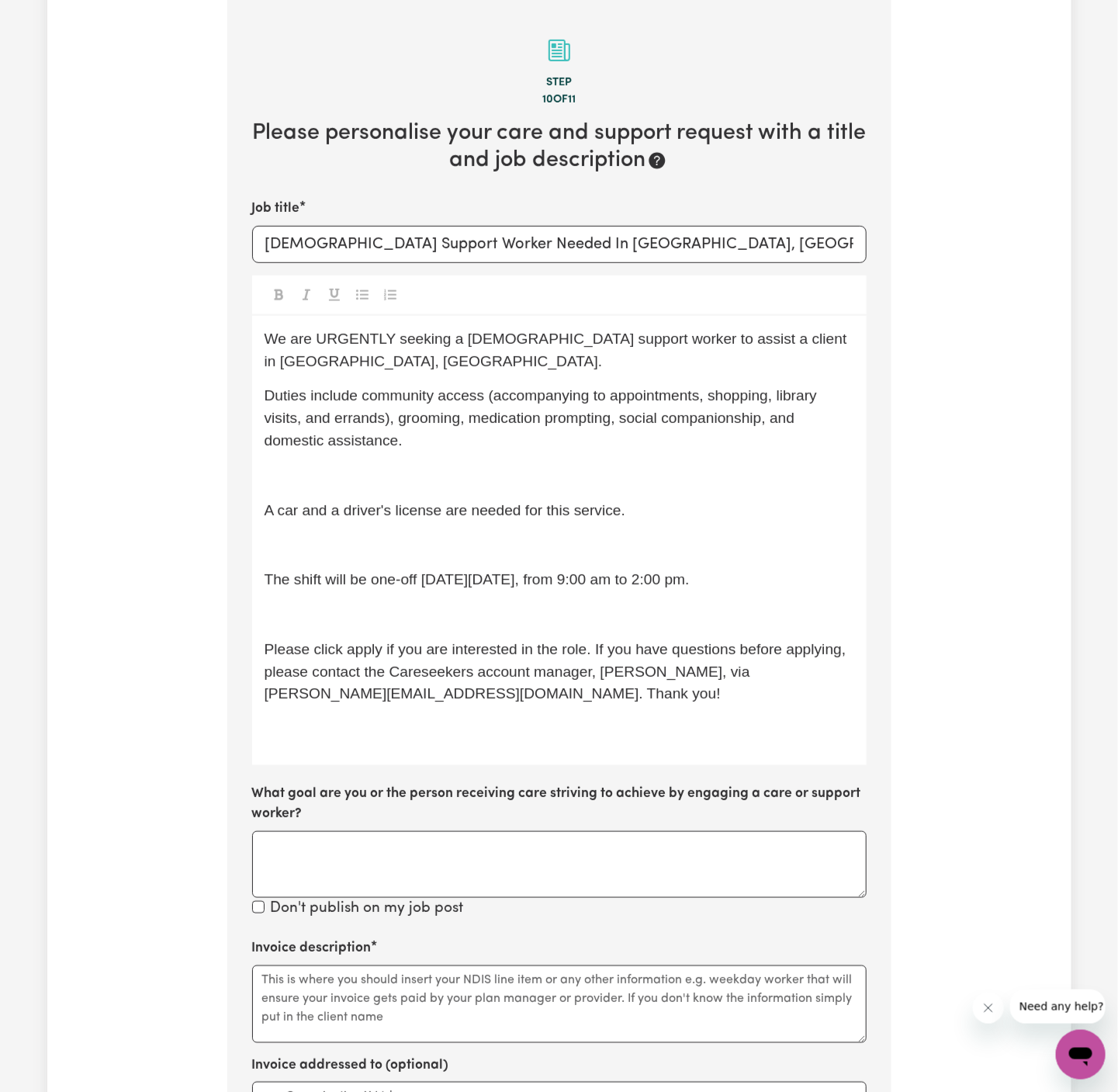
click at [409, 494] on div "We are URGENTLY seeking a [DEMOGRAPHIC_DATA] support worker to assist a client …" at bounding box center [559, 541] width 614 height 449
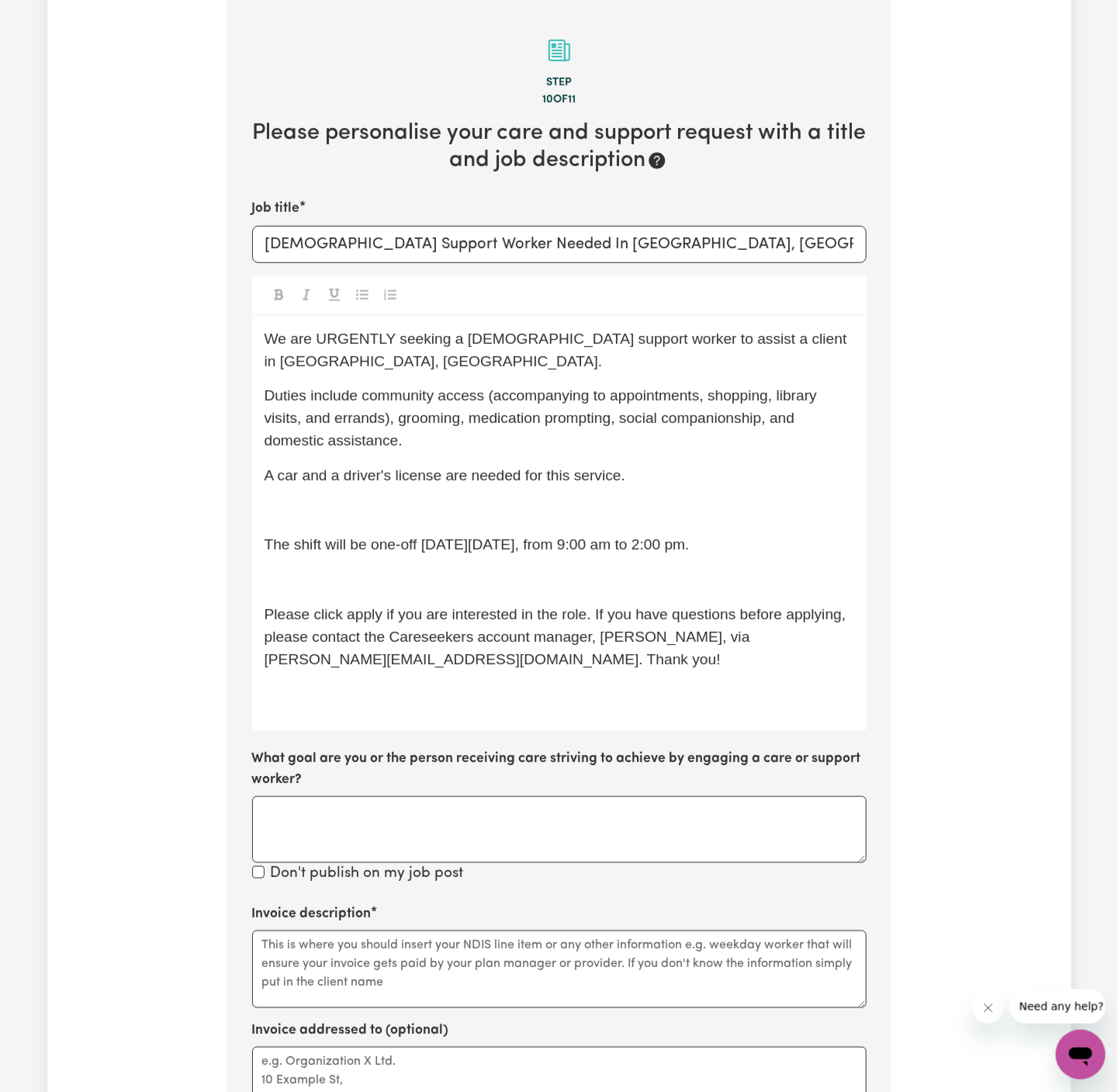
click at [396, 527] on div "We are URGENTLY seeking a [DEMOGRAPHIC_DATA] support worker to assist a client …" at bounding box center [559, 523] width 614 height 415
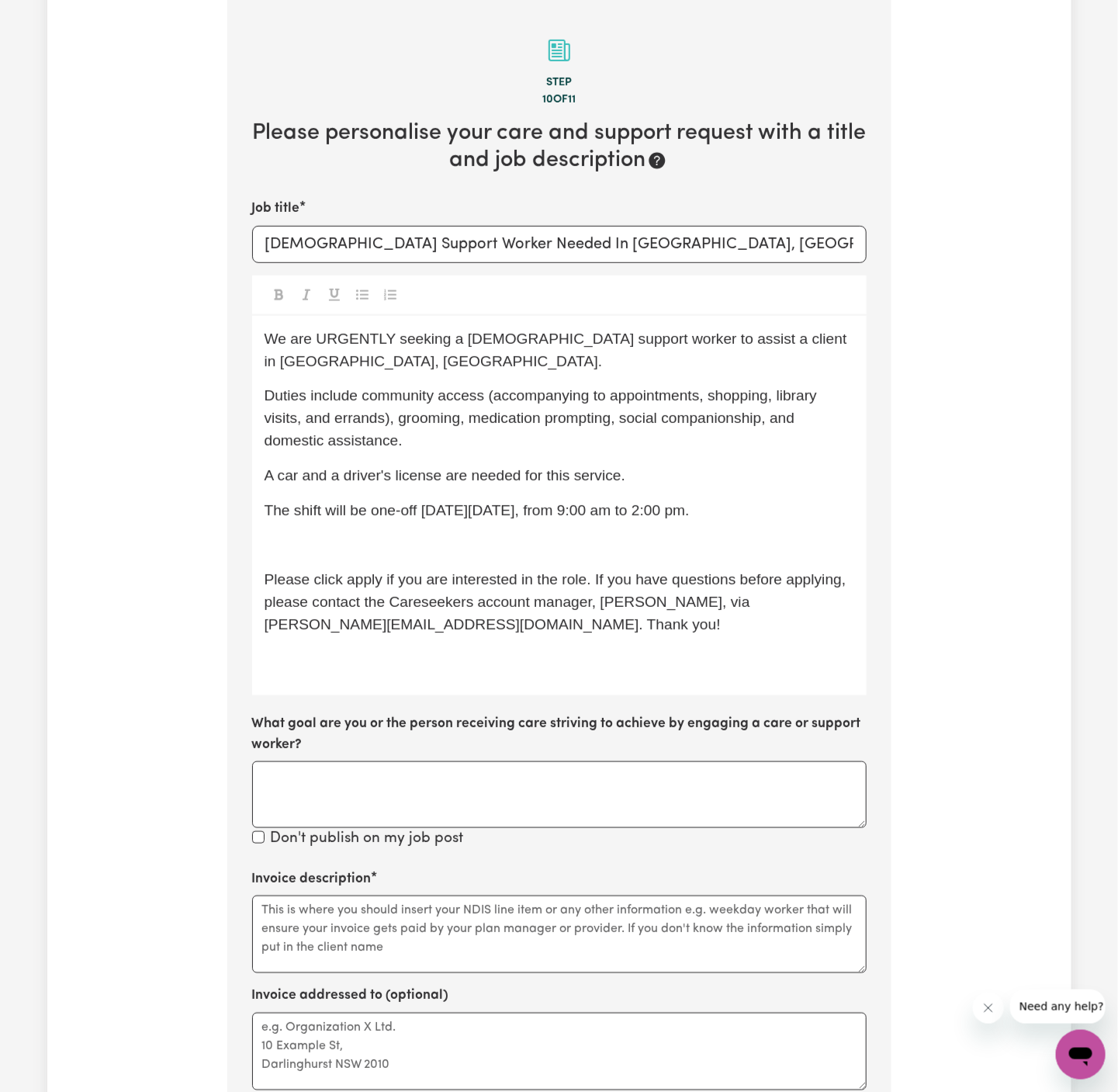
click at [396, 527] on div "We are URGENTLY seeking a [DEMOGRAPHIC_DATA] support worker to assist a client …" at bounding box center [559, 506] width 614 height 380
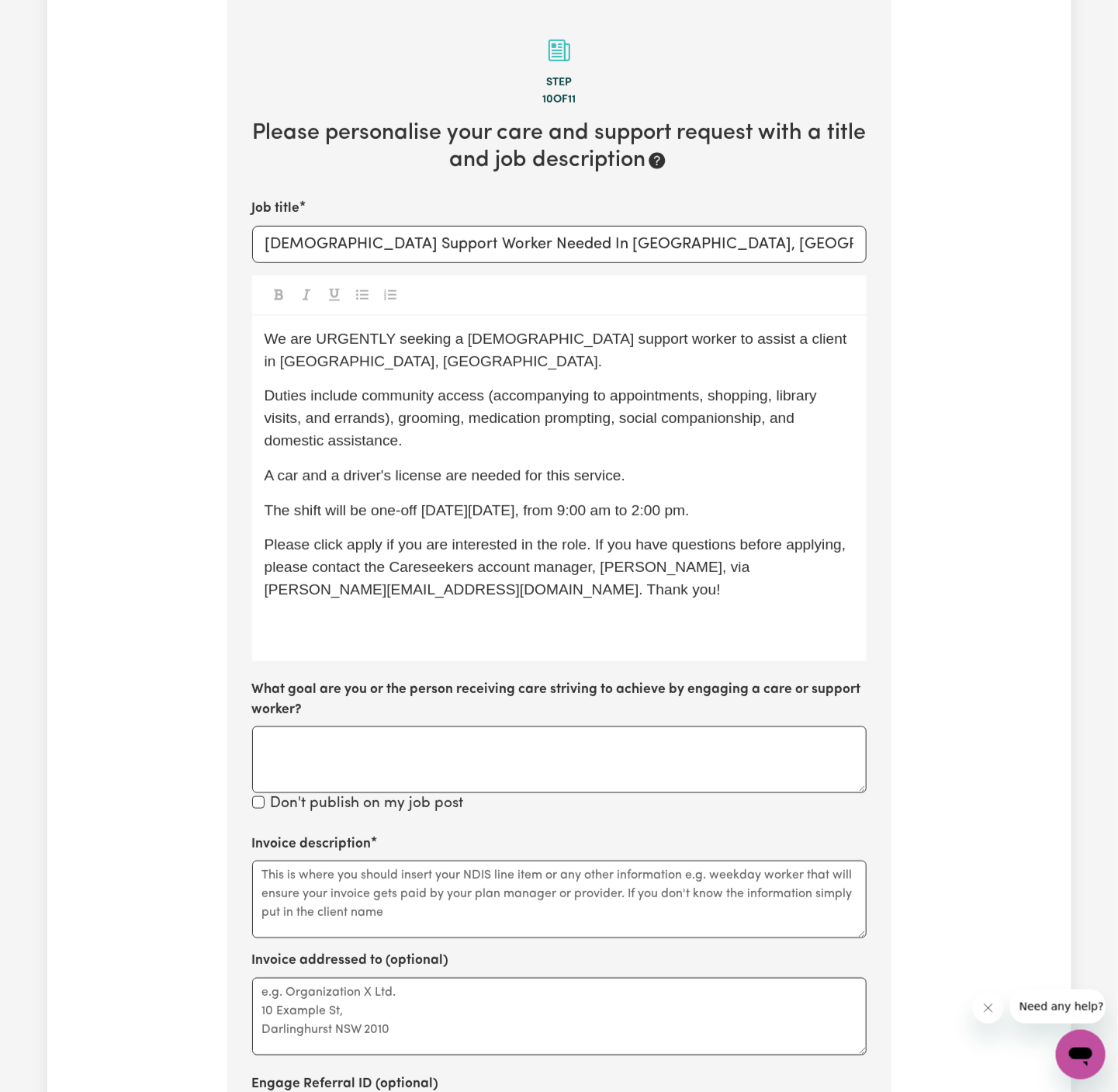
click at [476, 545] on span "Please click apply if you are interested in the role. If you have questions bef…" at bounding box center [557, 567] width 585 height 62
click at [472, 505] on span "The shift will be one-off [DATE][DATE], from 9:00 am to 2:00 pm." at bounding box center [477, 510] width 425 height 17
click at [508, 514] on span "The shift will be one-off [DATE][DATE], from 9:00 am to 2:00 pm." at bounding box center [477, 510] width 425 height 17
click at [561, 508] on span "The shift will be one-off [DATE][DATE], from 9:00 am to 2:00 pm." at bounding box center [477, 510] width 425 height 17
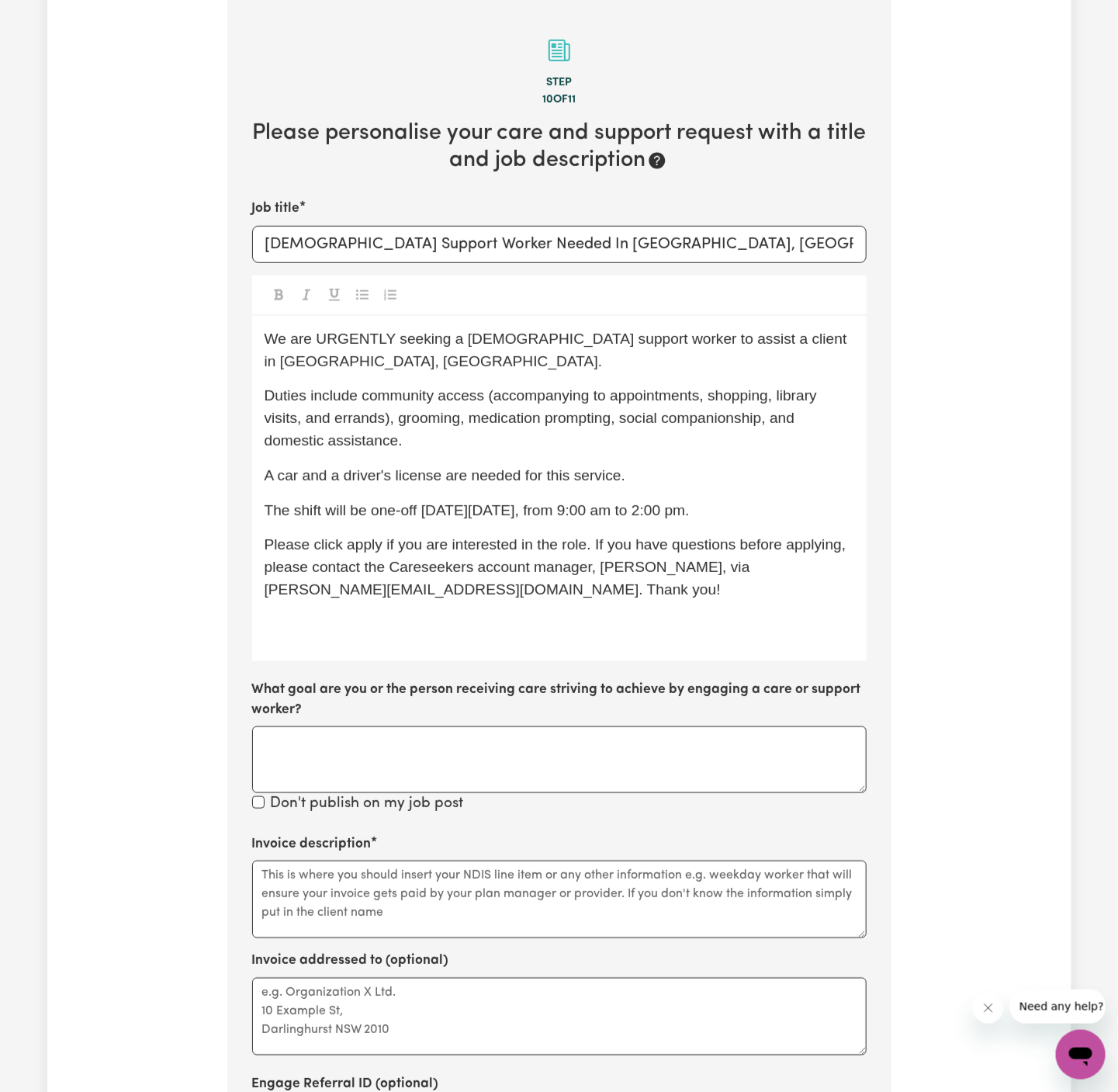
click at [607, 508] on span "The shift will be one-off [DATE][DATE], from 9:00 am to 2:00 pm." at bounding box center [477, 510] width 425 height 17
click at [690, 508] on span "The shift will be one-off [DATE][DATE], from 9:00 am to 2:00 pm." at bounding box center [477, 510] width 425 height 17
click at [688, 512] on span "The shift will be one-off [DATE][DATE], from 9:00 am to 2:00 pm." at bounding box center [477, 510] width 425 height 17
click at [690, 513] on span "The shift will be one-off [DATE][DATE], from 9:00 am to 2:00 pm." at bounding box center [477, 510] width 425 height 17
click at [513, 597] on p "Please click apply if you are interested in the role. If you have questions bef…" at bounding box center [560, 567] width 590 height 67
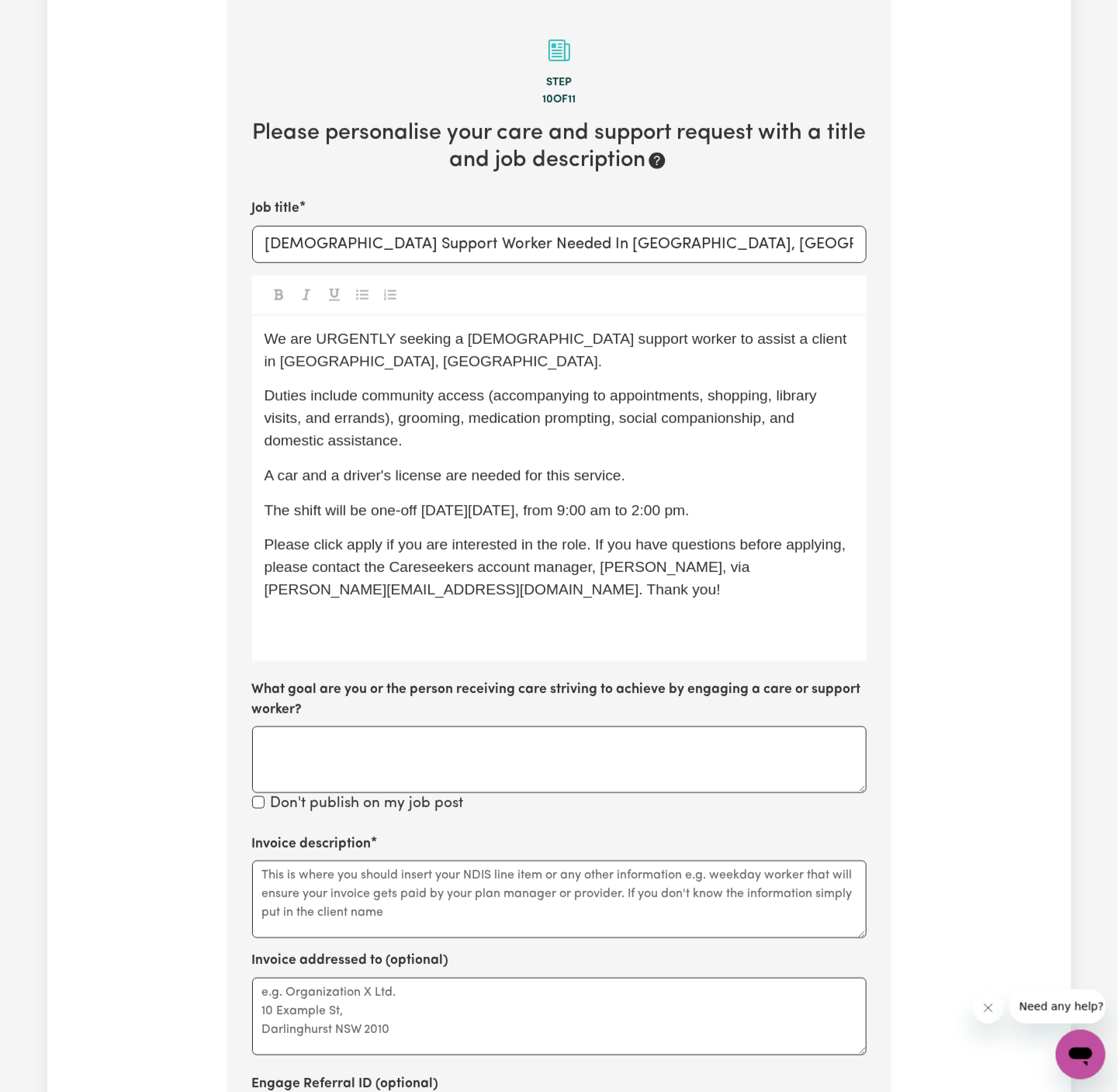
click at [504, 609] on div "We are URGENTLY seeking a [DEMOGRAPHIC_DATA] support worker to assist a client …" at bounding box center [559, 489] width 614 height 345
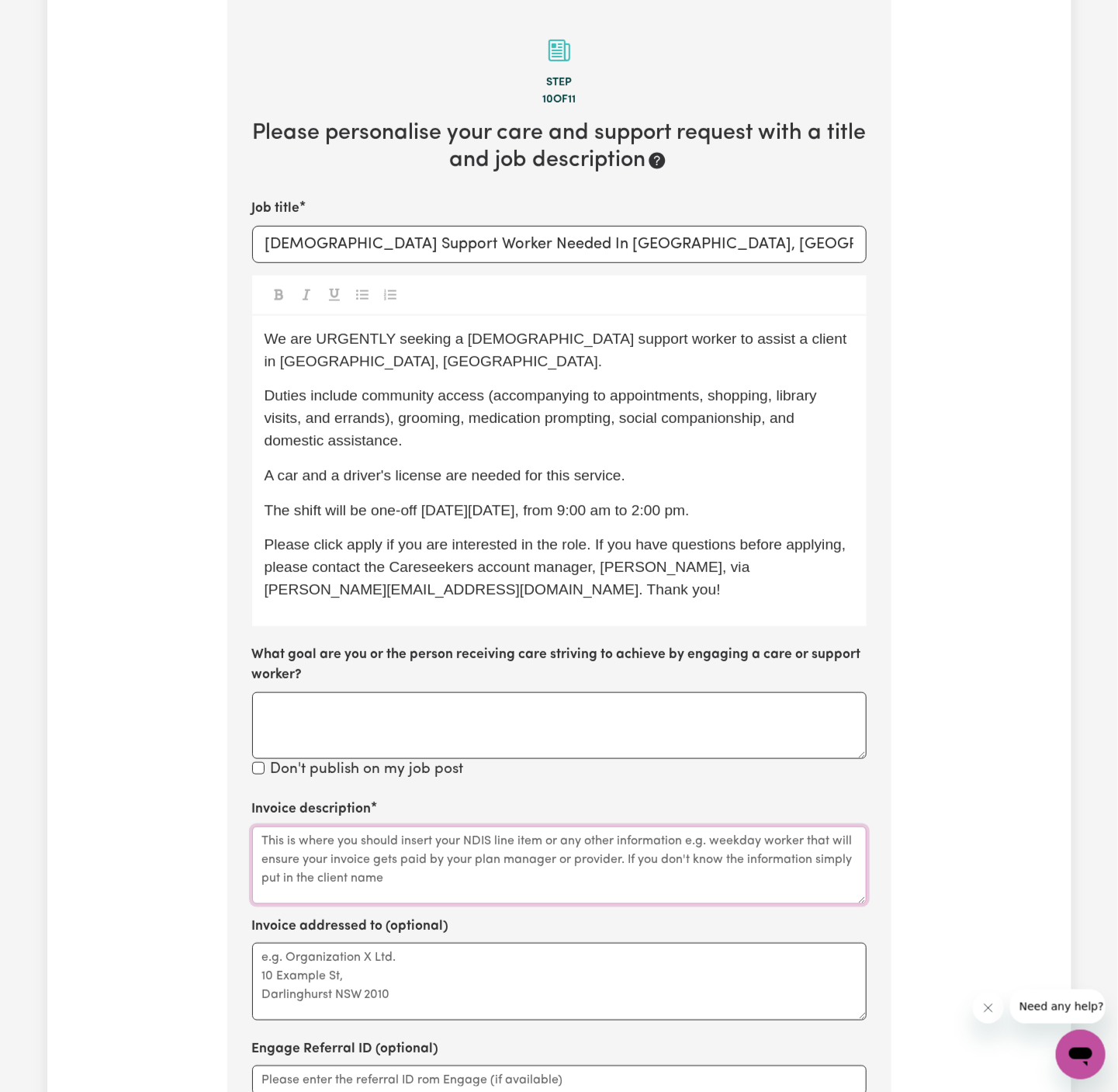
click at [423, 845] on textarea "Invoice description" at bounding box center [559, 866] width 614 height 77
paste textarea "c/o Enabling Hands"
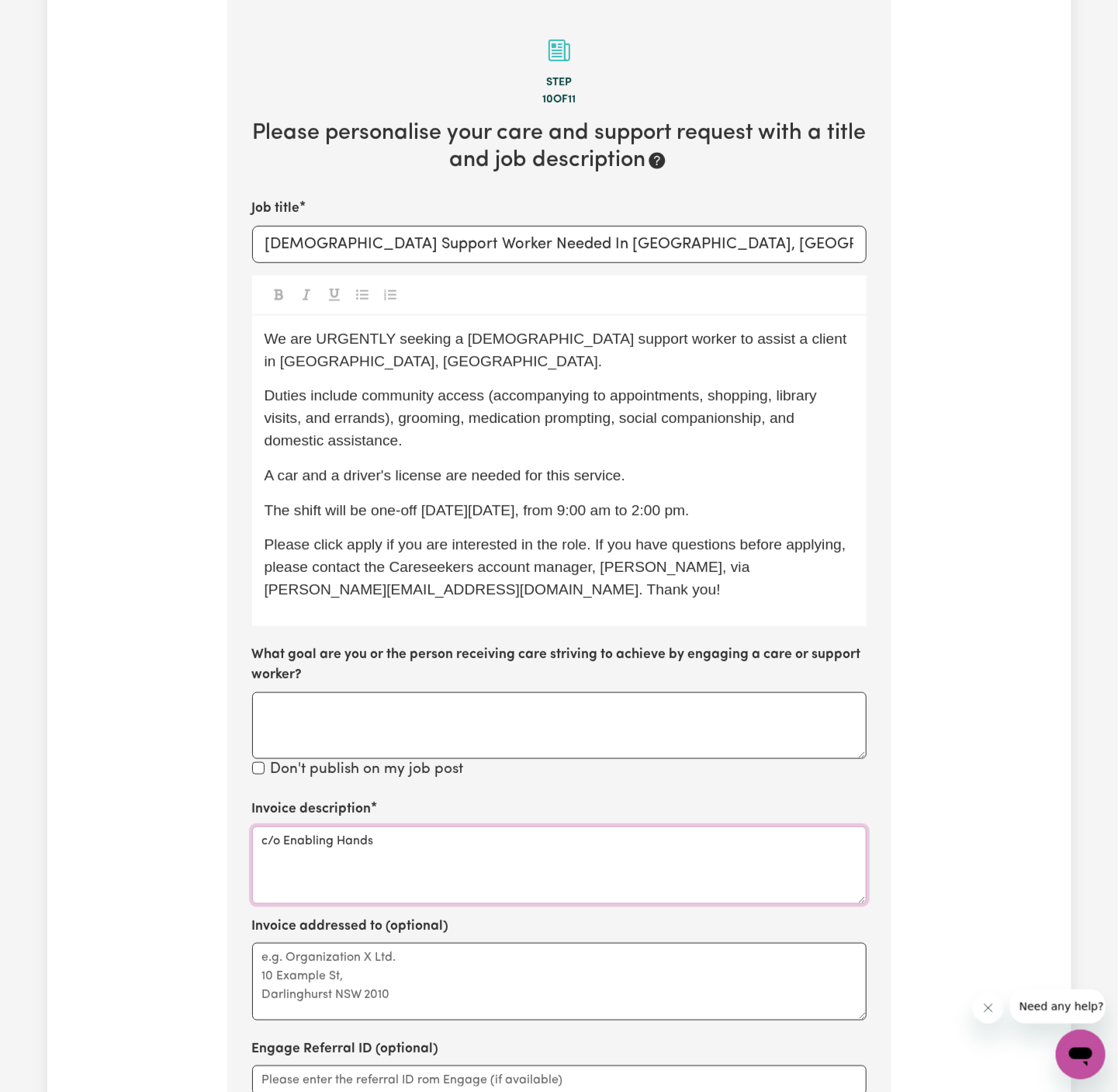
type textarea "c/o Enabling Hands"
click at [425, 1008] on textarea "Invoice addressed to (optional)" at bounding box center [559, 982] width 614 height 77
paste textarea "c/o Enabling Hands"
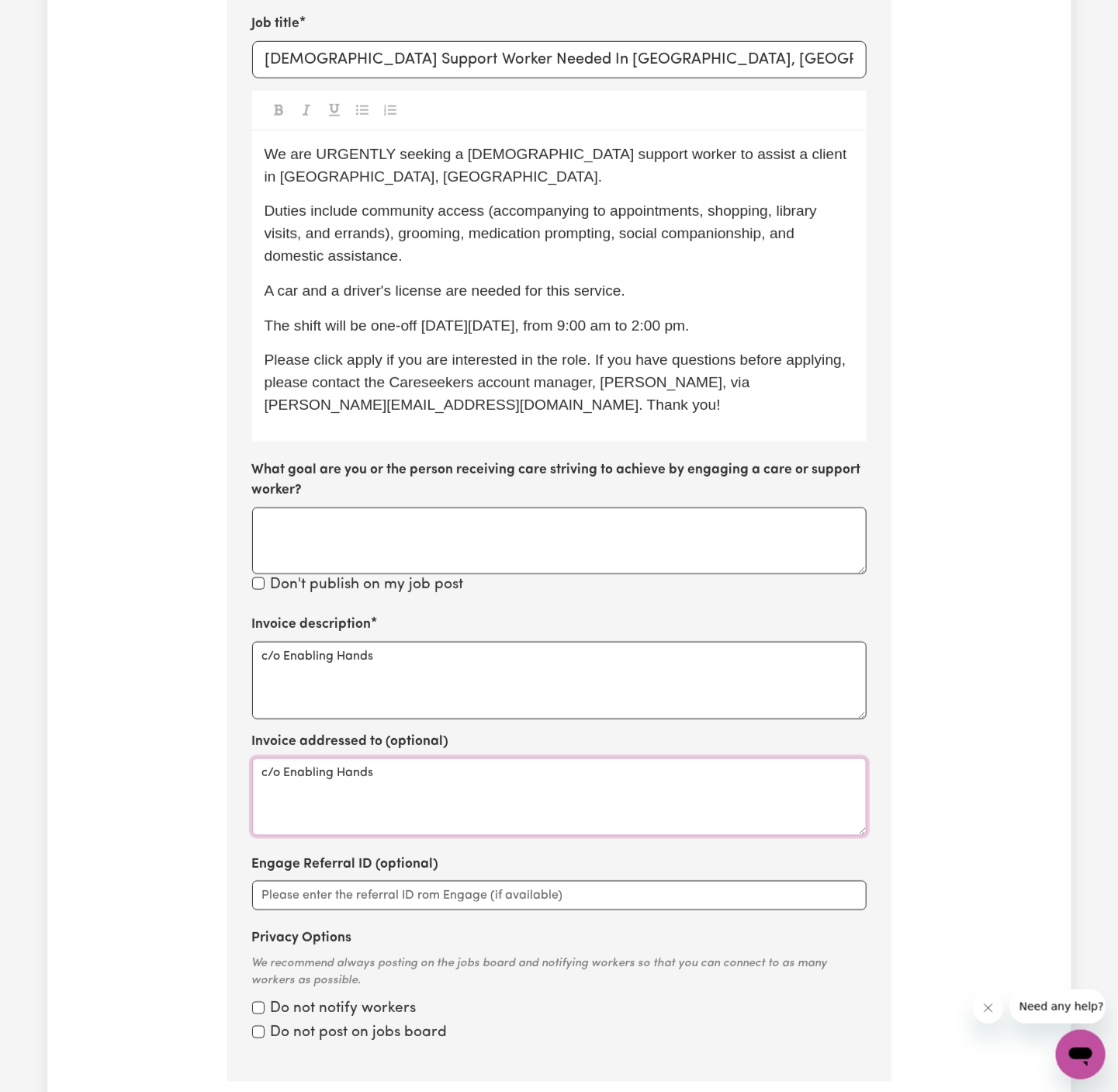
scroll to position [587, 0]
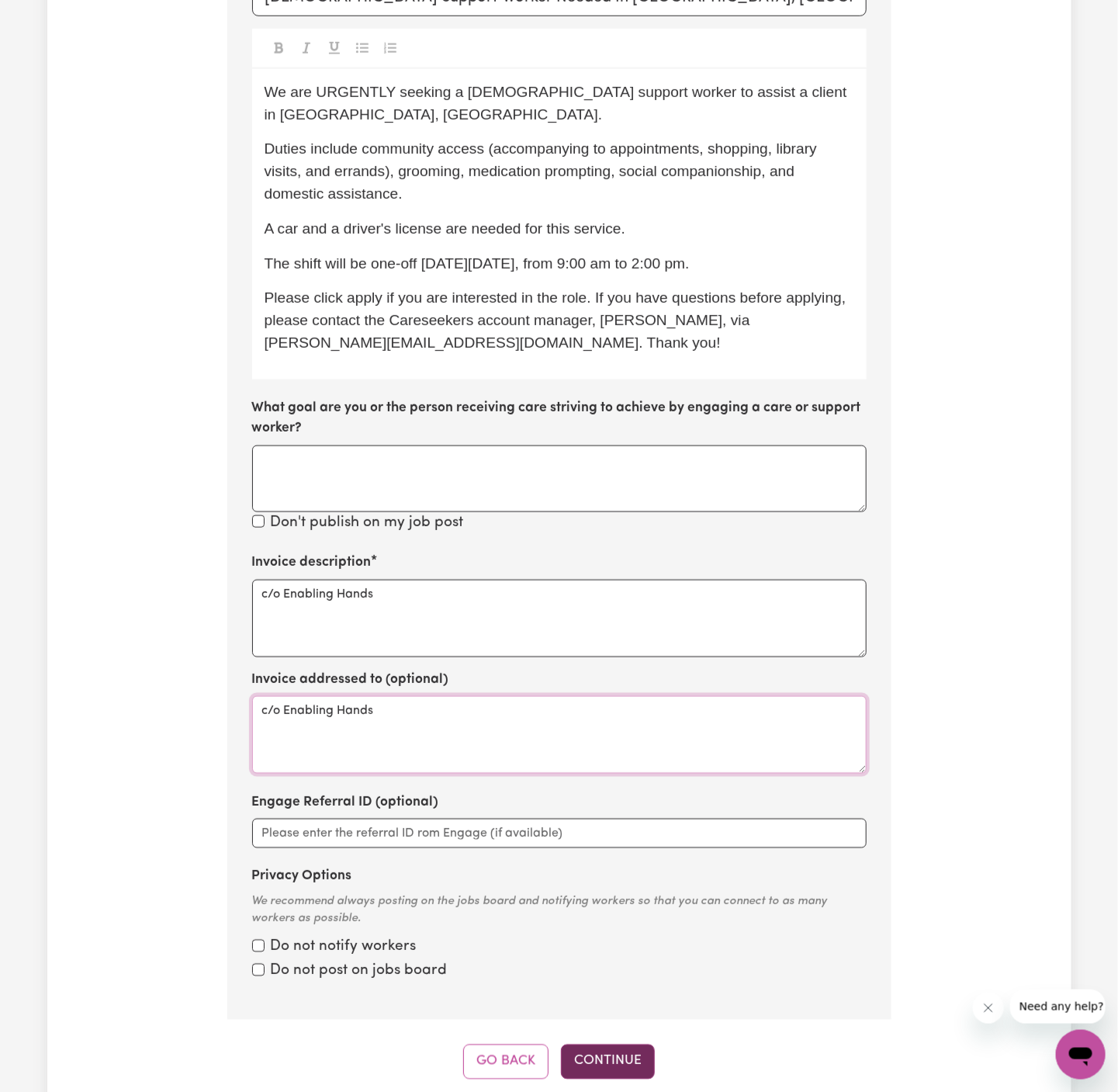
type textarea "c/o Enabling Hands"
click at [622, 1052] on button "Continue" at bounding box center [607, 1061] width 94 height 34
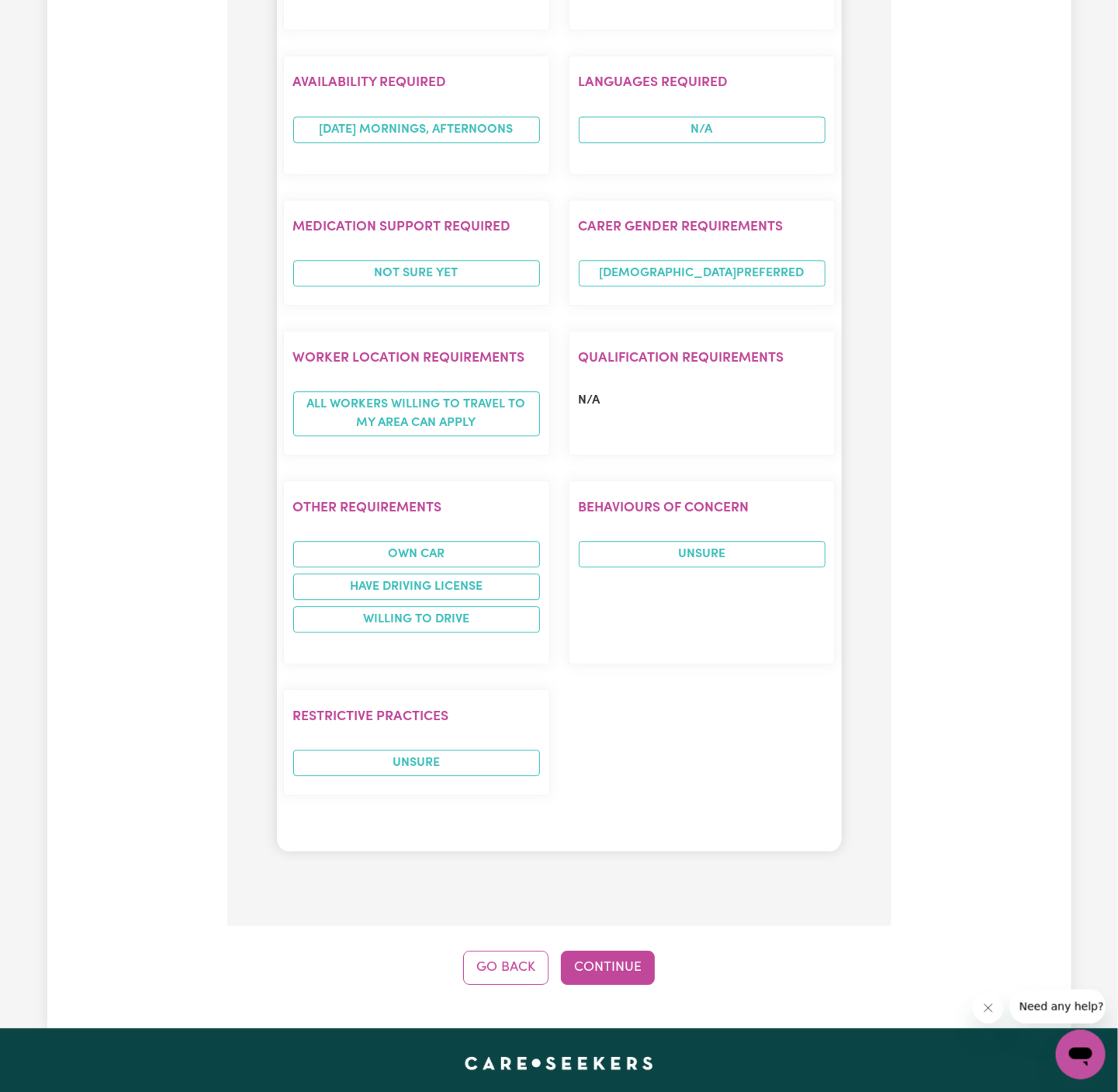
scroll to position [1600, 0]
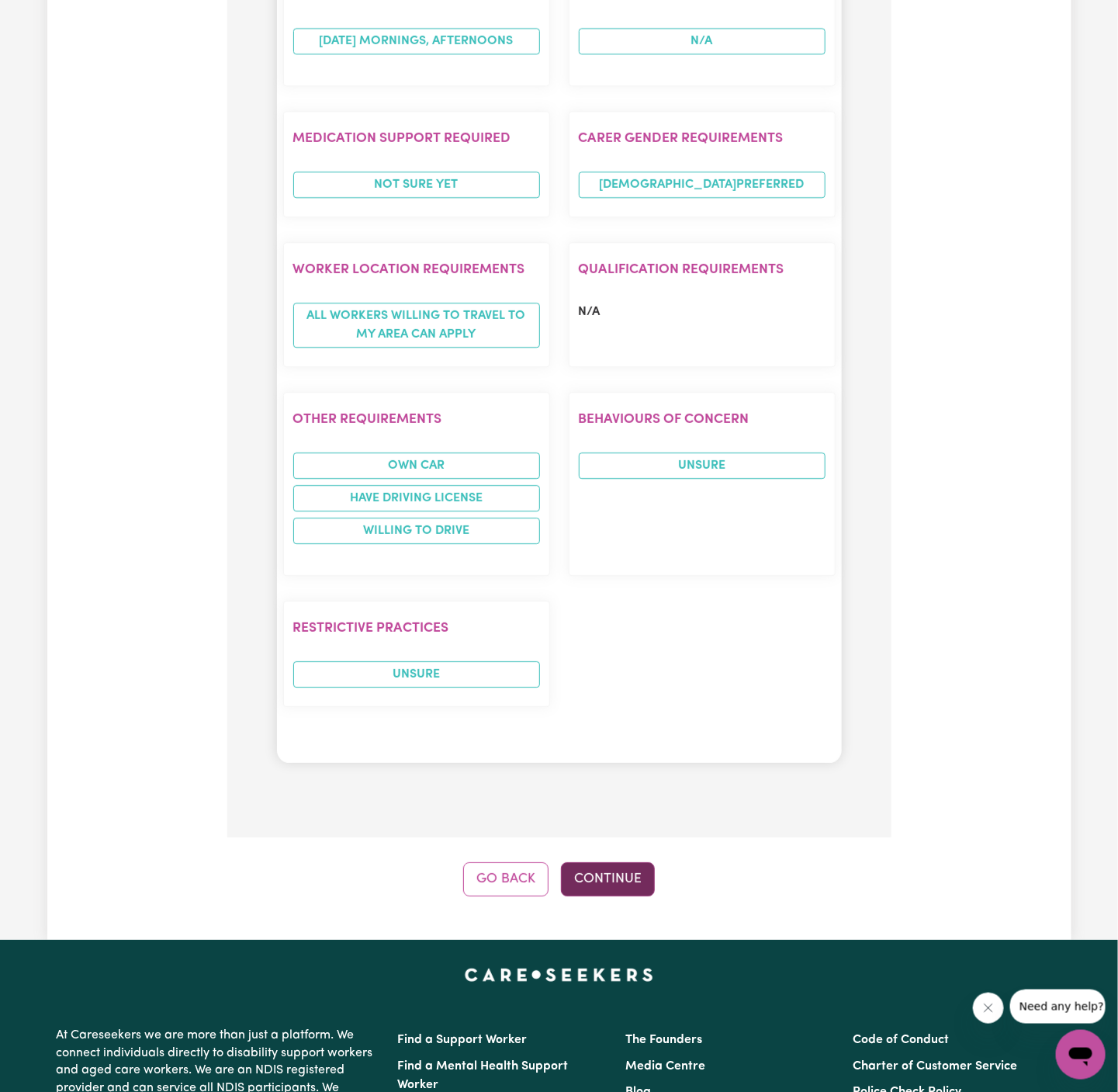
click at [612, 862] on button "Continue" at bounding box center [607, 879] width 94 height 34
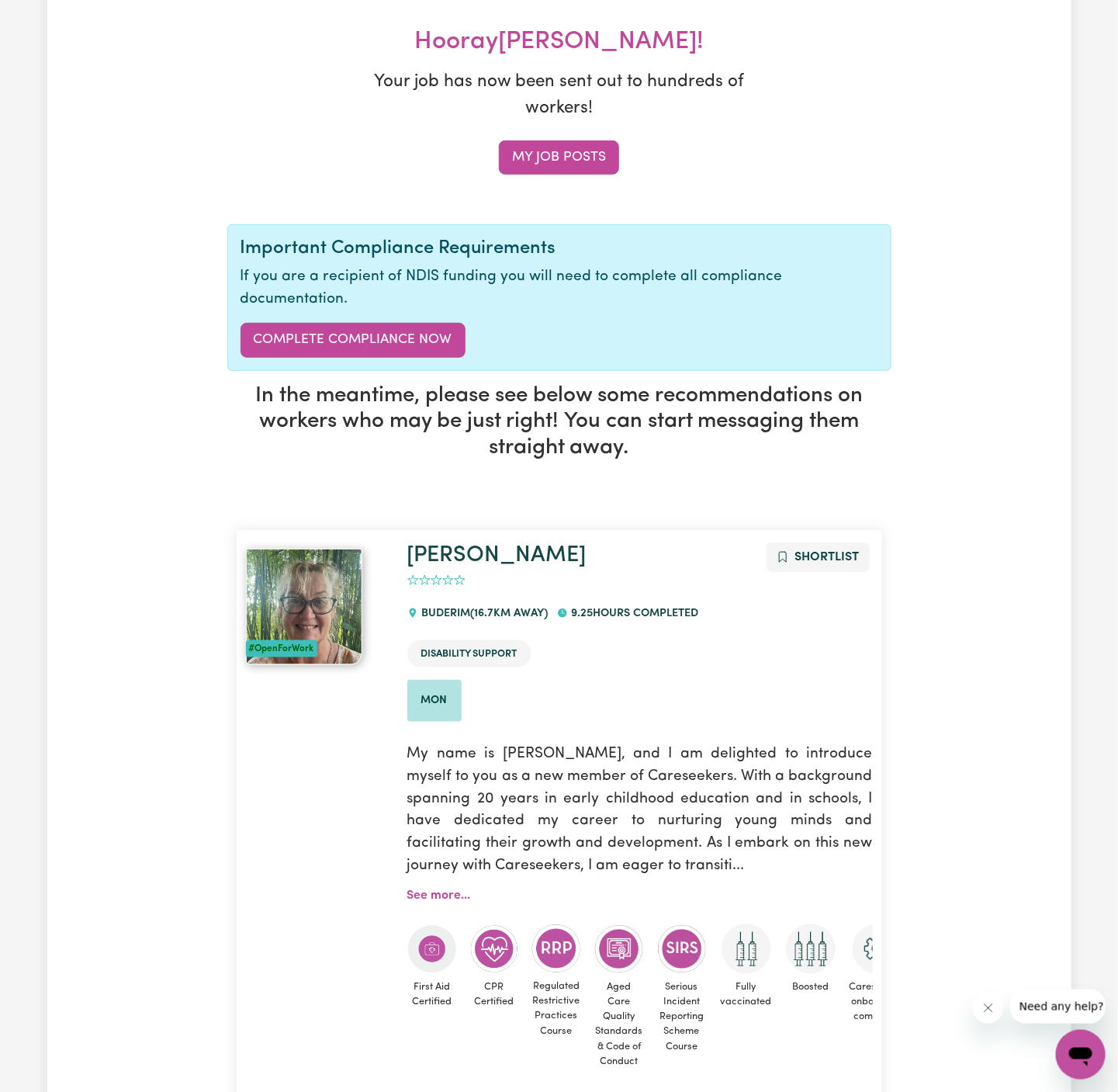
scroll to position [0, 0]
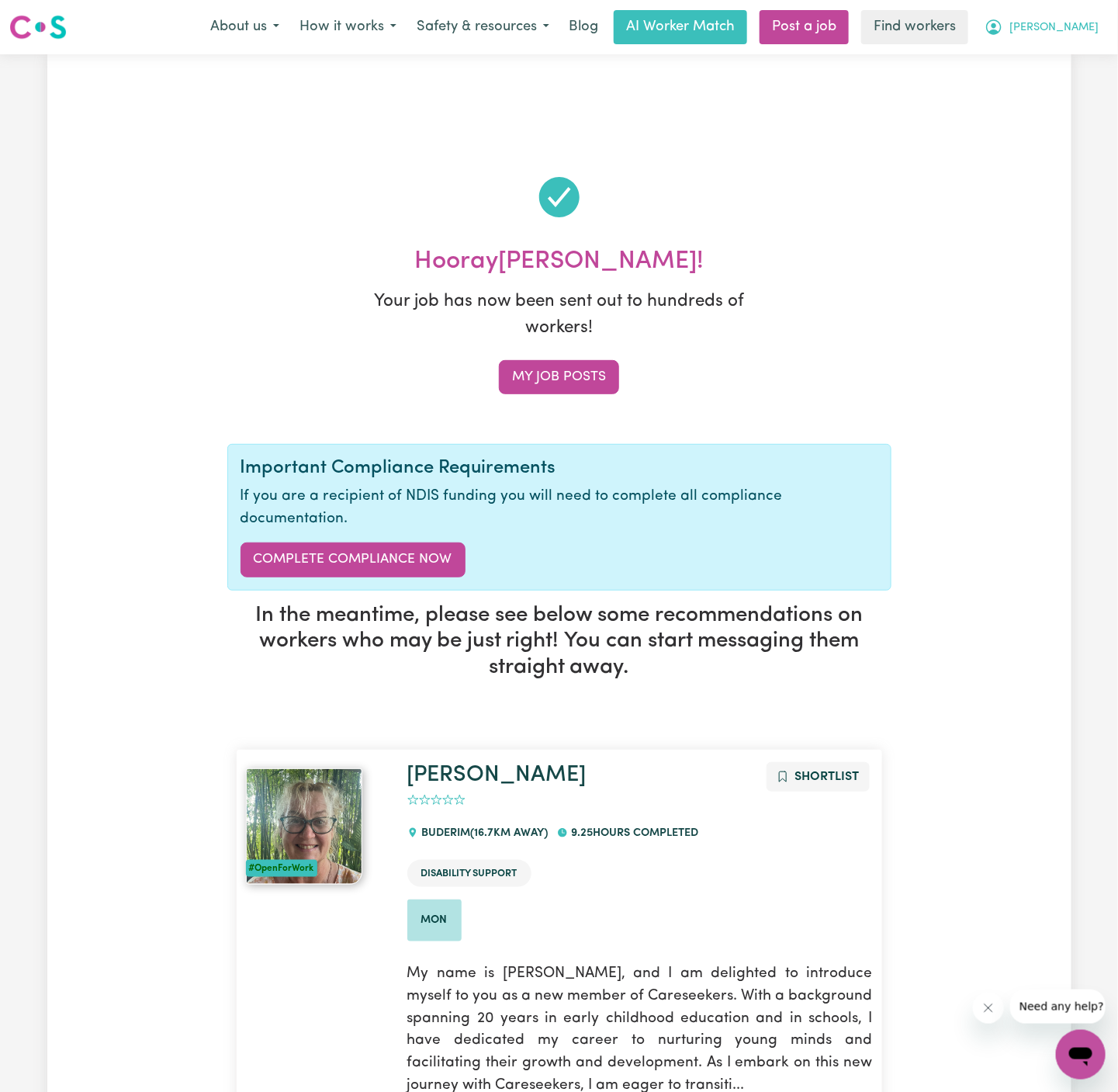
click at [1080, 29] on span "[PERSON_NAME]" at bounding box center [1054, 27] width 89 height 17
click at [1080, 47] on link "My Dashboard" at bounding box center [1046, 60] width 122 height 29
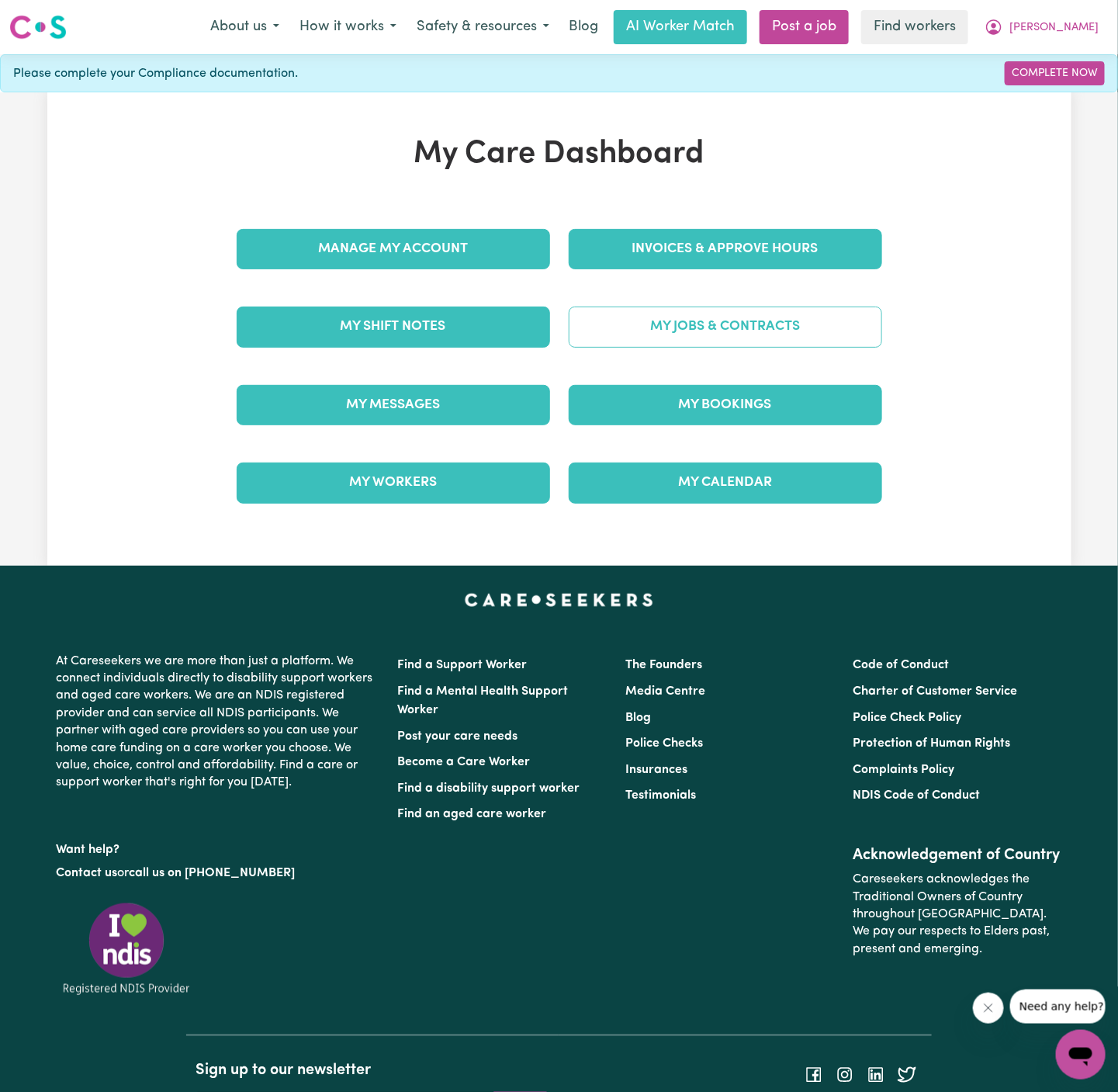
click at [720, 331] on link "My Jobs & Contracts" at bounding box center [725, 327] width 313 height 41
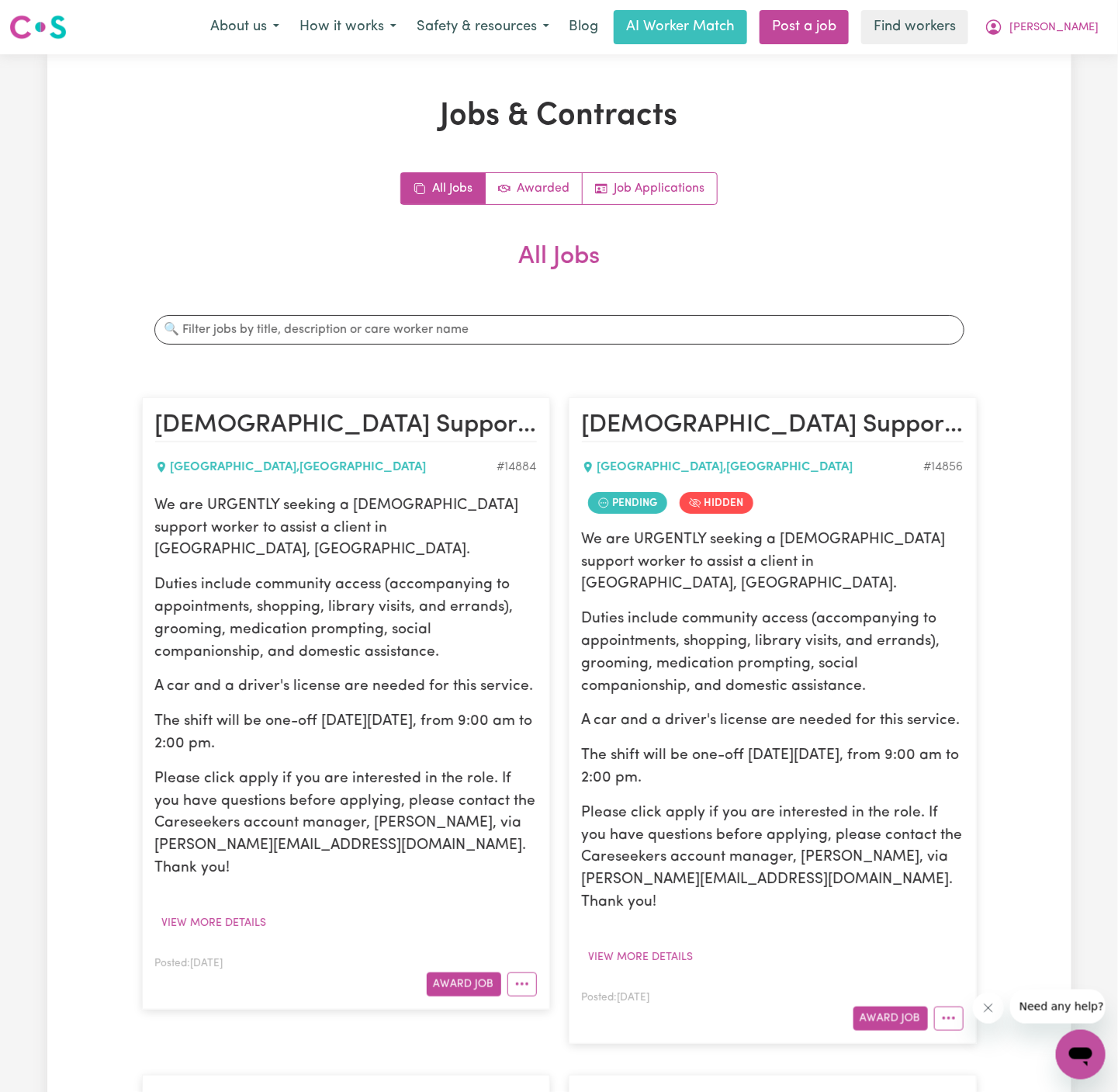
drag, startPoint x: 447, startPoint y: 780, endPoint x: 414, endPoint y: 780, distance: 33.0
click at [430, 780] on p "Please click apply if you are interested in the role. If you have questions bef…" at bounding box center [346, 824] width 382 height 112
drag, startPoint x: 153, startPoint y: 505, endPoint x: 469, endPoint y: 710, distance: 376.7
click at [469, 710] on article "[DEMOGRAPHIC_DATA] Support Worker Needed In [GEOGRAPHIC_DATA], [GEOGRAPHIC_DATA…" at bounding box center [346, 703] width 408 height 612
copy div "We are URGENTLY seeking a [DEMOGRAPHIC_DATA] support worker to assist a client …"
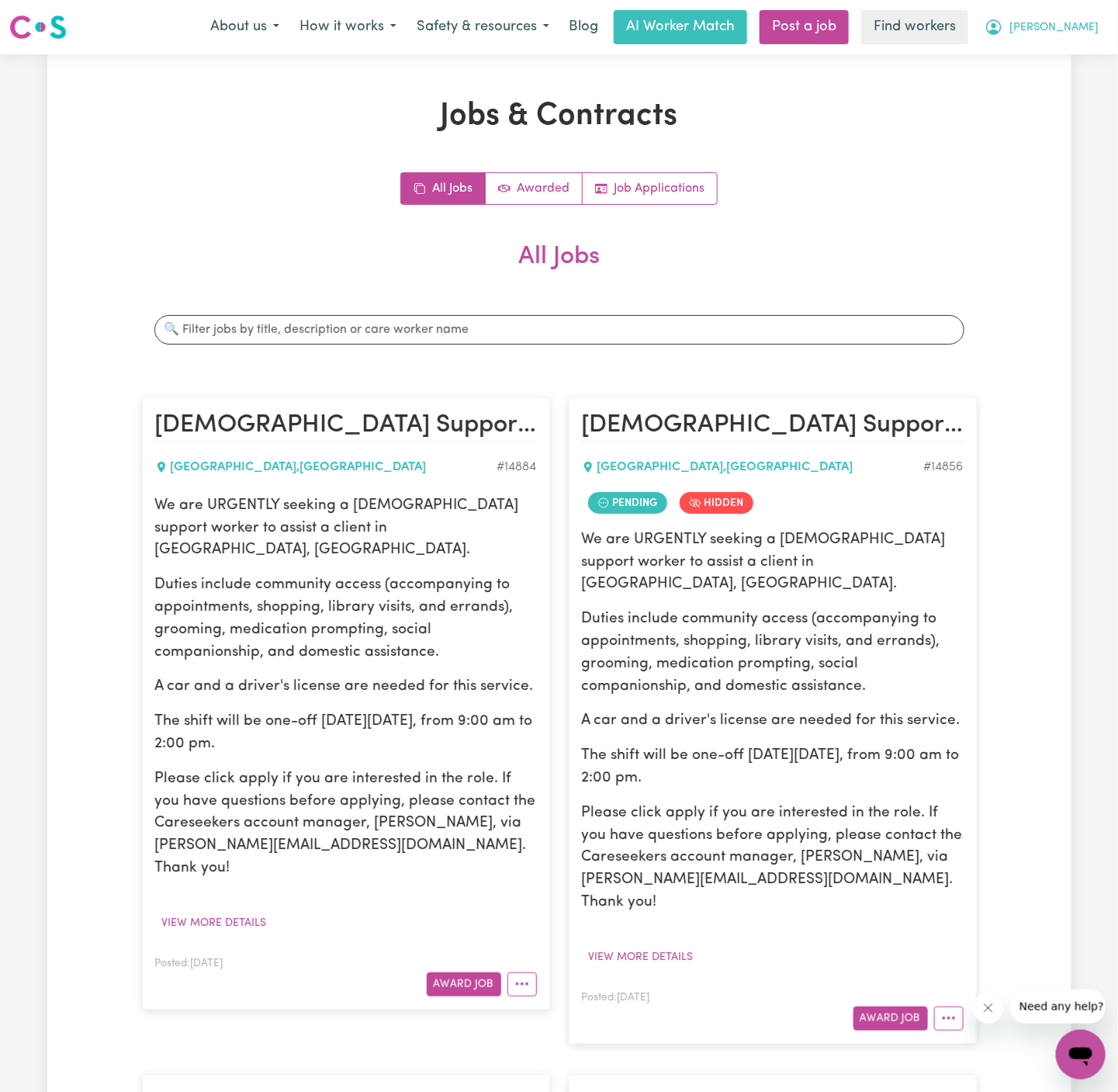
click at [1075, 33] on span "[PERSON_NAME]" at bounding box center [1054, 27] width 89 height 17
click at [1070, 92] on link "Logout" at bounding box center [1046, 89] width 122 height 29
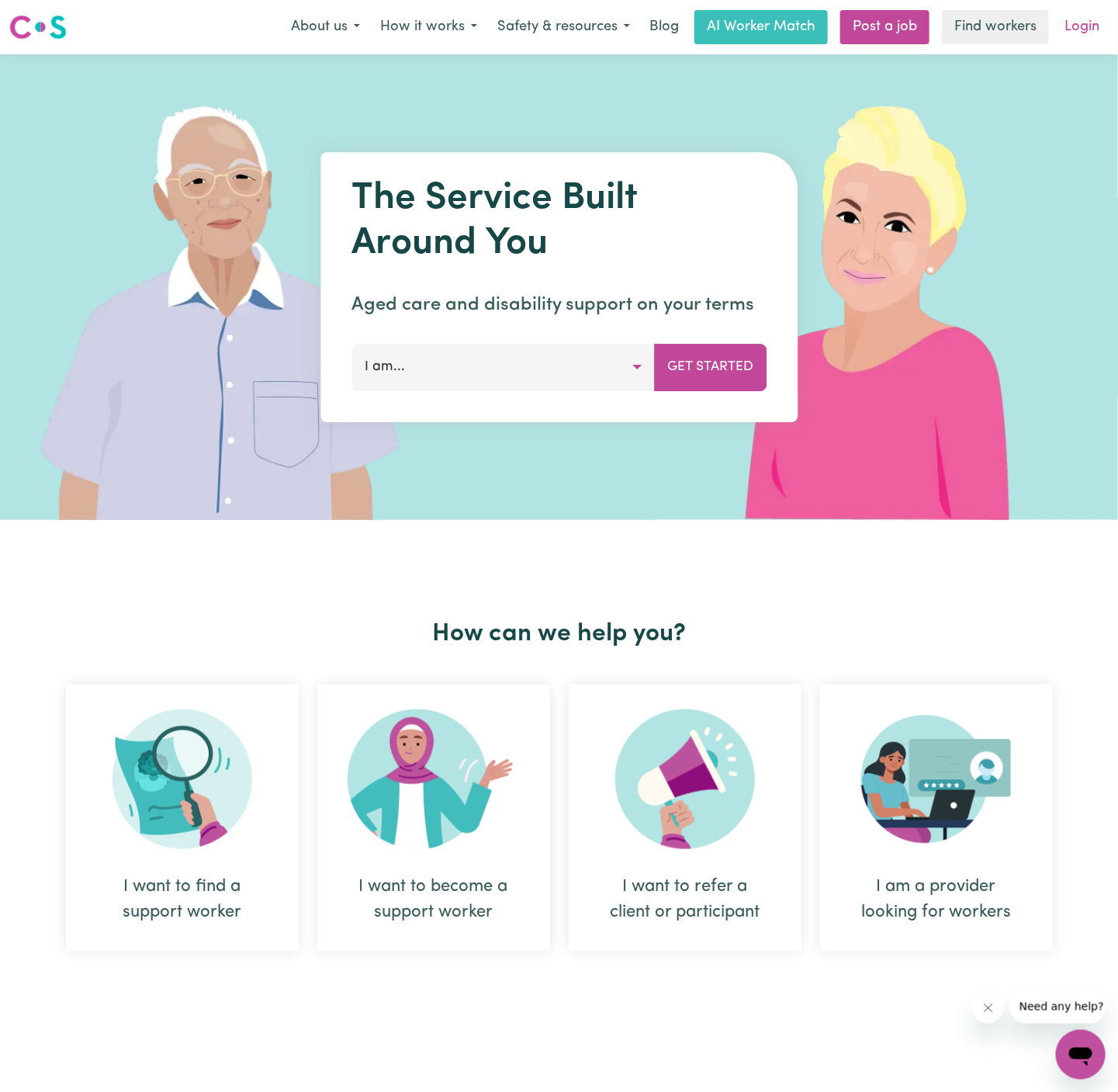
click at [1084, 24] on link "Login" at bounding box center [1082, 26] width 54 height 34
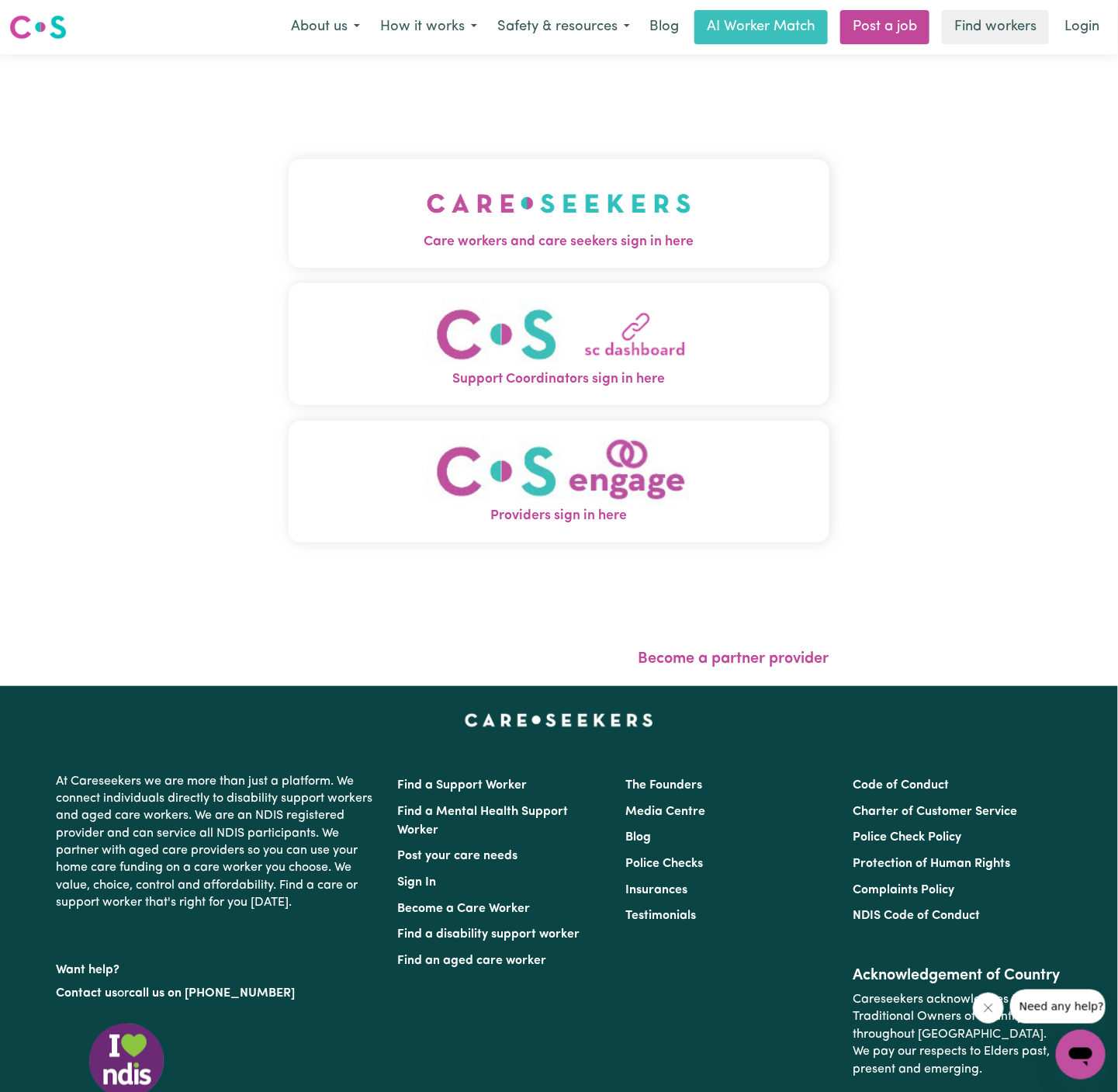
click at [601, 228] on img "Care workers and care seekers sign in here" at bounding box center [559, 203] width 265 height 57
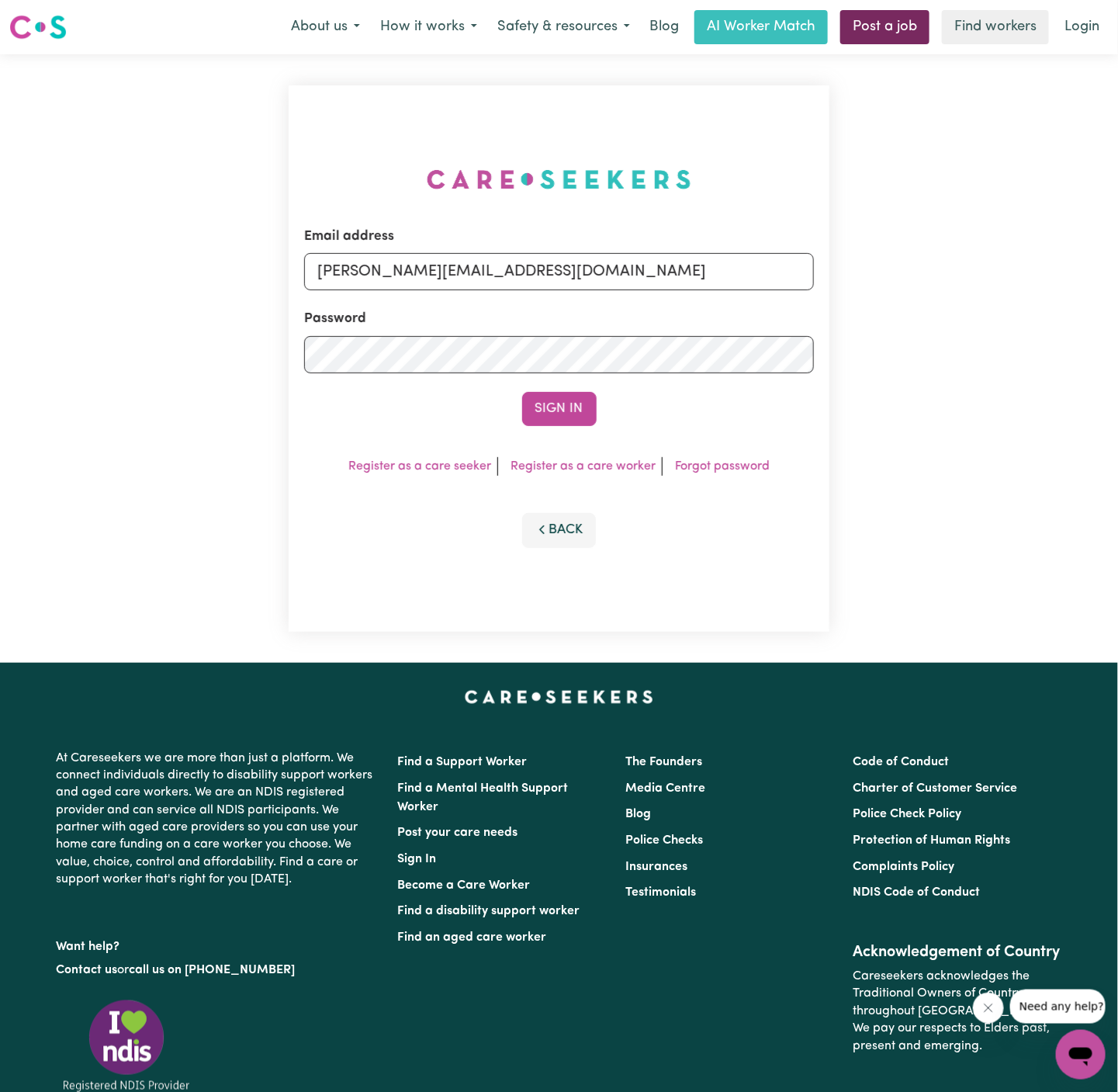
click at [887, 33] on link "Post a job" at bounding box center [885, 26] width 89 height 34
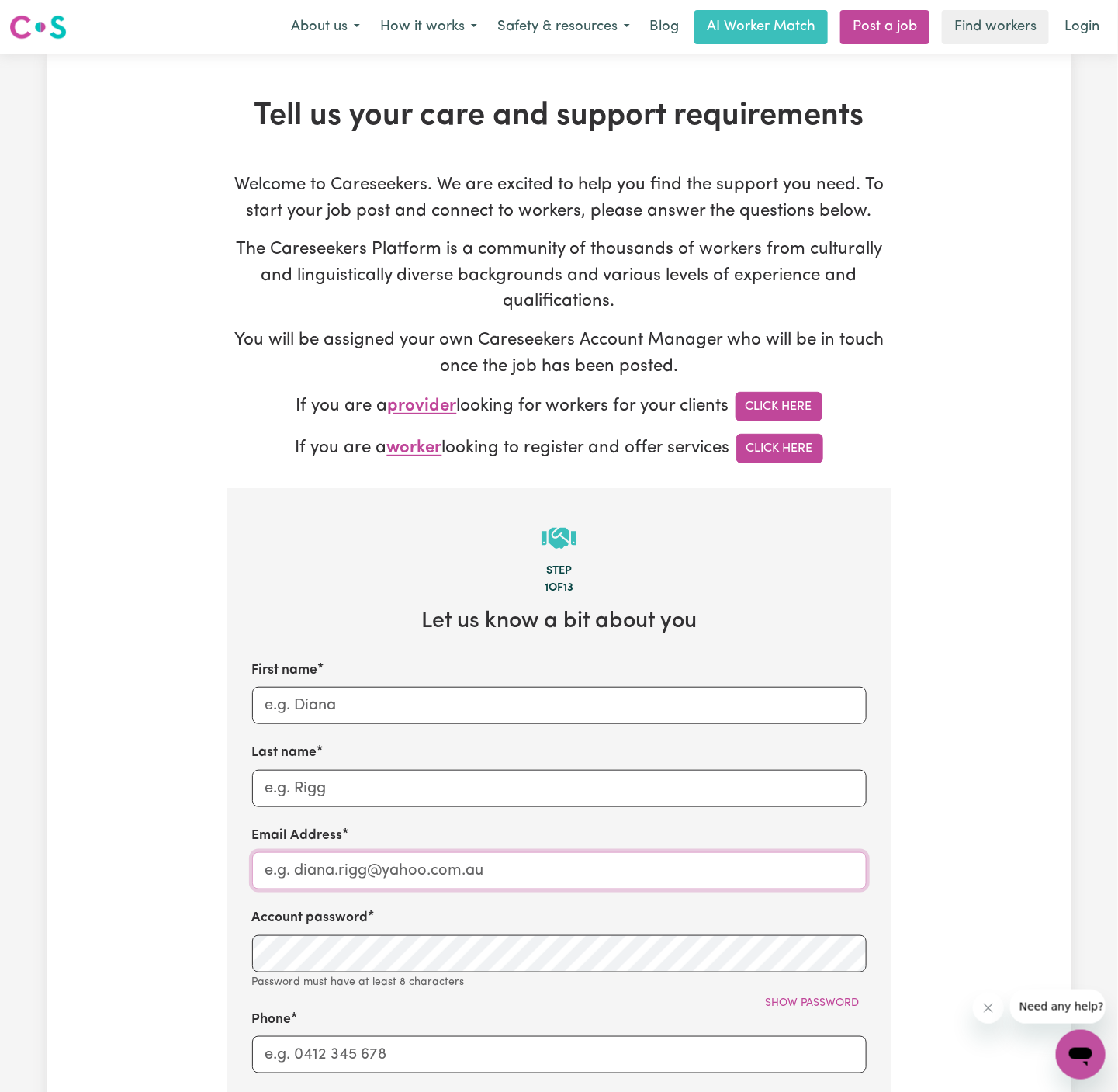
type input "[PERSON_NAME][EMAIL_ADDRESS][DOMAIN_NAME]"
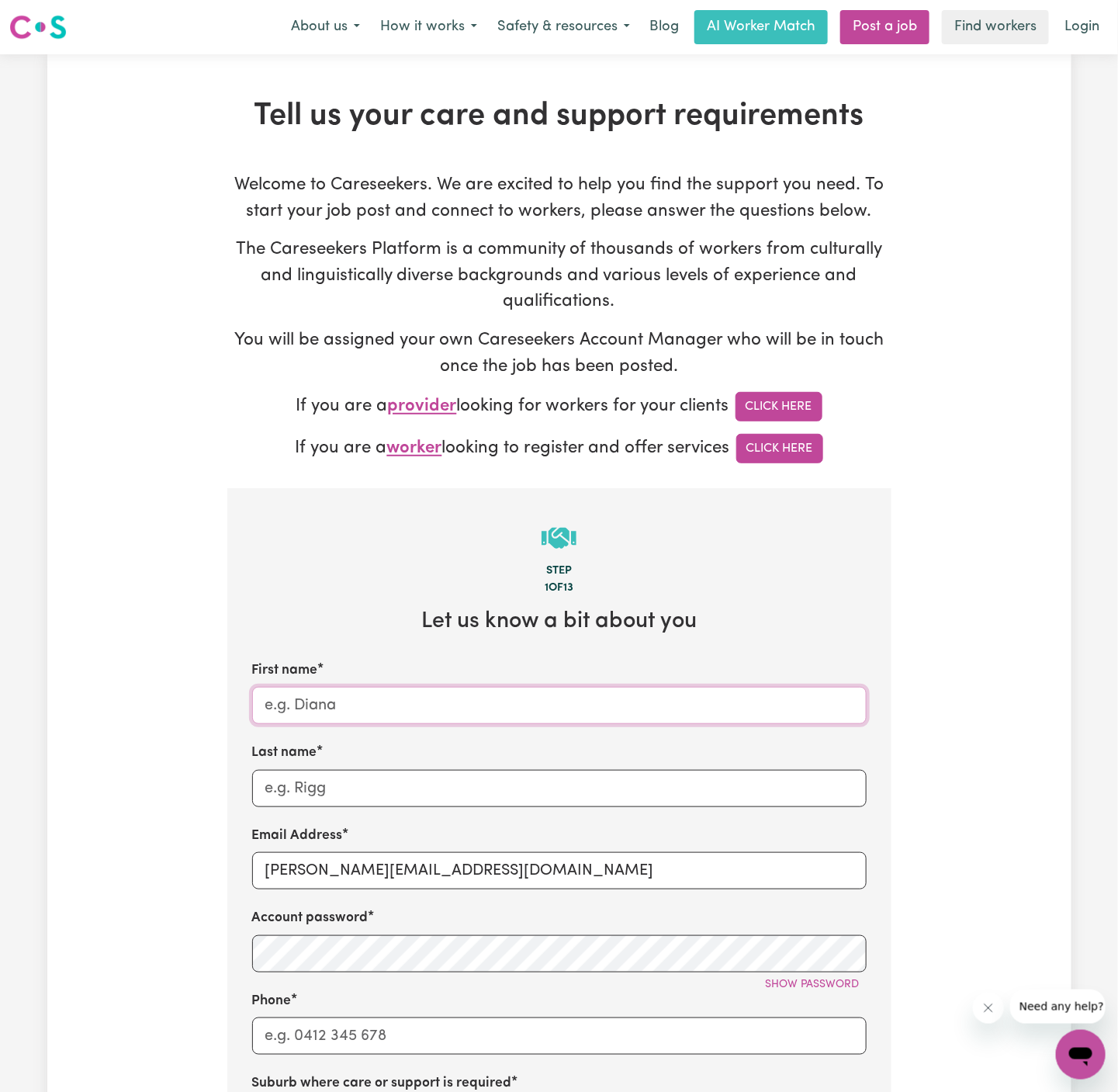
click at [341, 712] on input "First name" at bounding box center [559, 705] width 614 height 37
paste input "[PERSON_NAME]"
type input "[PERSON_NAME]"
click at [340, 789] on input "Last name" at bounding box center [559, 788] width 614 height 37
type input "Wantirna"
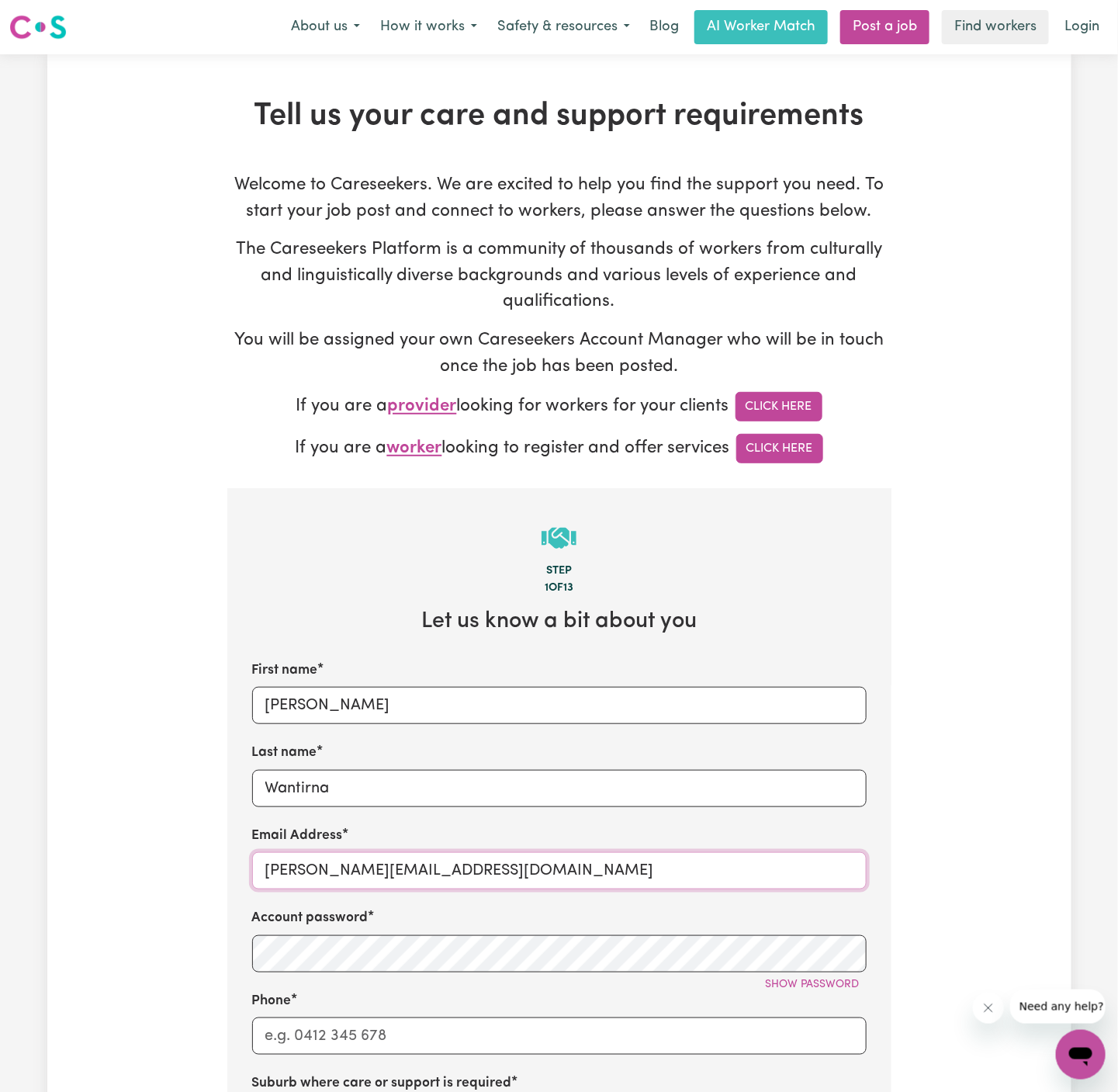
drag, startPoint x: 305, startPoint y: 873, endPoint x: 576, endPoint y: 885, distance: 271.3
click at [576, 885] on input "[PERSON_NAME][EMAIL_ADDRESS][DOMAIN_NAME]" at bounding box center [559, 871] width 614 height 37
click at [344, 867] on input "[PERSON_NAME][EMAIL_ADDRESS][DOMAIN_NAME]" at bounding box center [559, 871] width 614 height 37
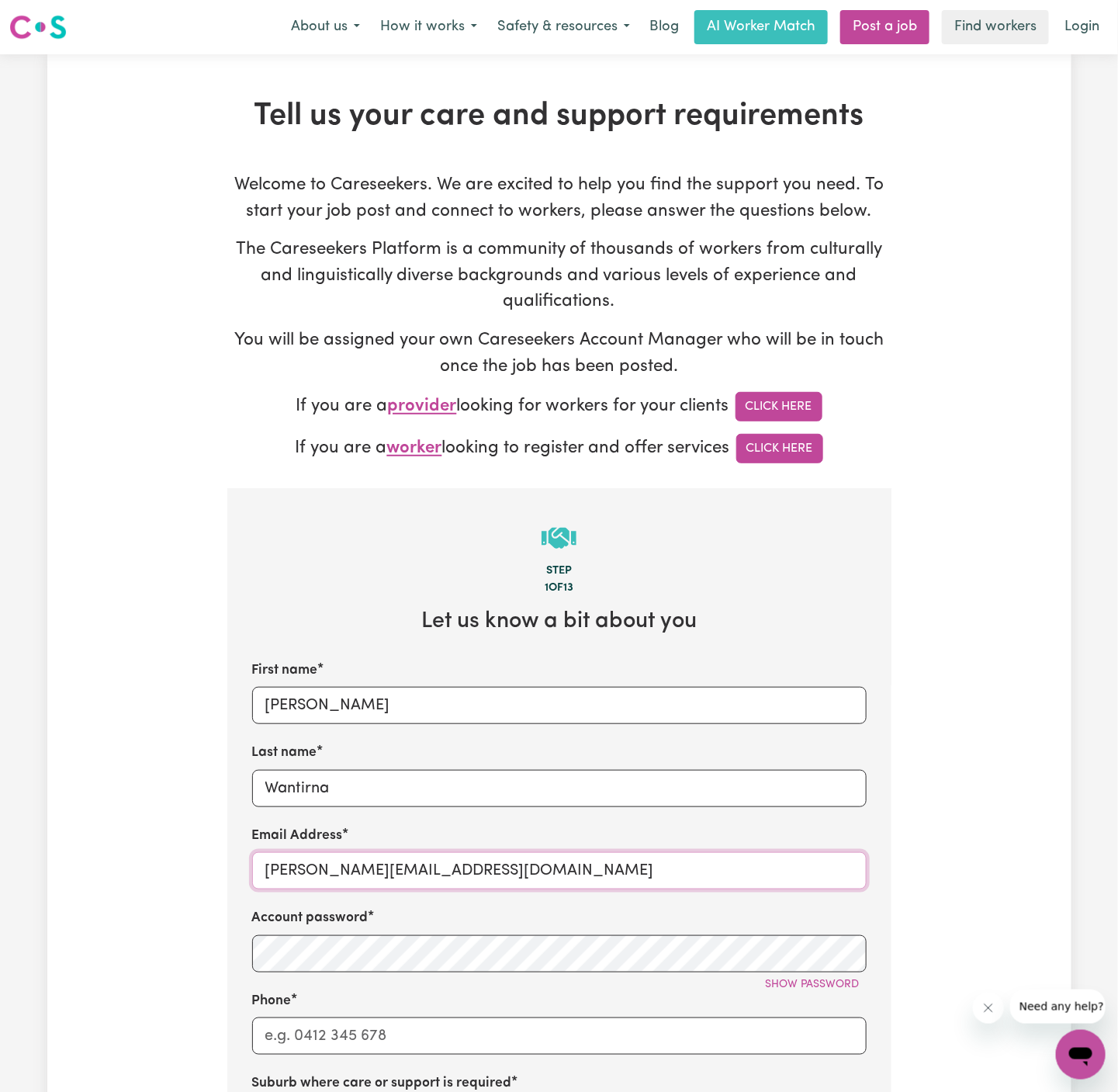
paste input "EvelynCH"
type input "[PERSON_NAME][EMAIL_ADDRESS][DOMAIN_NAME]"
click at [326, 786] on input "Wantirna" at bounding box center [559, 788] width 614 height 37
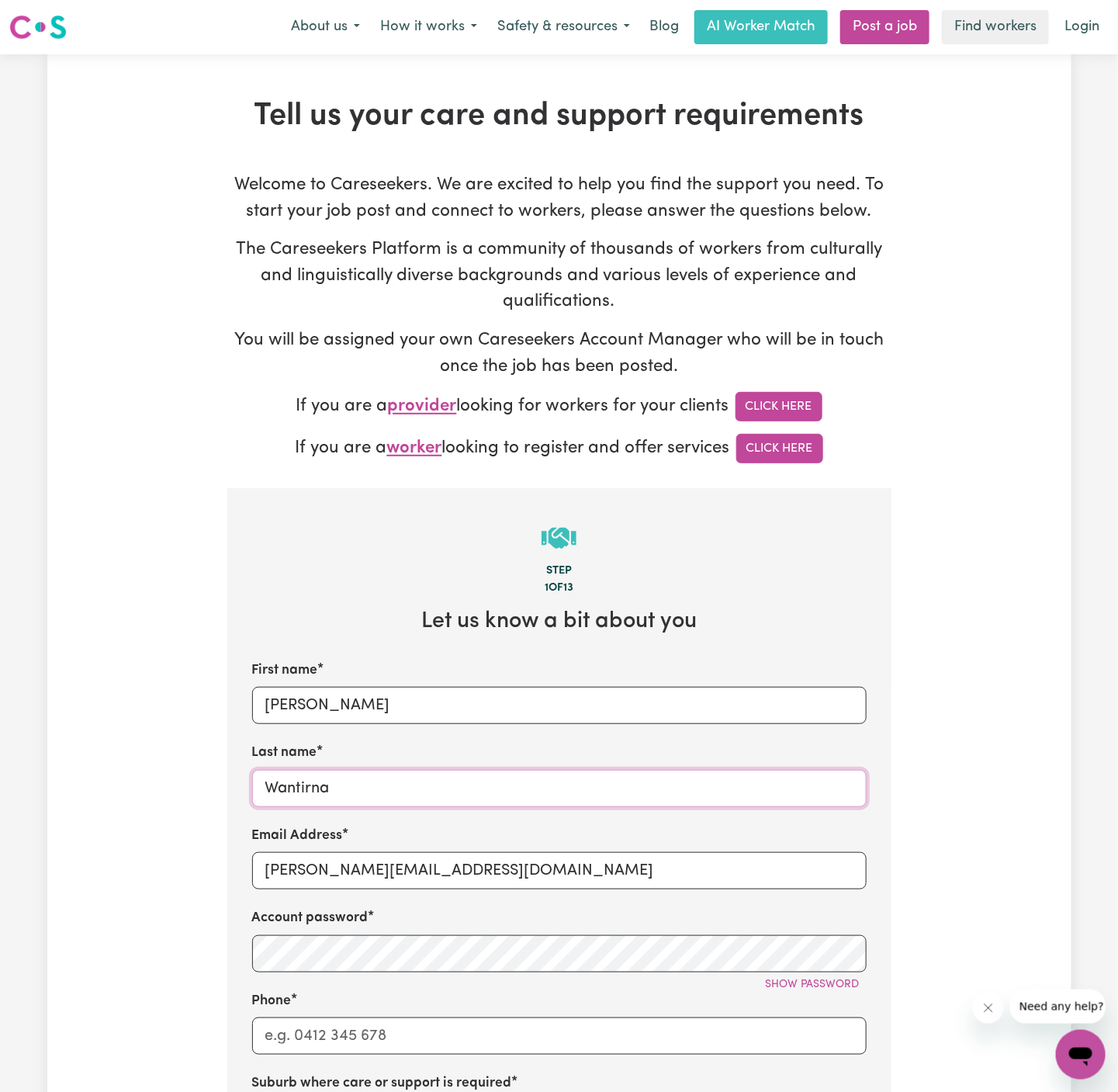
paste input "Caring Hearts"
click at [409, 845] on div "Email Address [PERSON_NAME][EMAIL_ADDRESS][DOMAIN_NAME]" at bounding box center [559, 858] width 614 height 63
click at [416, 792] on input "Caring Hearts" at bounding box center [559, 788] width 614 height 37
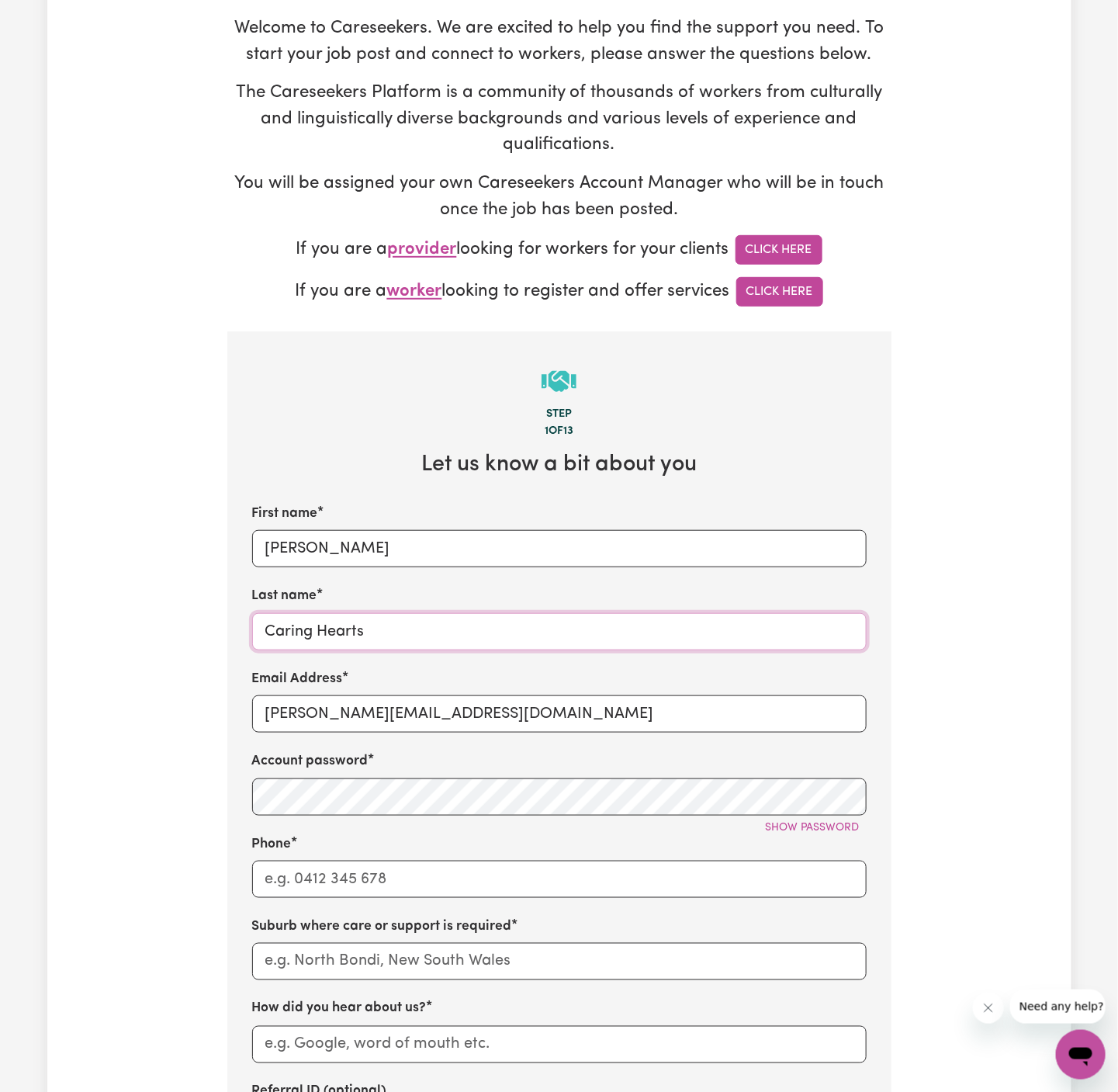
type input "Caring Hearts"
click at [488, 871] on input "Phone" at bounding box center [559, 880] width 614 height 37
type input "1300765465"
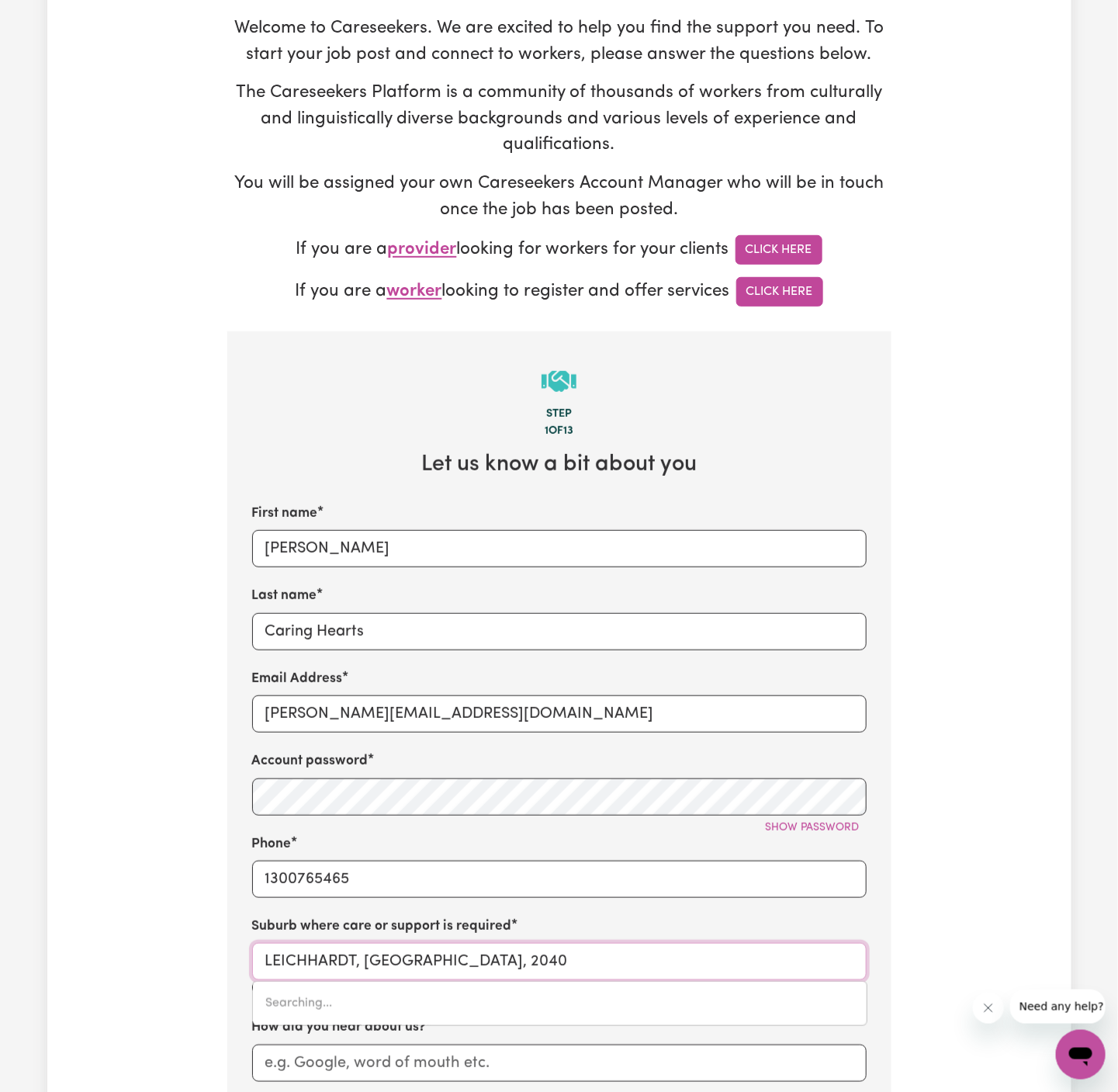
click at [454, 957] on input "LEICHHARDT, [GEOGRAPHIC_DATA], 2040" at bounding box center [559, 962] width 614 height 37
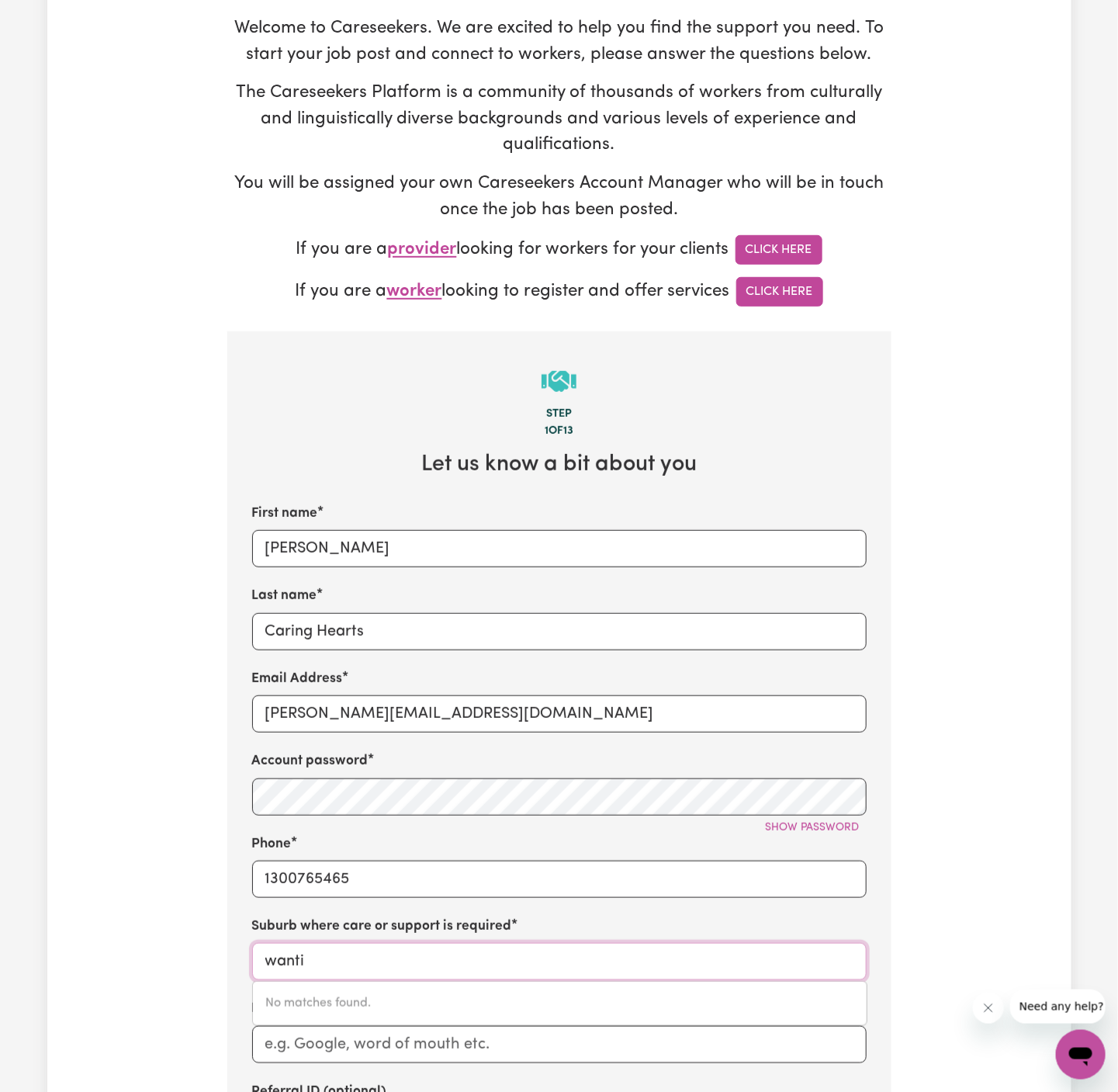
type input "wantir"
type input "wantirNA, [GEOGRAPHIC_DATA], 3152"
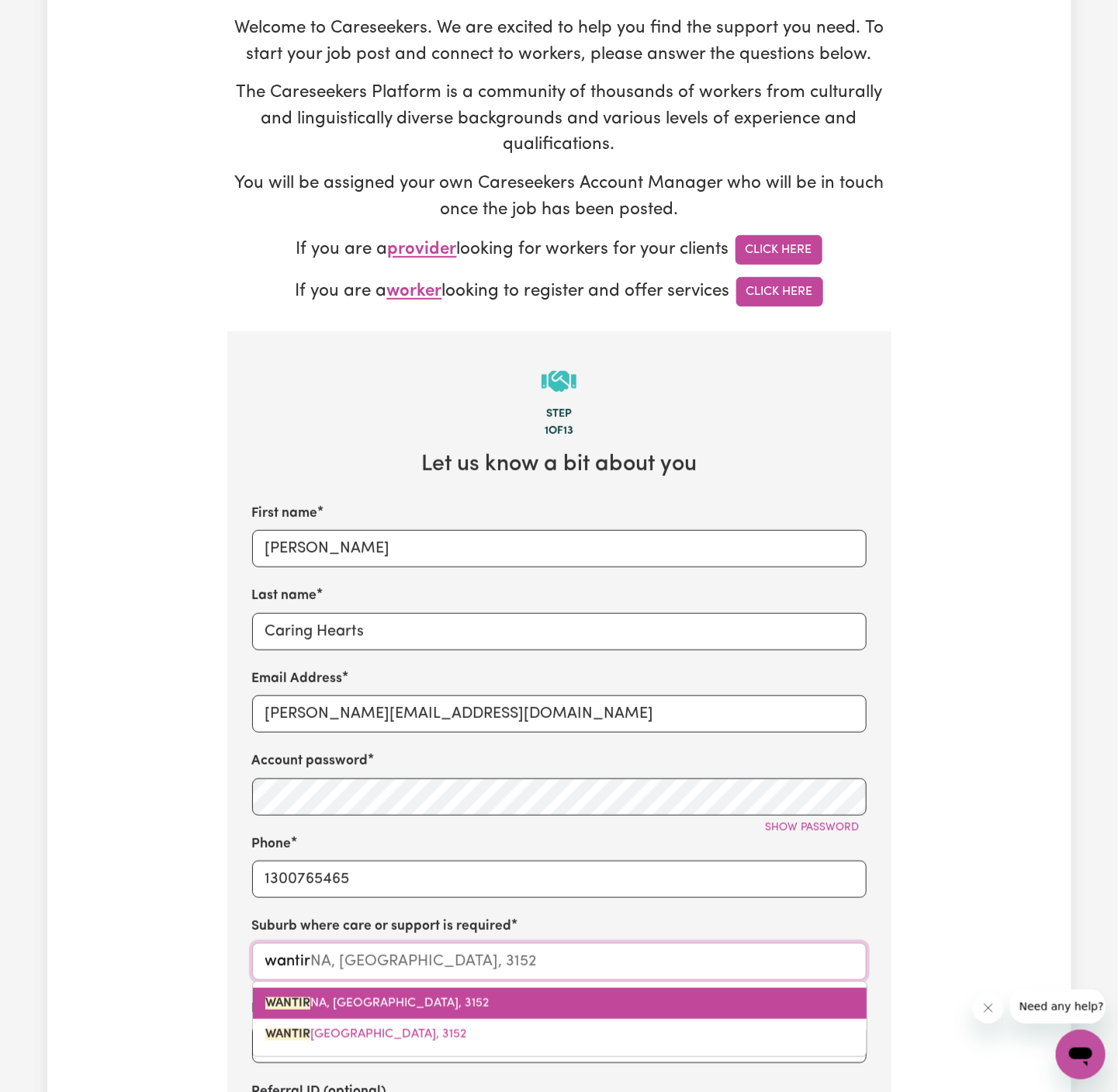
click at [386, 998] on span "WANTIR NA, [GEOGRAPHIC_DATA], 3152" at bounding box center [377, 1004] width 224 height 12
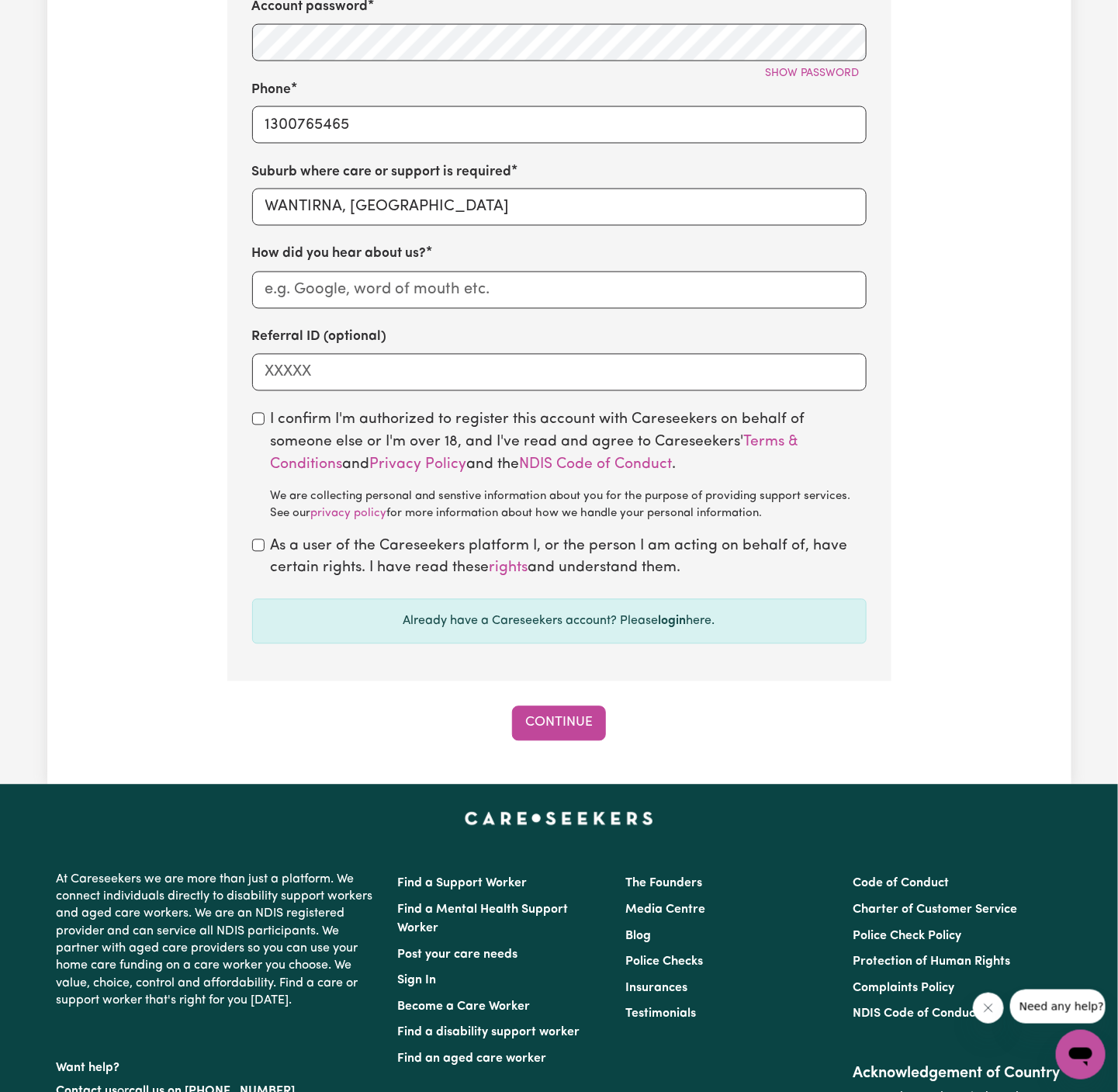
scroll to position [933, 0]
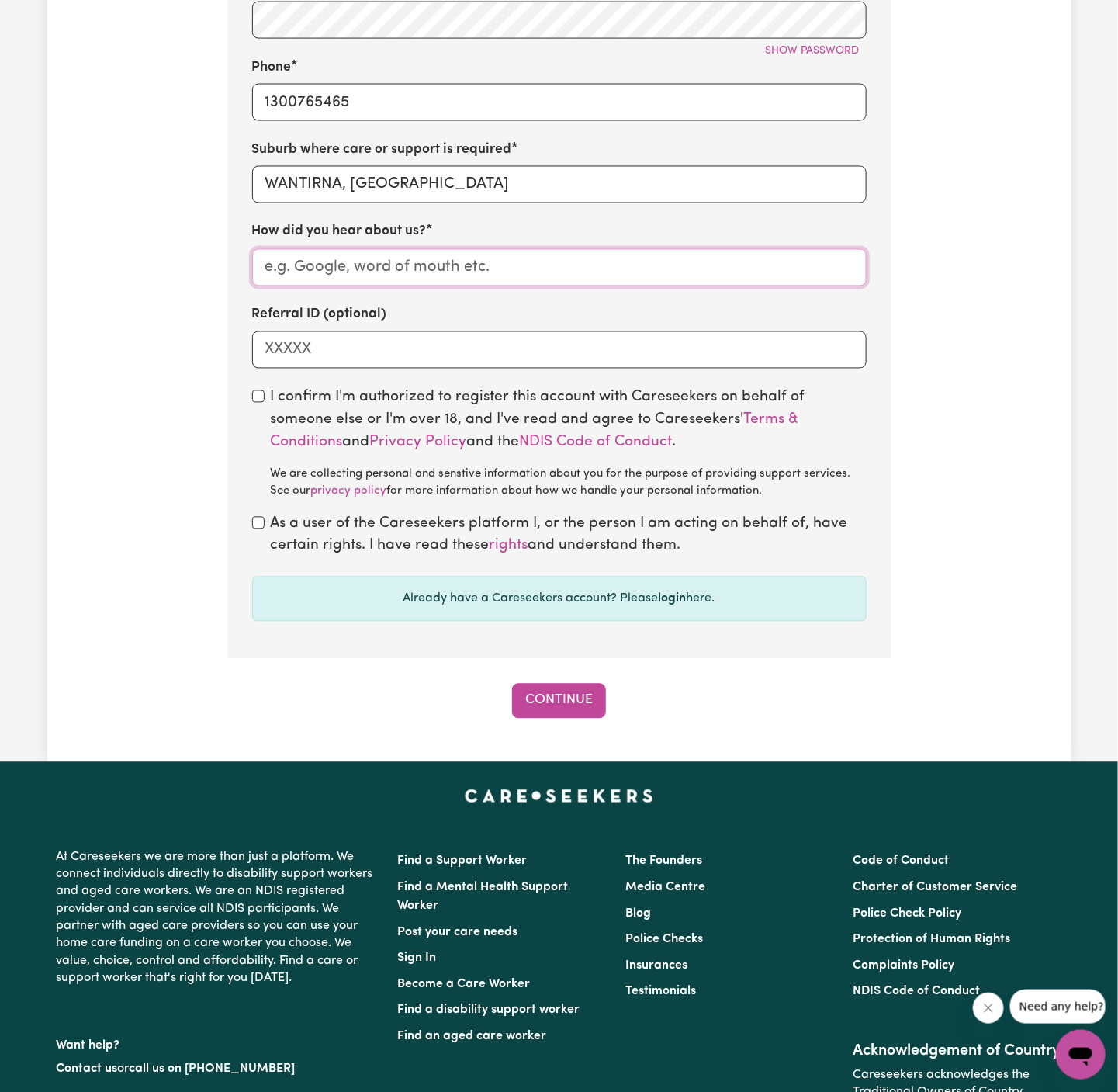
click at [513, 272] on input "How did you hear about us?" at bounding box center [559, 268] width 614 height 37
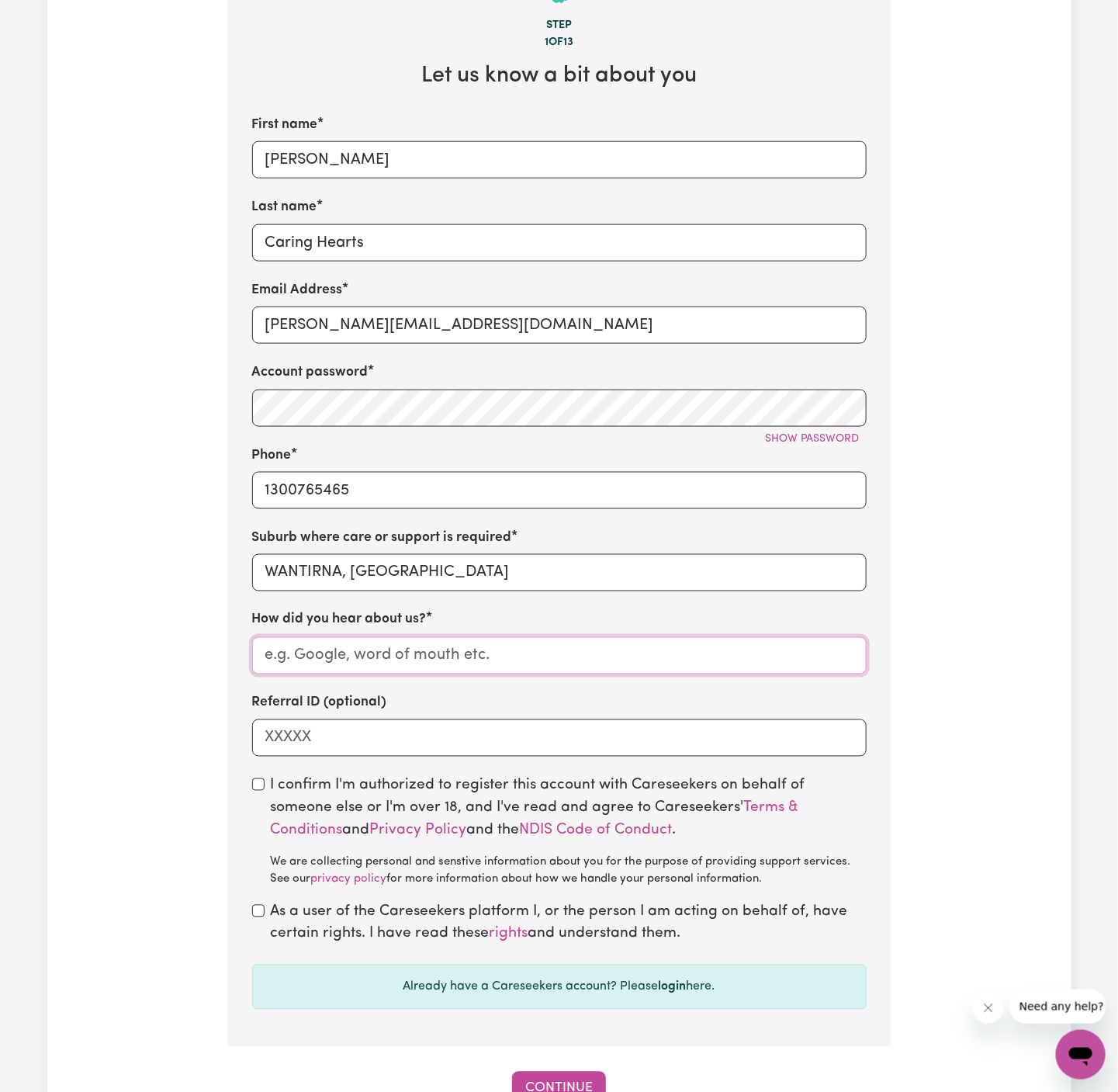
scroll to position [528, 0]
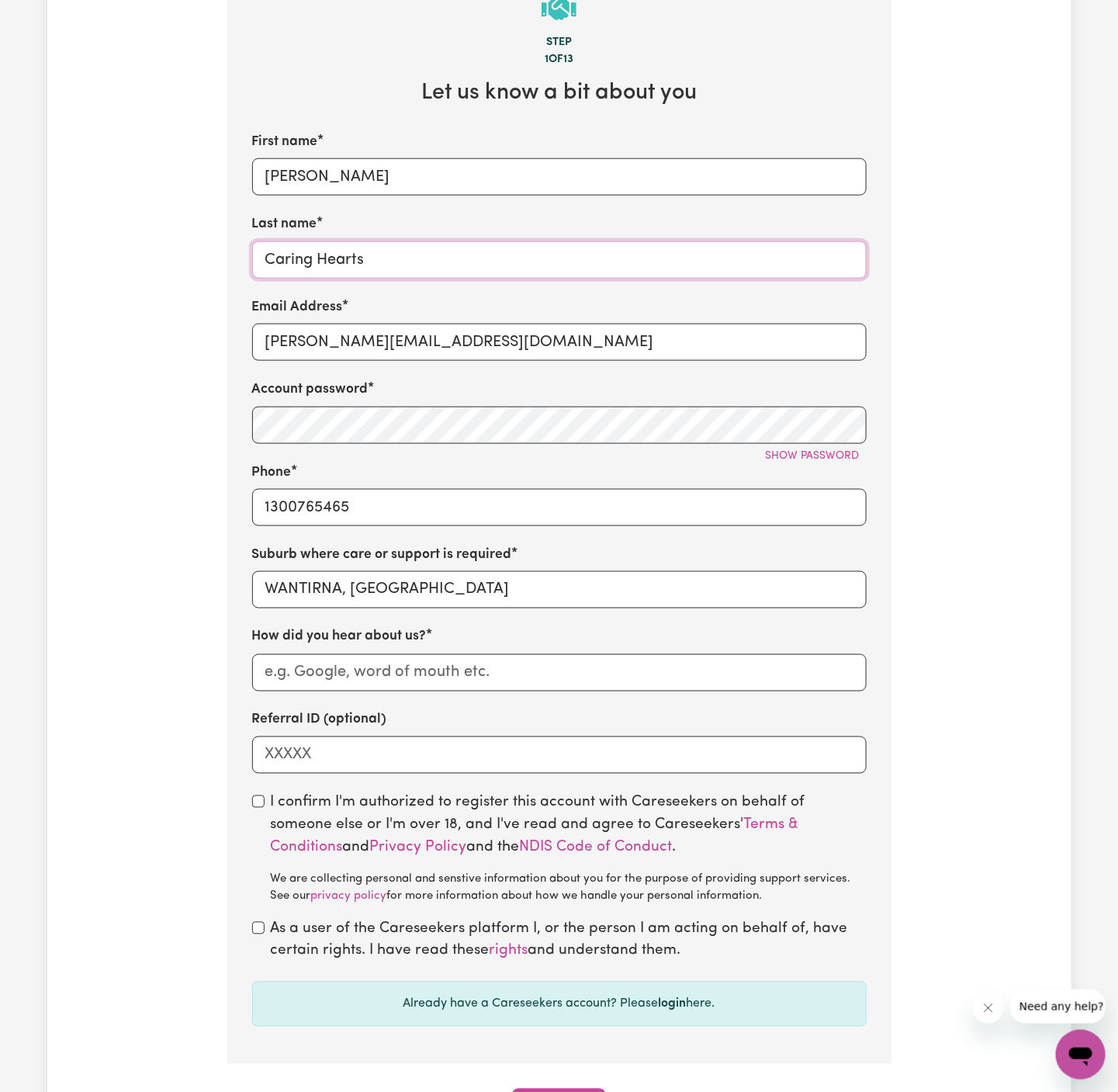
click at [377, 272] on input "Caring Hearts" at bounding box center [559, 260] width 614 height 37
click at [442, 654] on input "How did you hear about us?" at bounding box center [559, 673] width 614 height 37
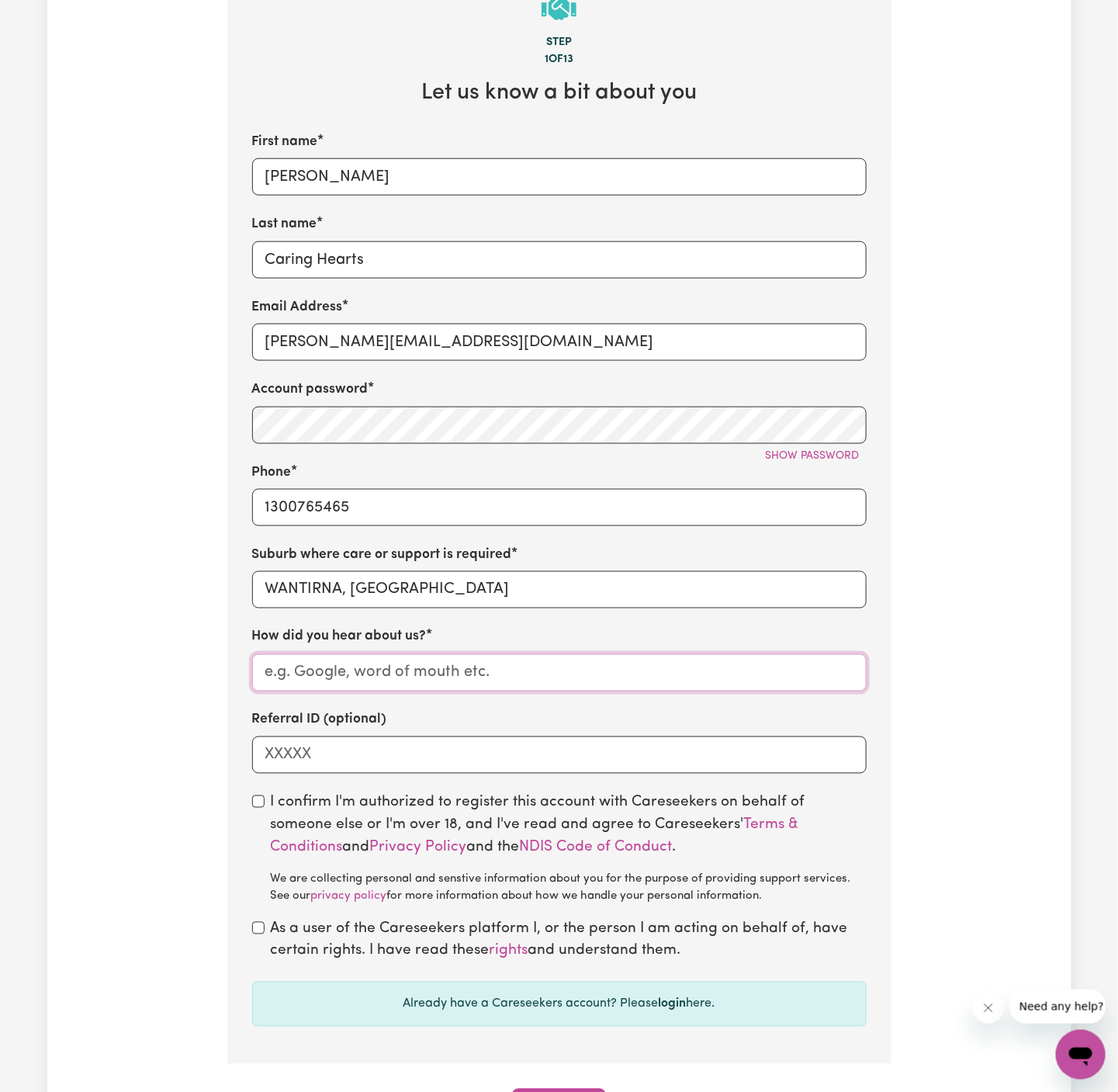
paste input "Caring Hearts"
type input "Caring Hearts"
click at [263, 804] on input "checkbox" at bounding box center [258, 801] width 12 height 12
checkbox input "true"
click at [263, 933] on input "checkbox" at bounding box center [258, 928] width 12 height 12
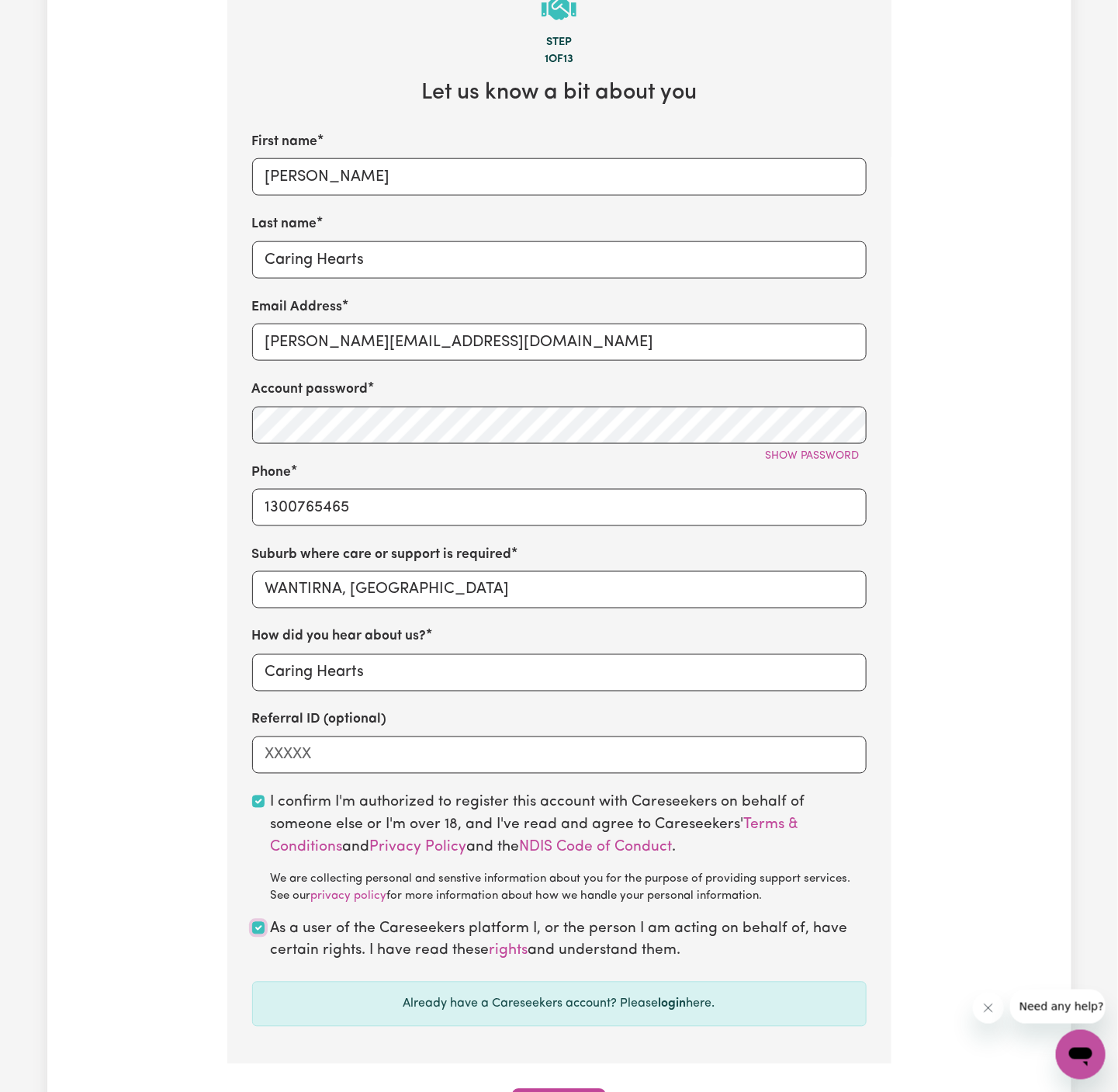
checkbox input "true"
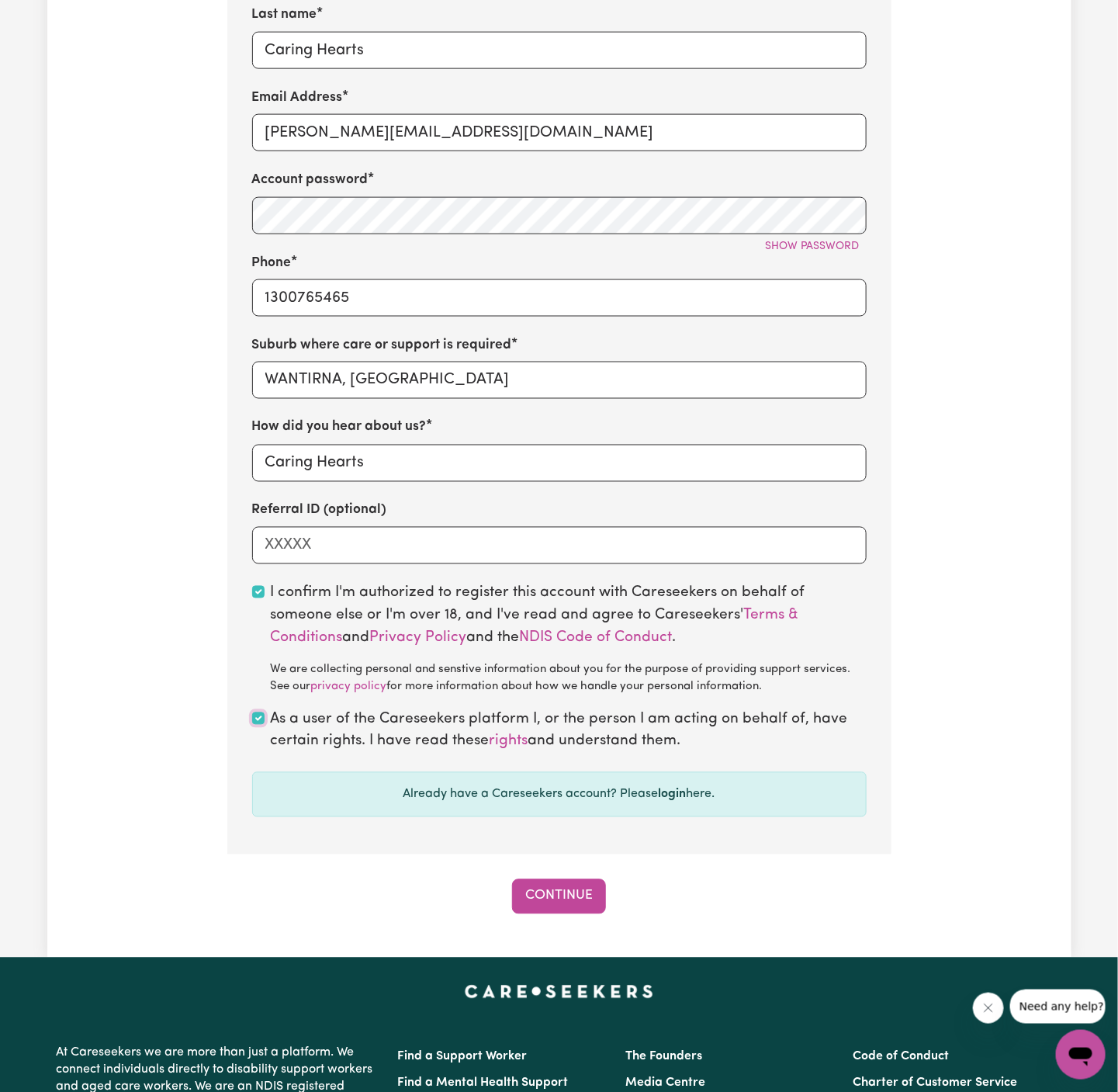
scroll to position [1005, 0]
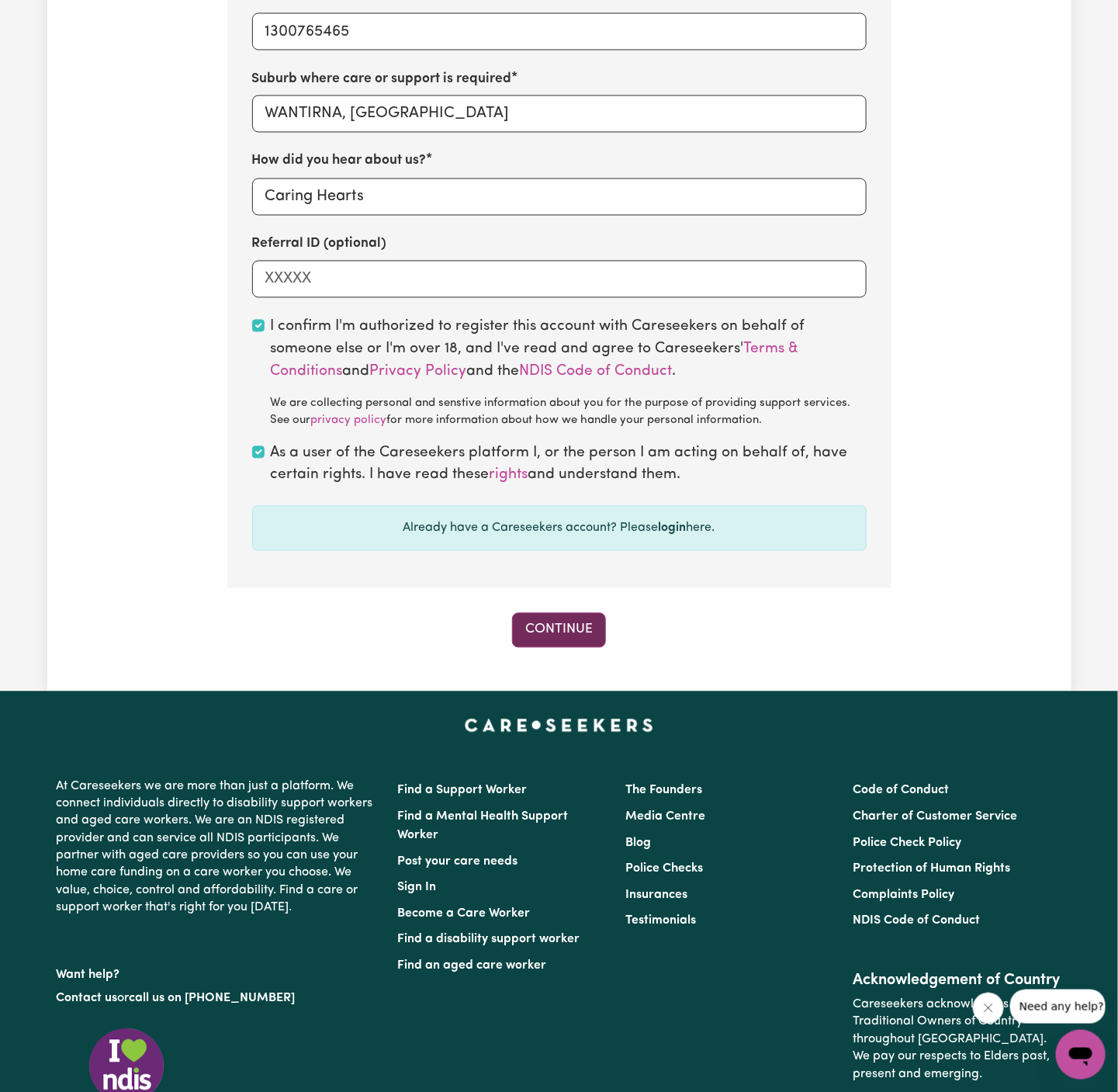
click at [585, 621] on button "Continue" at bounding box center [559, 630] width 94 height 34
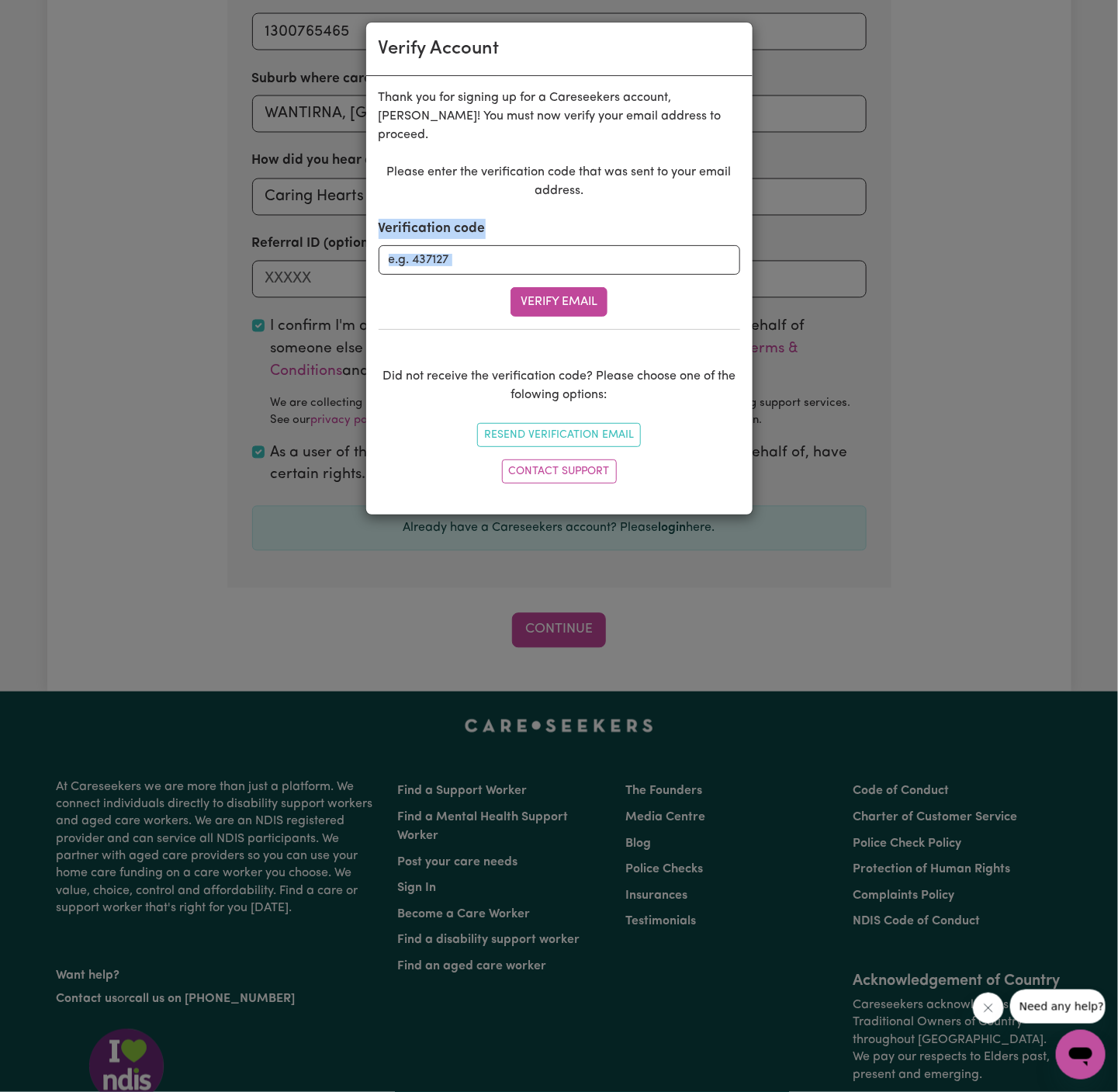
drag, startPoint x: 473, startPoint y: 262, endPoint x: 473, endPoint y: 254, distance: 8.0
click at [473, 254] on form "Verification code Verify Email" at bounding box center [559, 268] width 362 height 98
click at [526, 246] on input "Verification code" at bounding box center [559, 260] width 362 height 29
paste input "615282"
type input "615282"
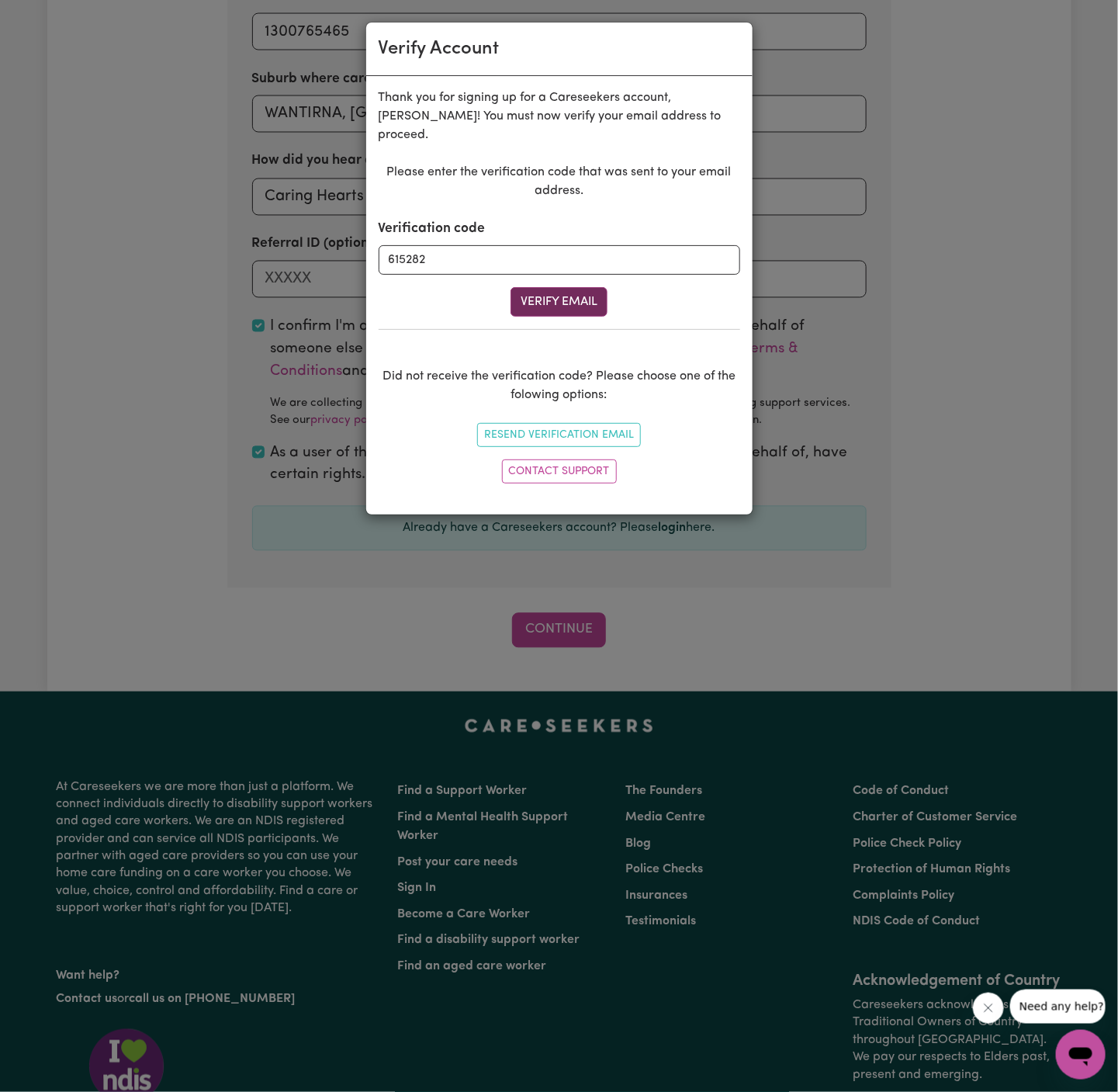
click at [560, 287] on button "Verify Email" at bounding box center [559, 301] width 97 height 29
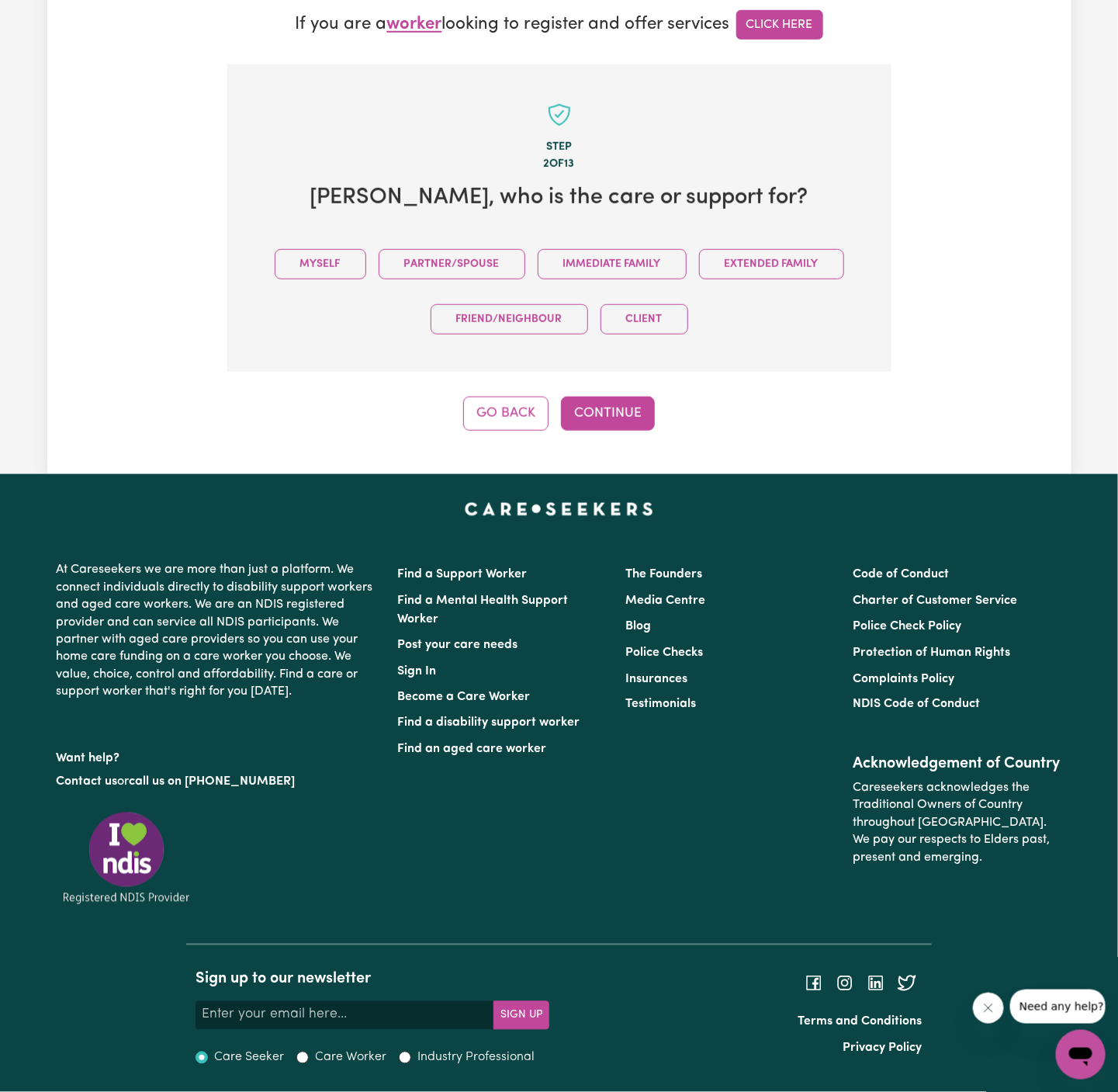
scroll to position [422, 0]
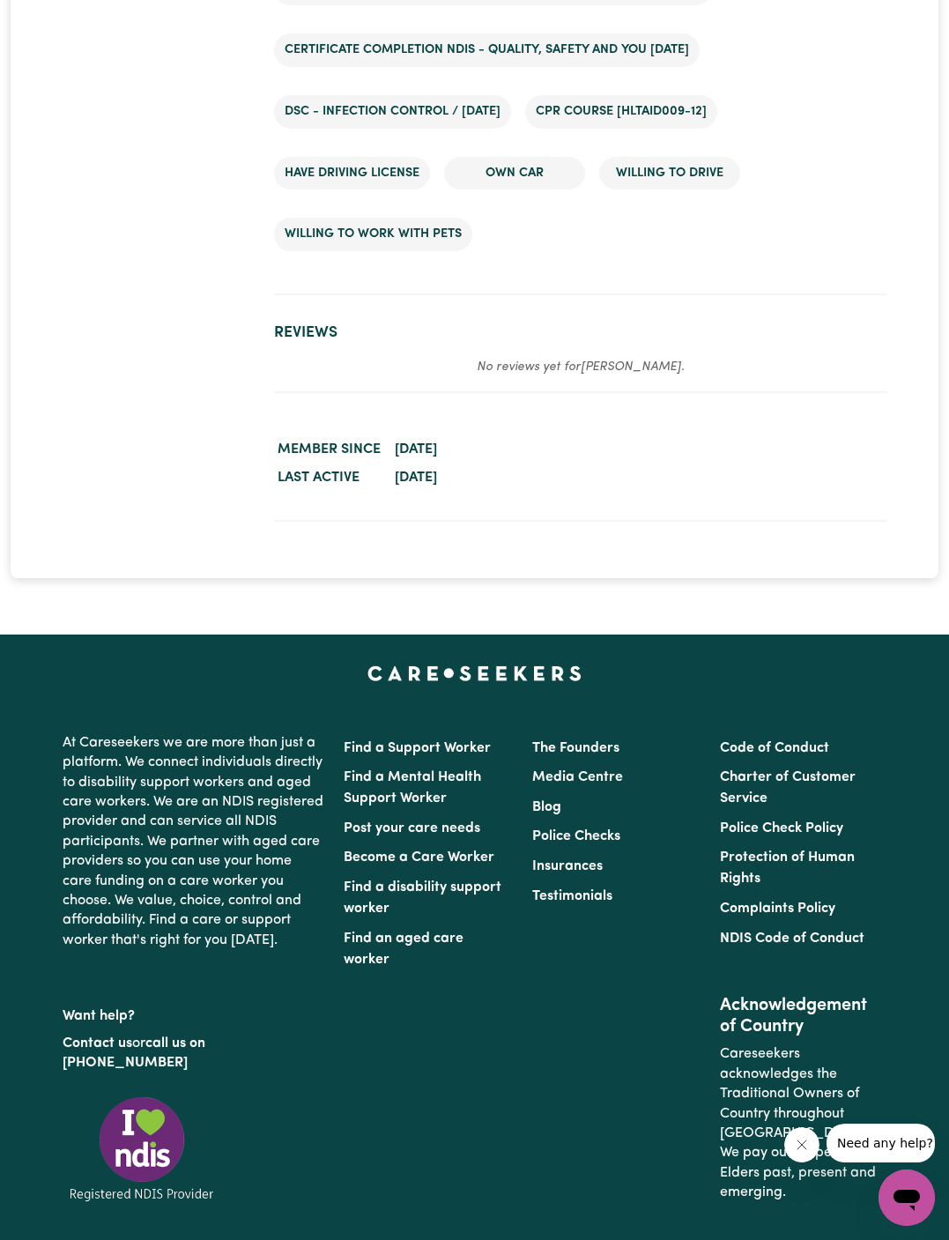
scroll to position [3402, 0]
